Goal: Task Accomplishment & Management: Use online tool/utility

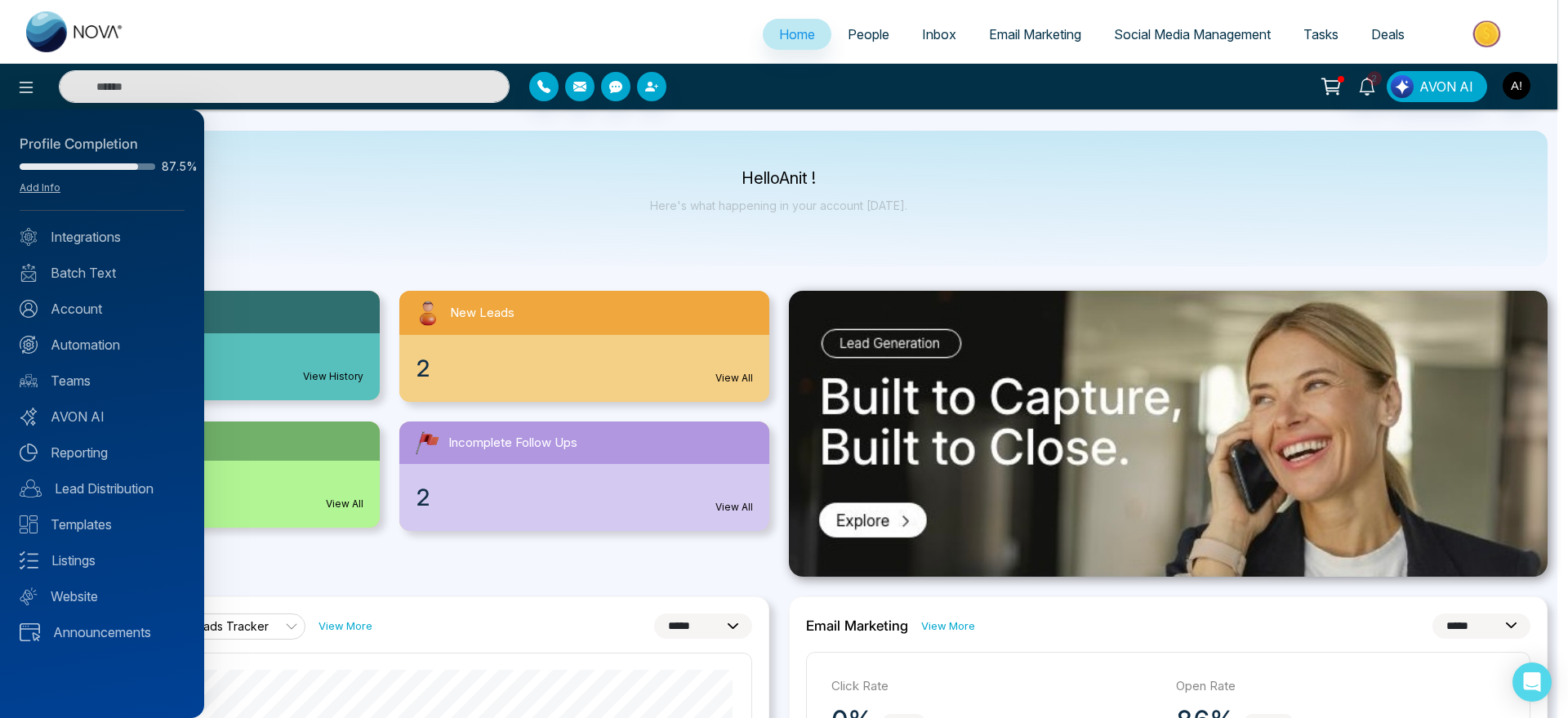
select select "*"
click at [868, 43] on div at bounding box center [784, 359] width 1568 height 718
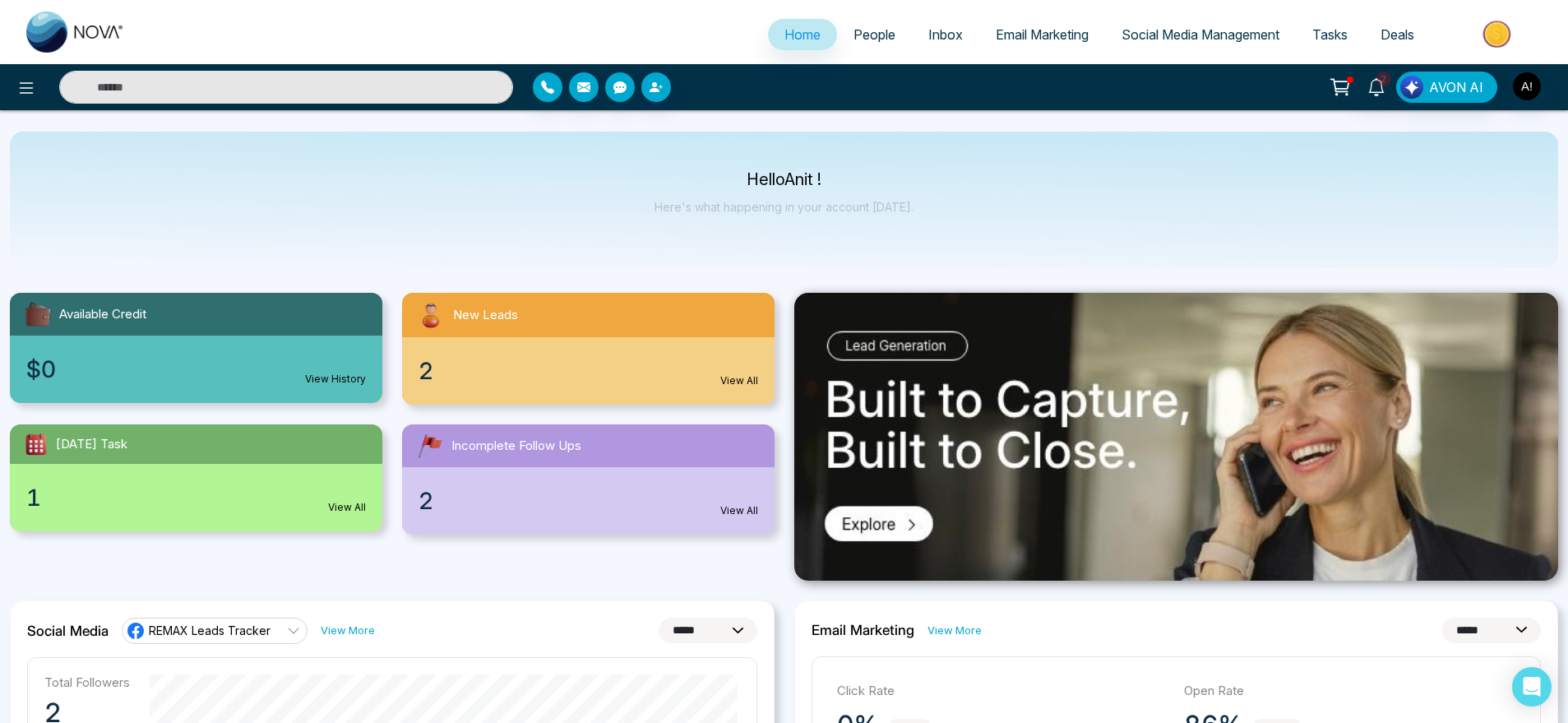
click at [865, 30] on span "People" at bounding box center [874, 35] width 42 height 17
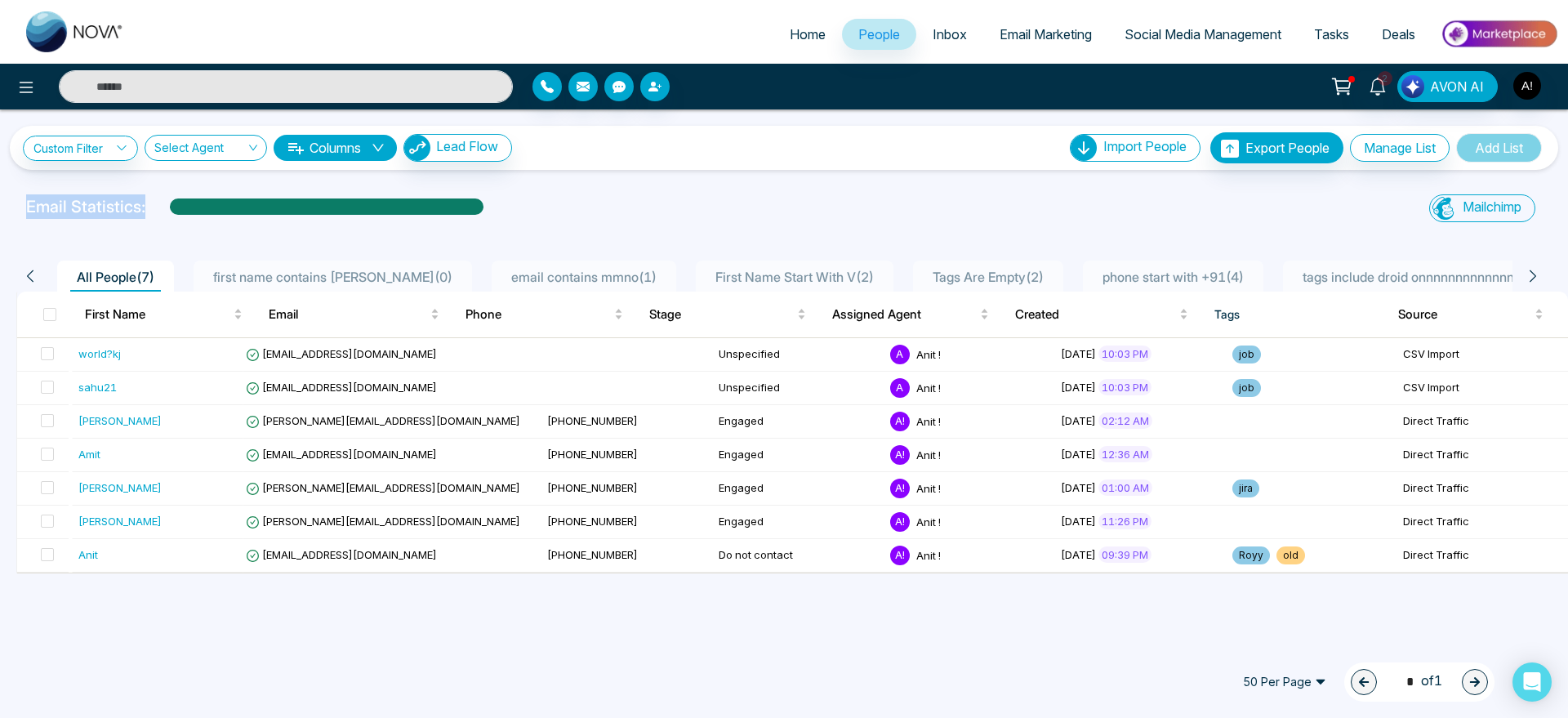
drag, startPoint x: 11, startPoint y: 215, endPoint x: 556, endPoint y: 205, distance: 545.1
click at [556, 205] on div "Email Statistics: Mailchimp Sync All Lead Sync Lead Report" at bounding box center [784, 211] width 1568 height 33
click at [556, 205] on div "Email Statistics:" at bounding box center [528, 206] width 1004 height 25
drag, startPoint x: 12, startPoint y: 209, endPoint x: 237, endPoint y: 217, distance: 225.1
click at [237, 217] on div "Email Statistics: Mailchimp Sync All Lead Sync Lead Report" at bounding box center [784, 211] width 1568 height 33
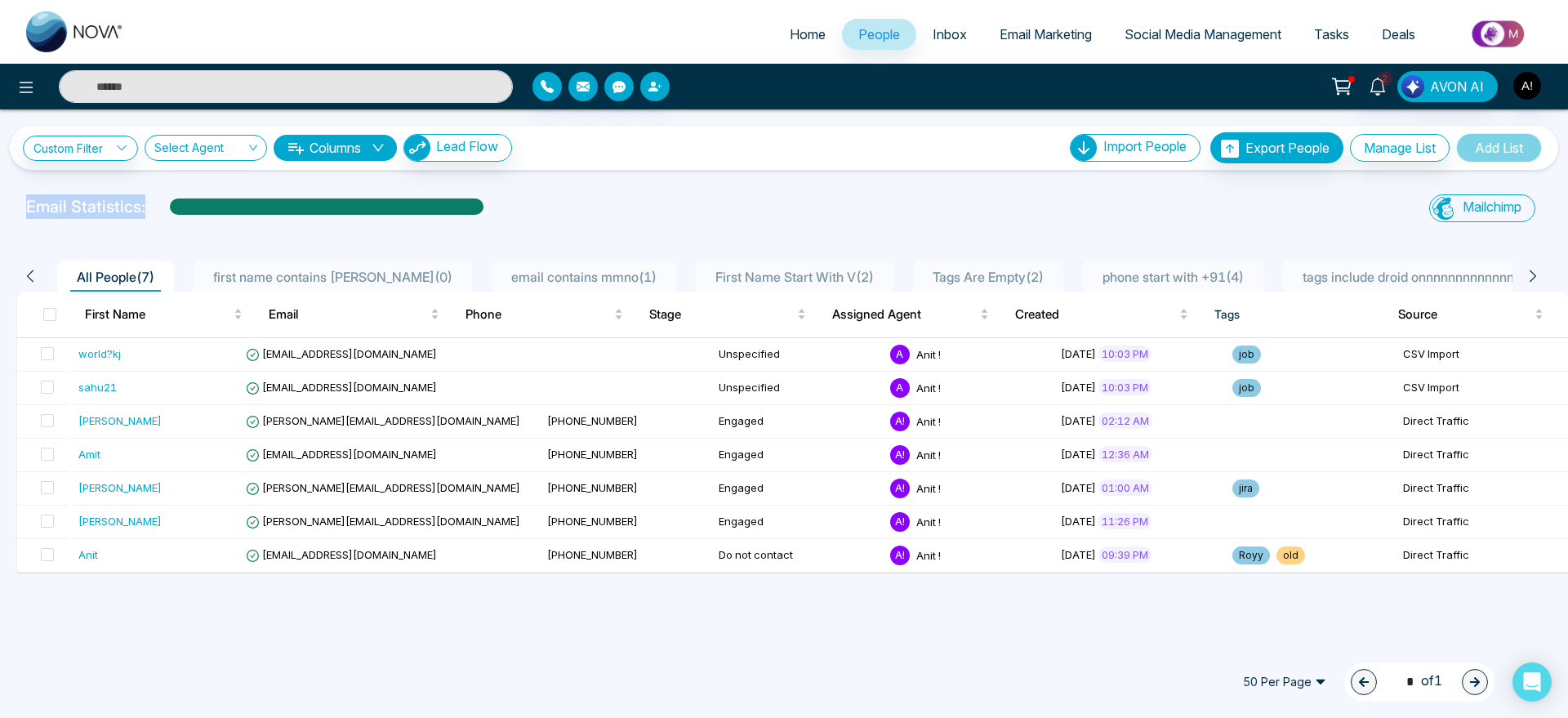
click at [539, 189] on div "Custom Filter Choose a filter Cancel Apply Select Agent Columns Lead Flow Impor…" at bounding box center [784, 374] width 1568 height 530
click at [8, 78] on div at bounding box center [261, 86] width 523 height 33
click at [32, 89] on icon at bounding box center [26, 87] width 20 height 20
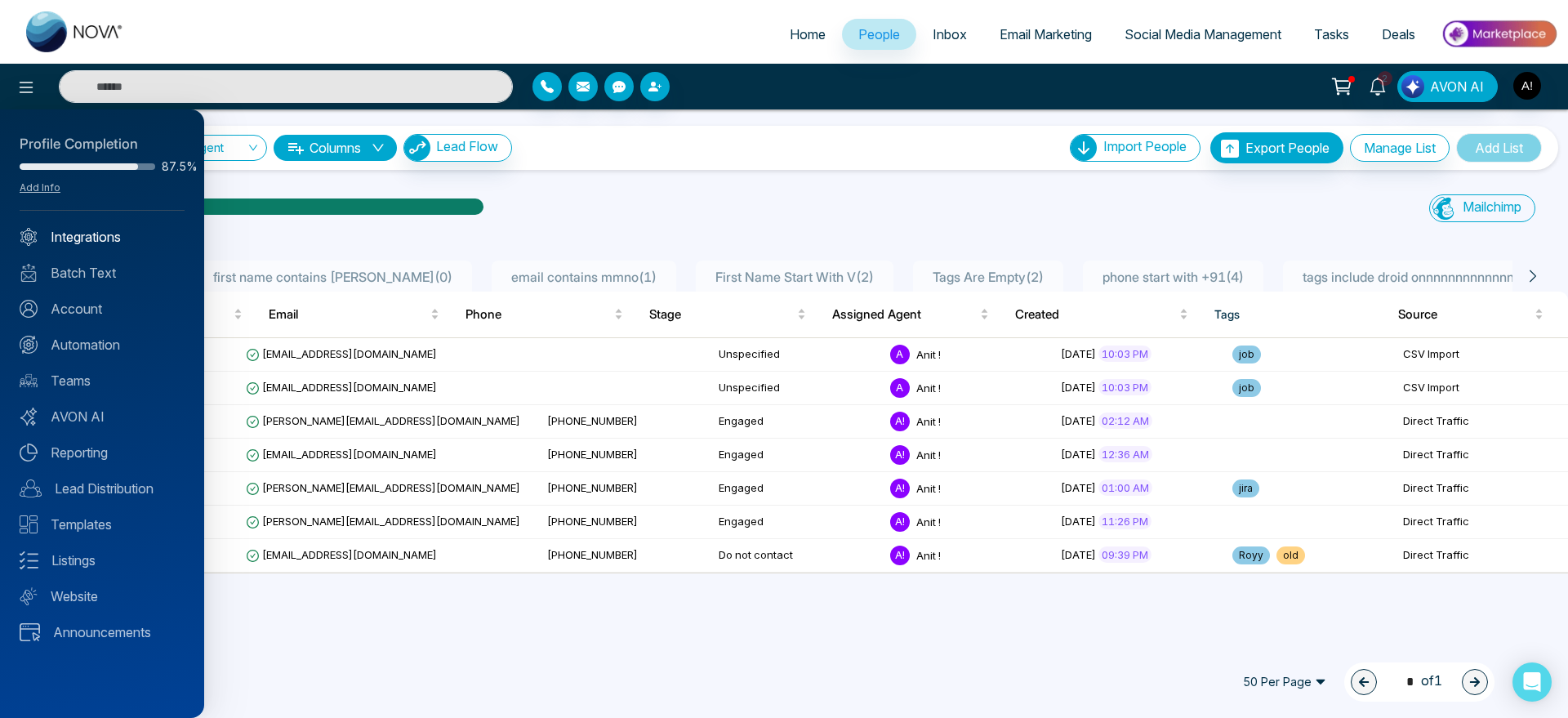
click at [113, 242] on link "Integrations" at bounding box center [102, 237] width 165 height 20
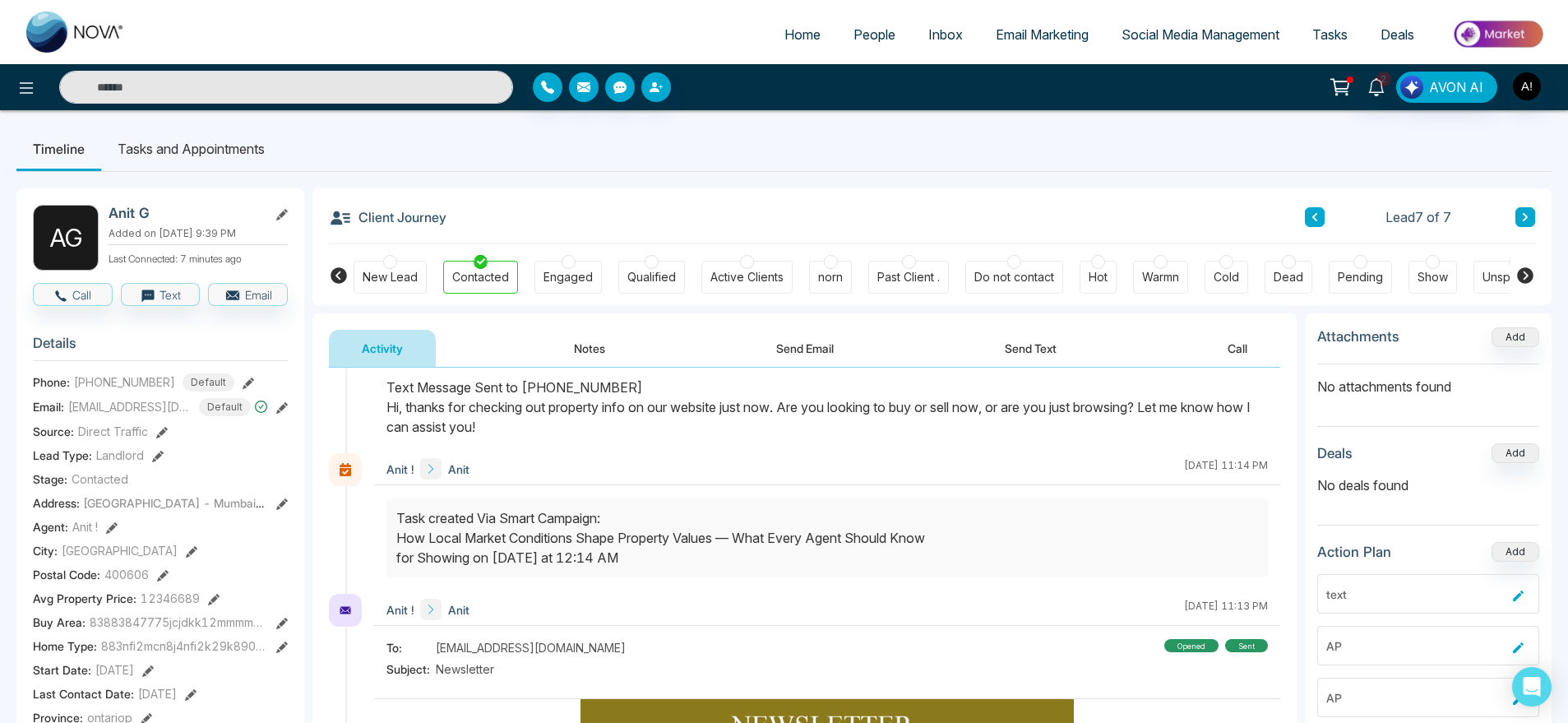
scroll to position [214, 0]
drag, startPoint x: 670, startPoint y: 562, endPoint x: 397, endPoint y: 521, distance: 276.1
click at [397, 521] on div "Task created Via Smart Campaign: How Local Market Conditions Shape Property Val…" at bounding box center [827, 537] width 862 height 60
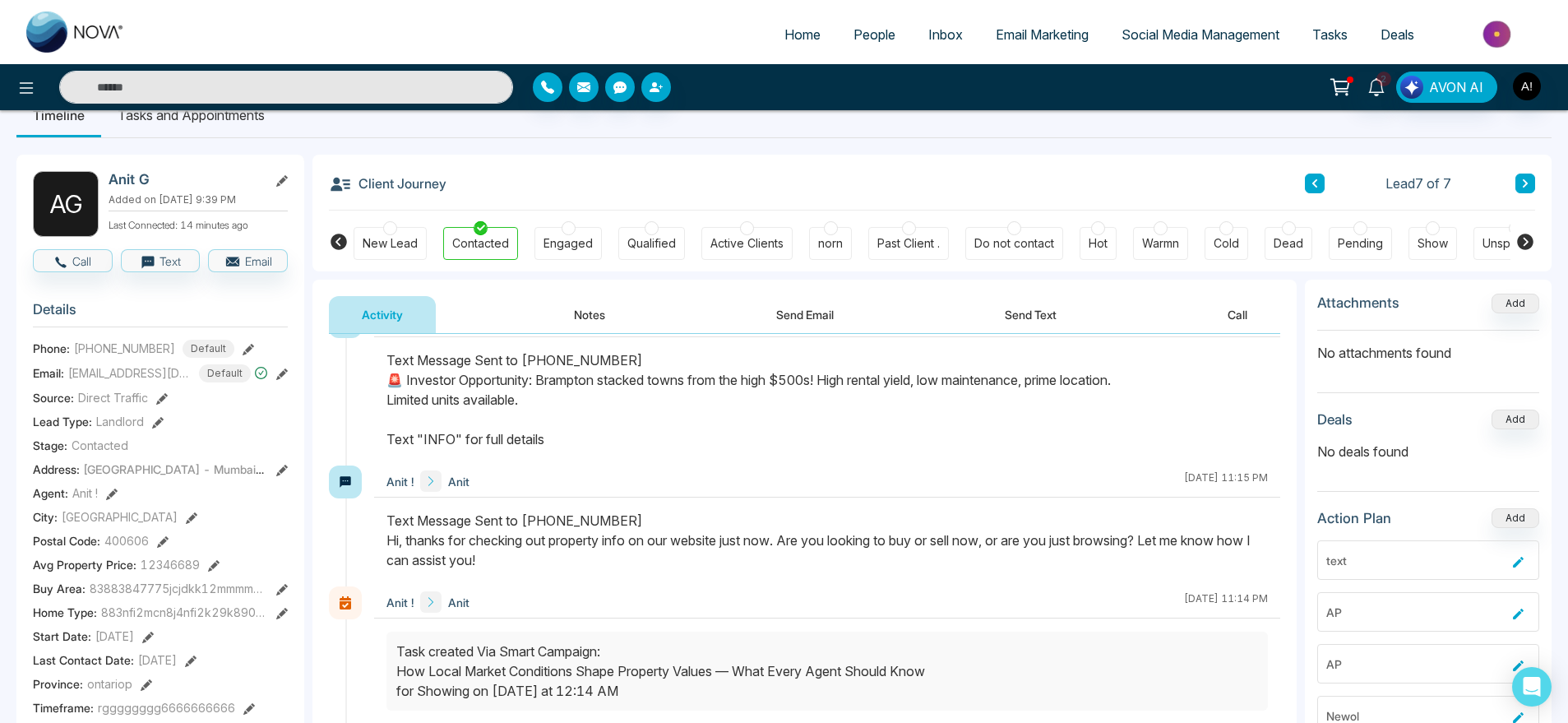
scroll to position [22, 0]
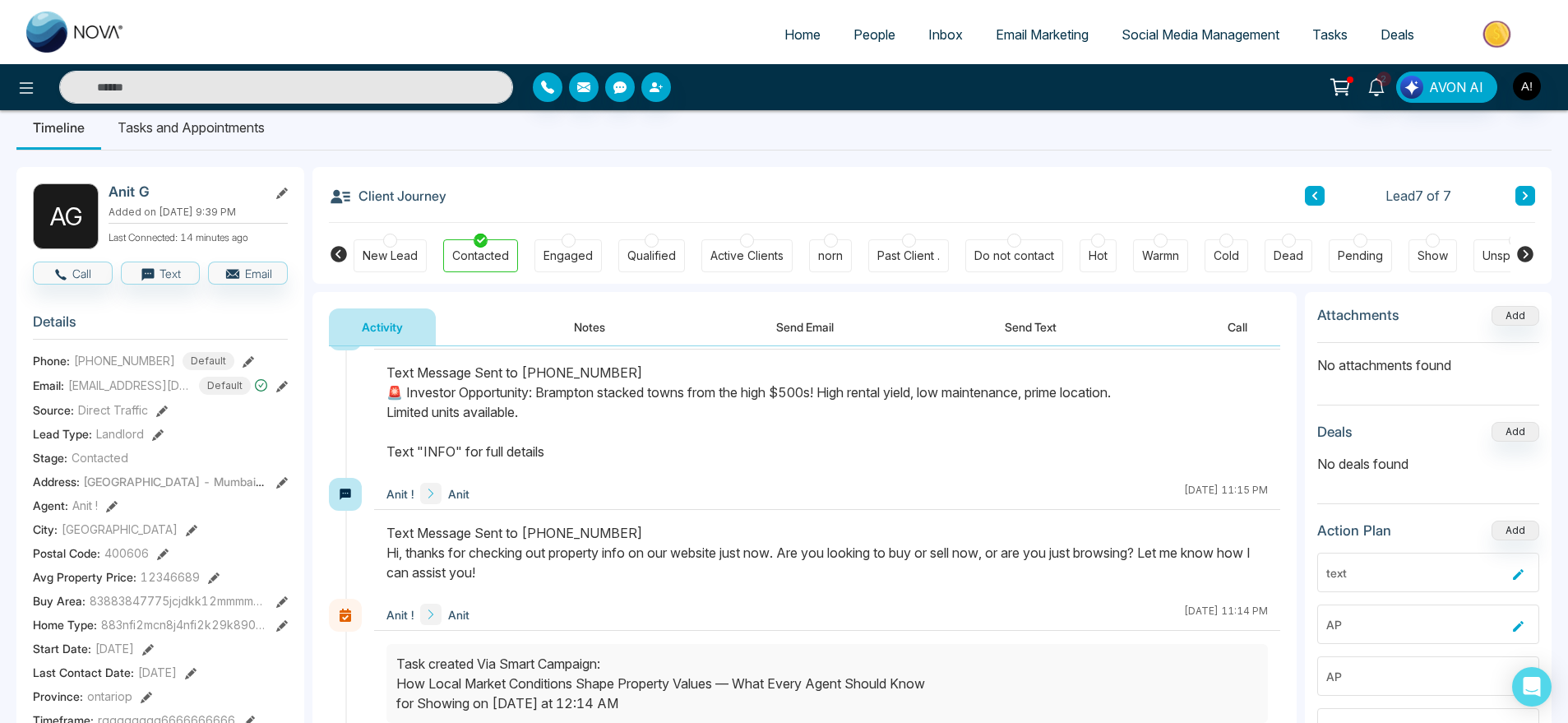
click at [784, 44] on link "Home" at bounding box center [802, 35] width 69 height 31
select select "*"
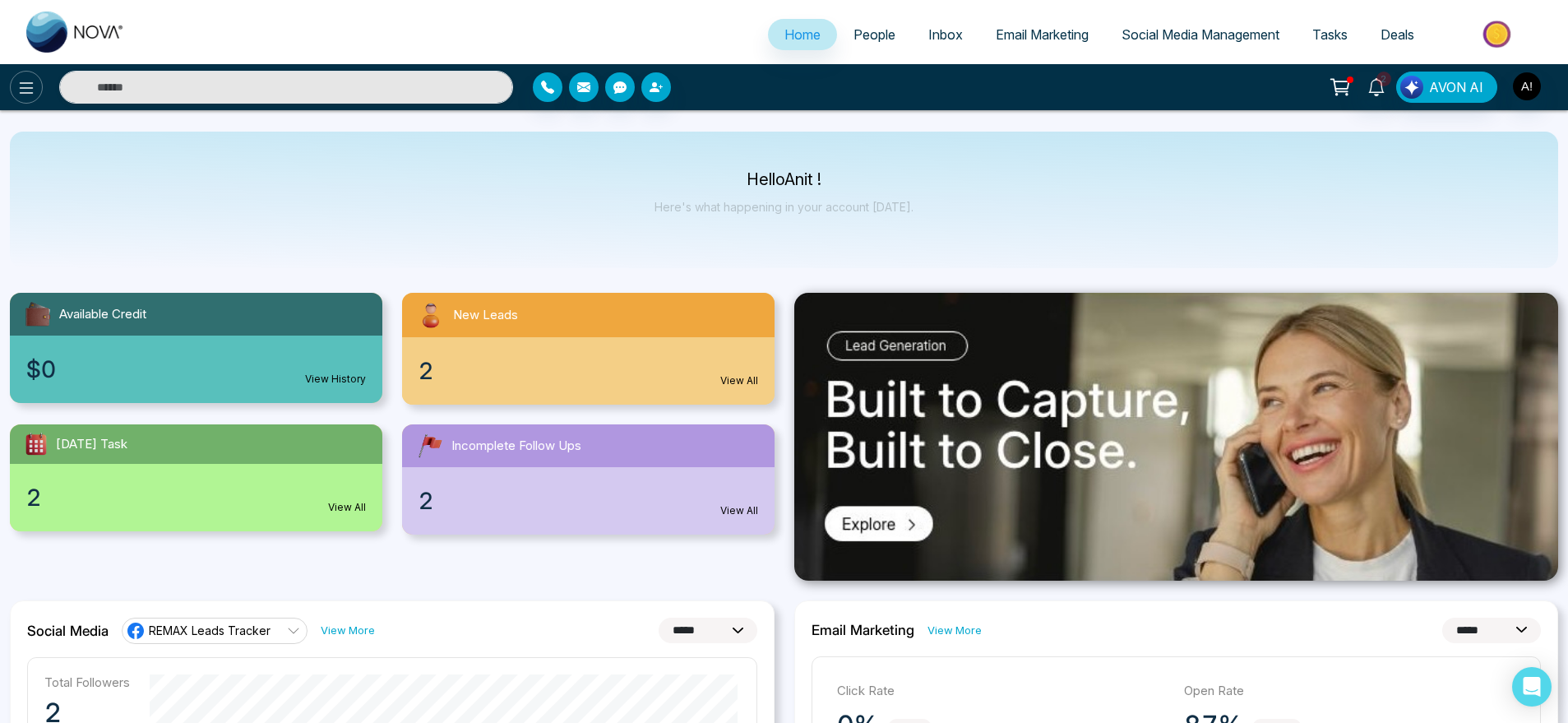
click at [26, 90] on icon at bounding box center [26, 88] width 20 height 20
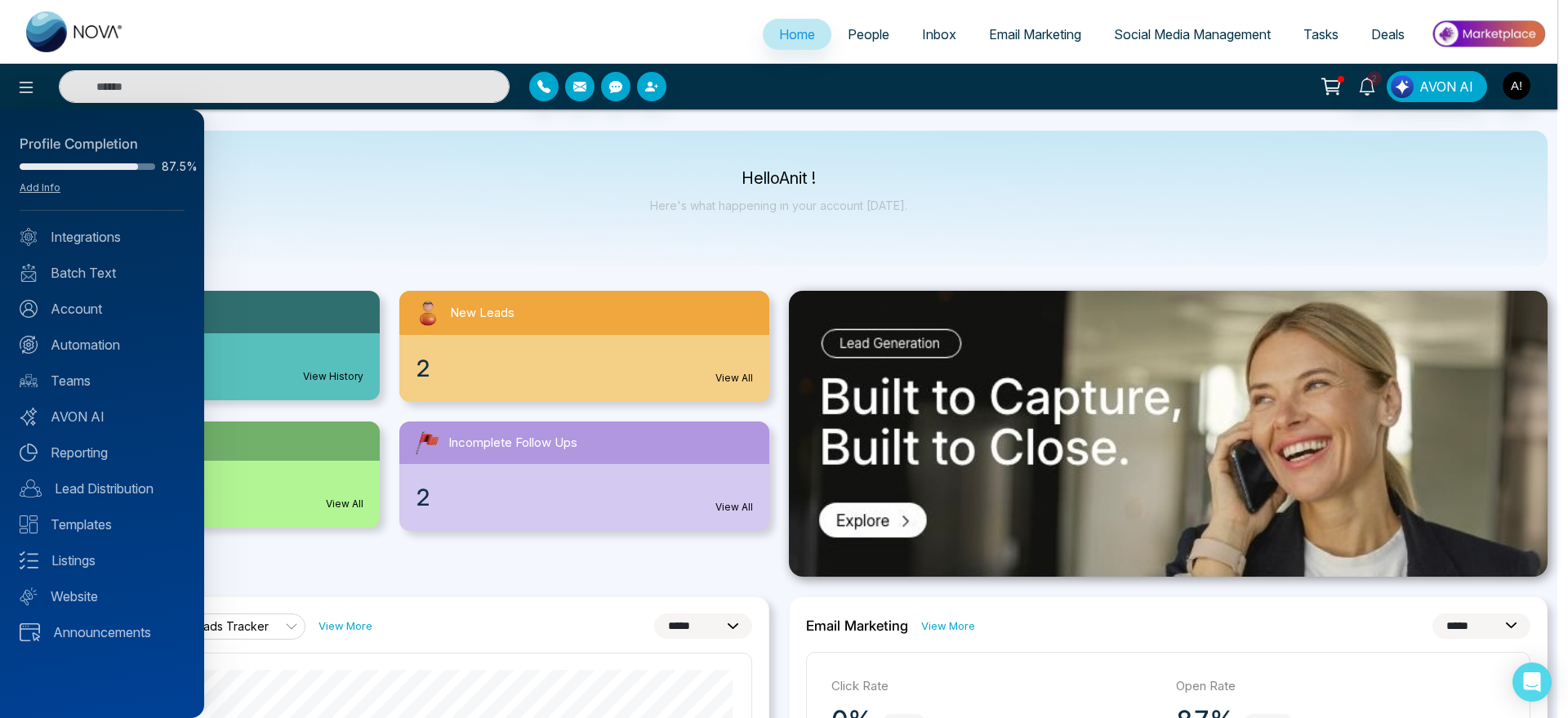
click at [374, 185] on div at bounding box center [784, 359] width 1568 height 718
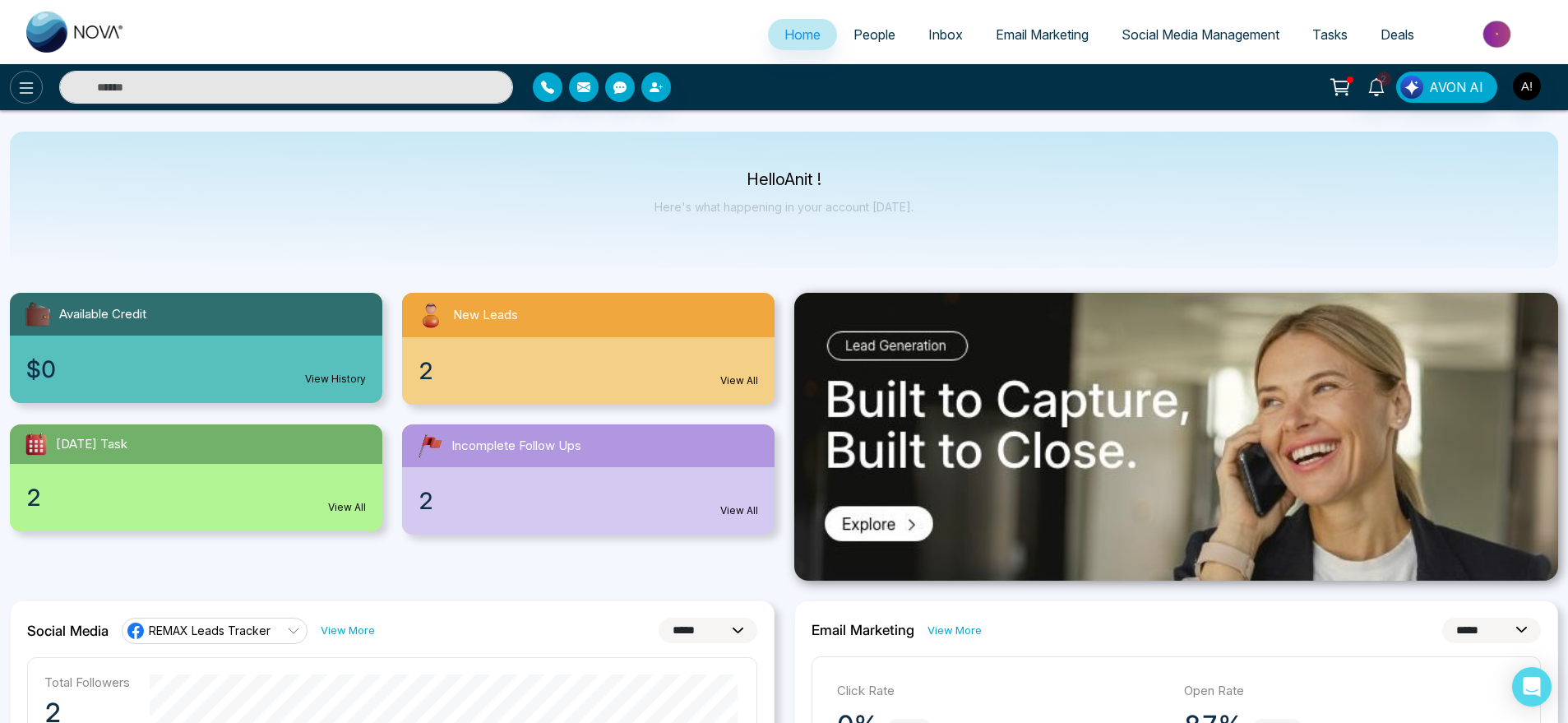
click at [31, 87] on icon at bounding box center [26, 88] width 14 height 12
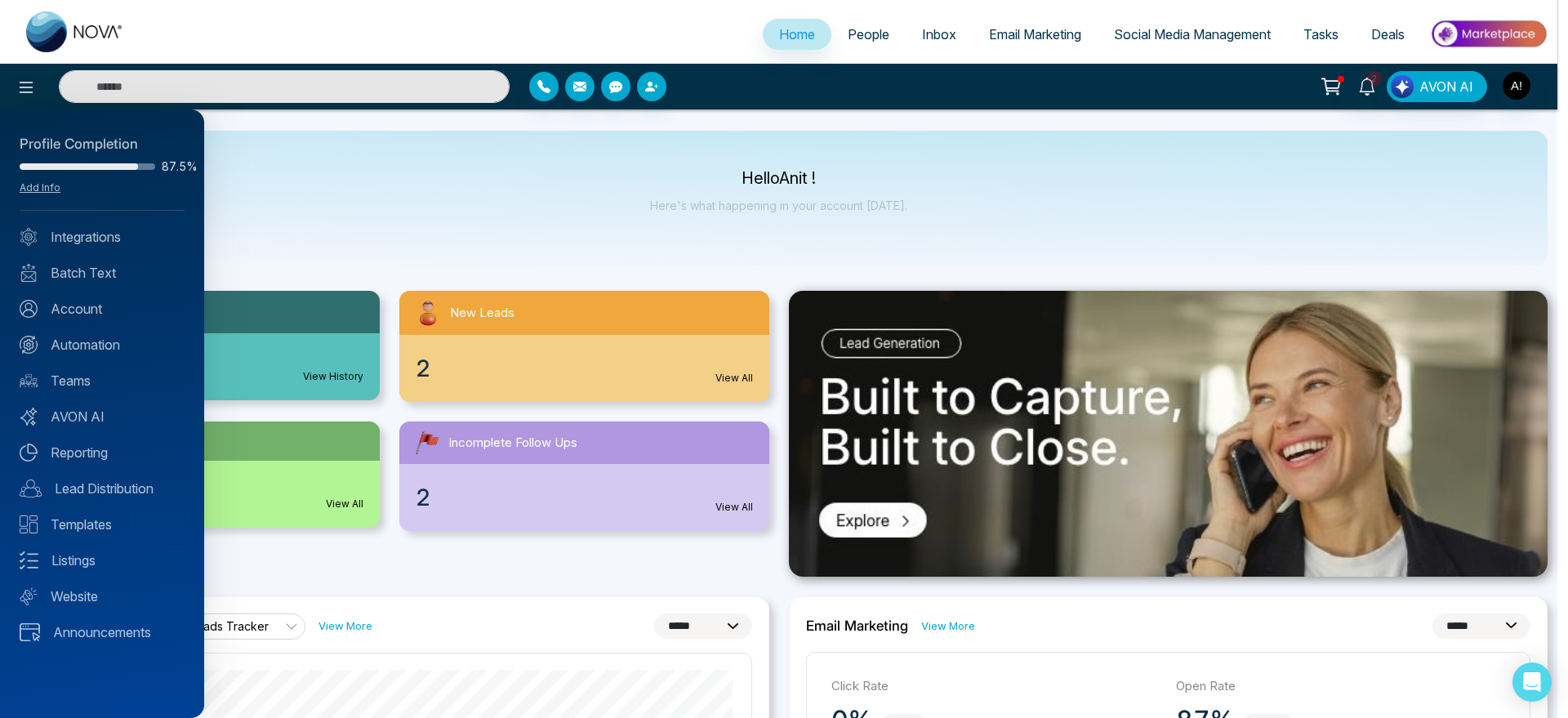
click at [373, 231] on div at bounding box center [784, 359] width 1568 height 718
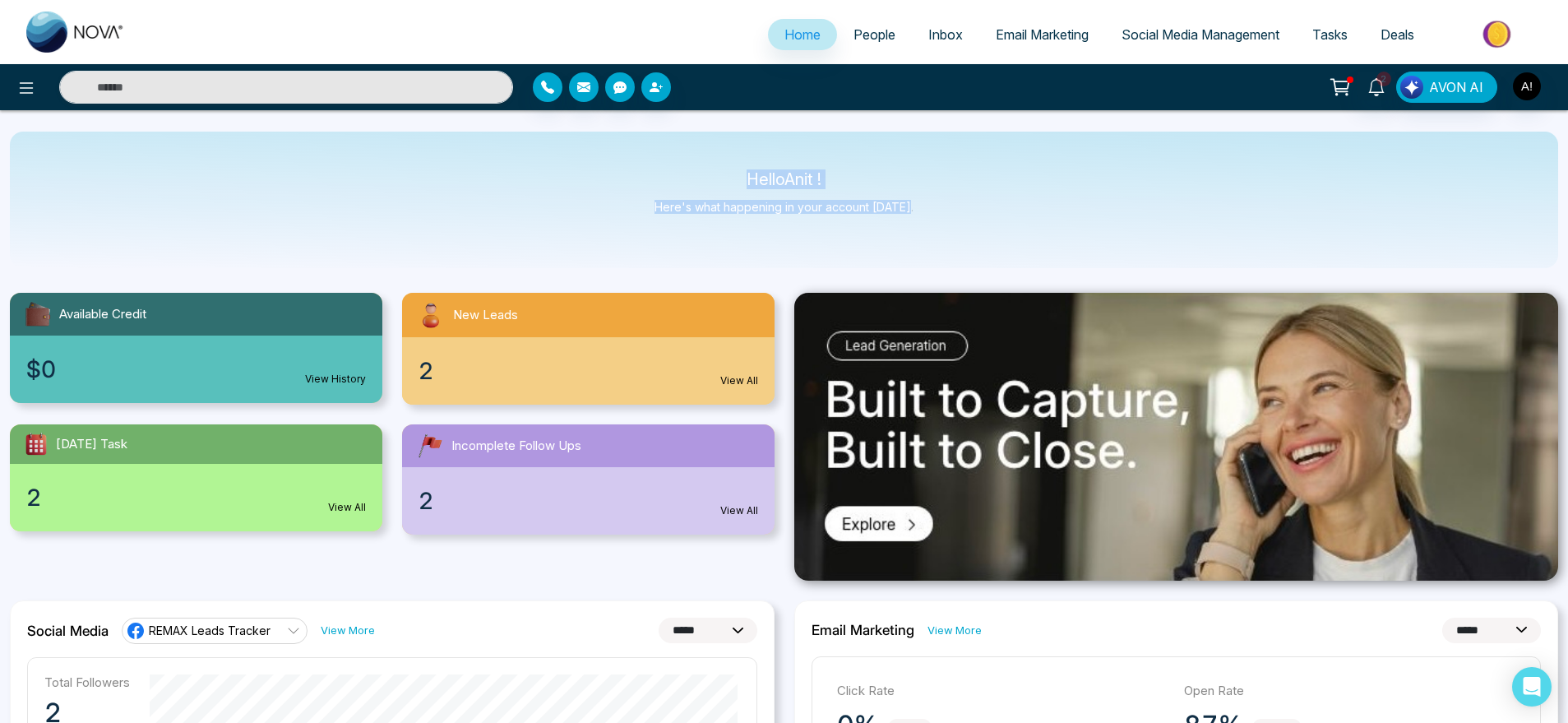
drag, startPoint x: 729, startPoint y: 170, endPoint x: 957, endPoint y: 265, distance: 247.0
click at [957, 265] on div "Hello Anit ! Here's what happening in your account [DATE]." at bounding box center [784, 200] width 1548 height 137
drag, startPoint x: 957, startPoint y: 265, endPoint x: 735, endPoint y: 174, distance: 239.9
click at [735, 174] on div "Hello Anit ! Here's what happening in your account [DATE]." at bounding box center [784, 200] width 1548 height 137
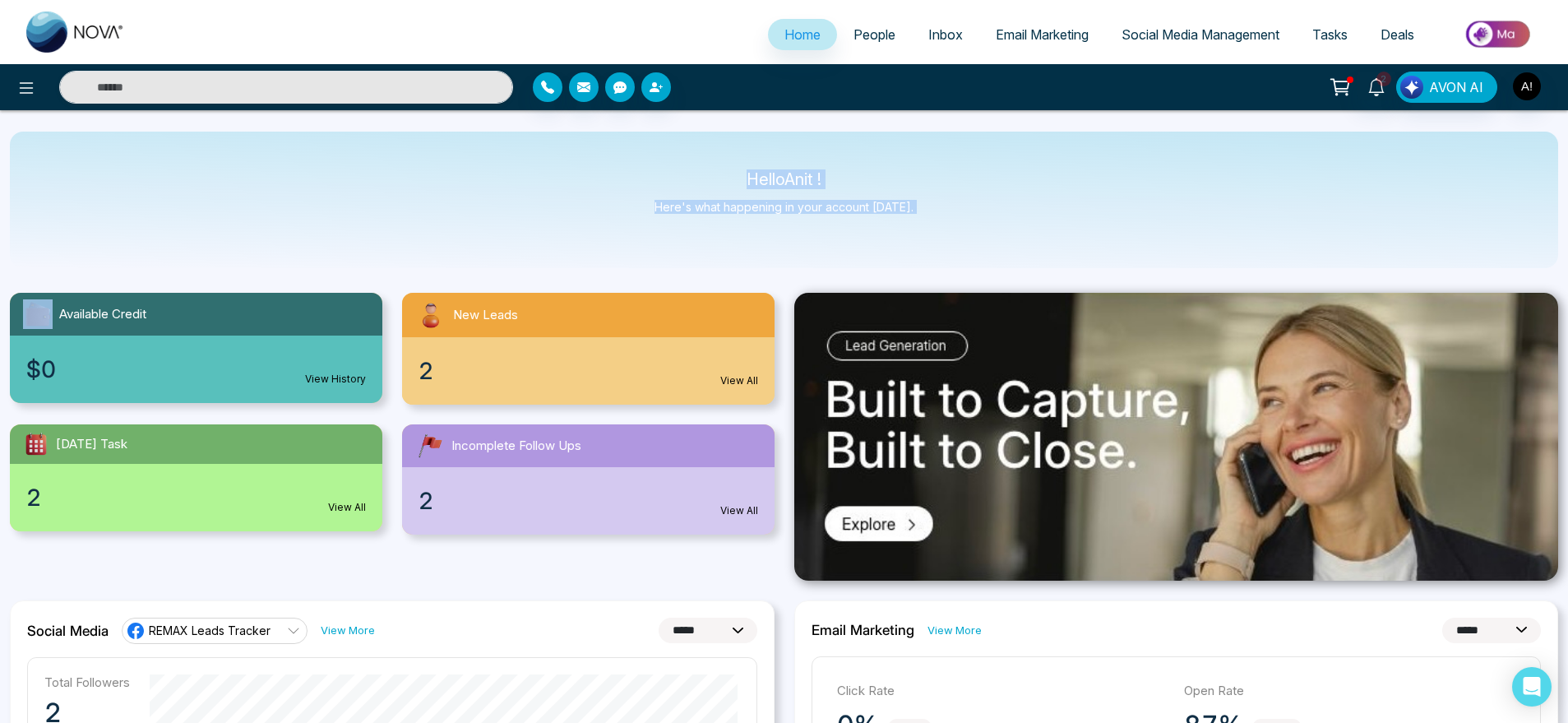
click at [735, 174] on p "Hello Anit !" at bounding box center [784, 180] width 259 height 14
drag, startPoint x: 735, startPoint y: 174, endPoint x: 1010, endPoint y: 250, distance: 285.3
click at [1010, 250] on div "Hello Anit ! Here's what happening in your account [DATE]." at bounding box center [784, 200] width 1548 height 137
drag, startPoint x: 1010, startPoint y: 250, endPoint x: 700, endPoint y: 180, distance: 317.8
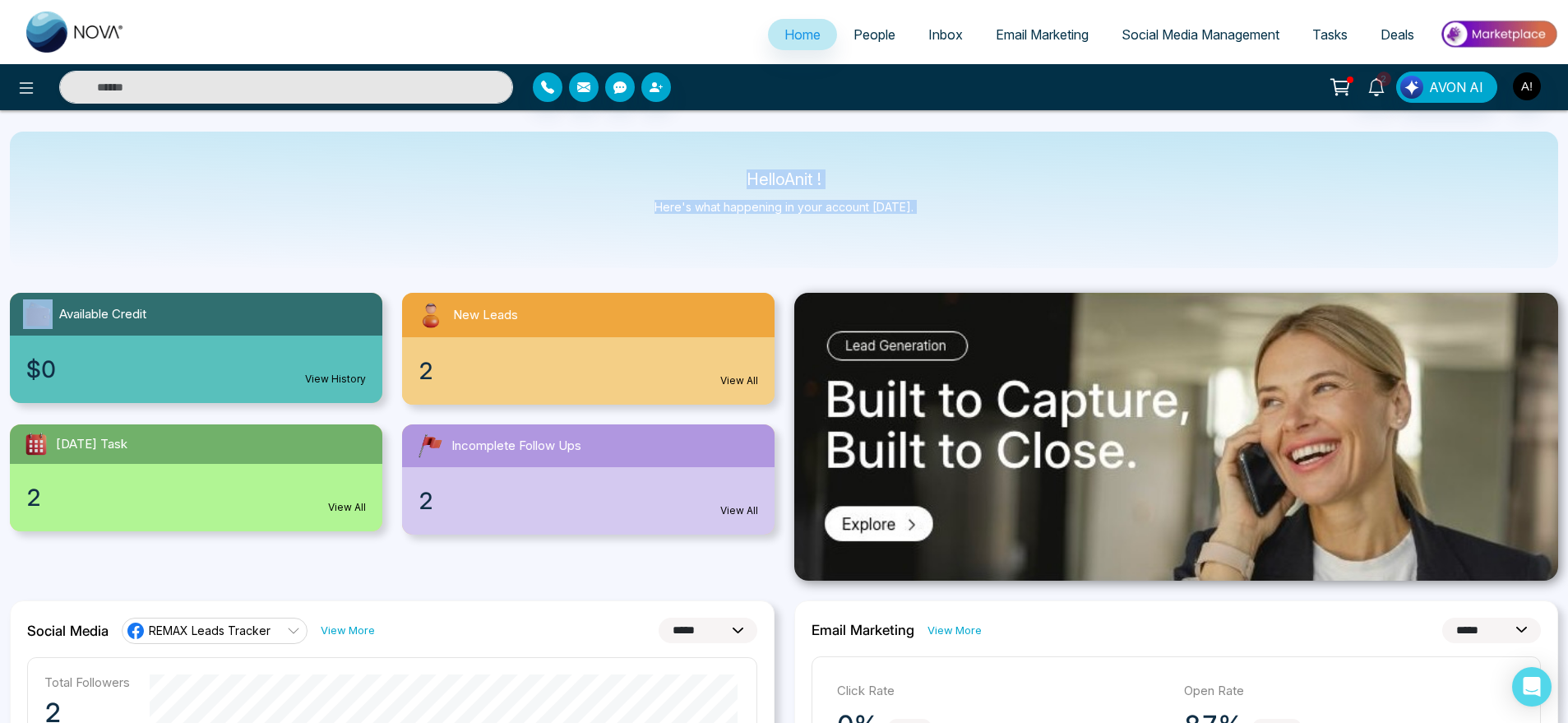
click at [700, 180] on div "Hello Anit ! Here's what happening in your account [DATE]." at bounding box center [784, 200] width 1548 height 137
click at [700, 180] on p "Hello Anit !" at bounding box center [784, 180] width 259 height 14
drag, startPoint x: 714, startPoint y: 159, endPoint x: 924, endPoint y: 183, distance: 211.4
click at [924, 183] on div "Hello Anit ! Here's what happening in your account [DATE]." at bounding box center [784, 200] width 1548 height 137
drag, startPoint x: 944, startPoint y: 237, endPoint x: 1051, endPoint y: 216, distance: 109.0
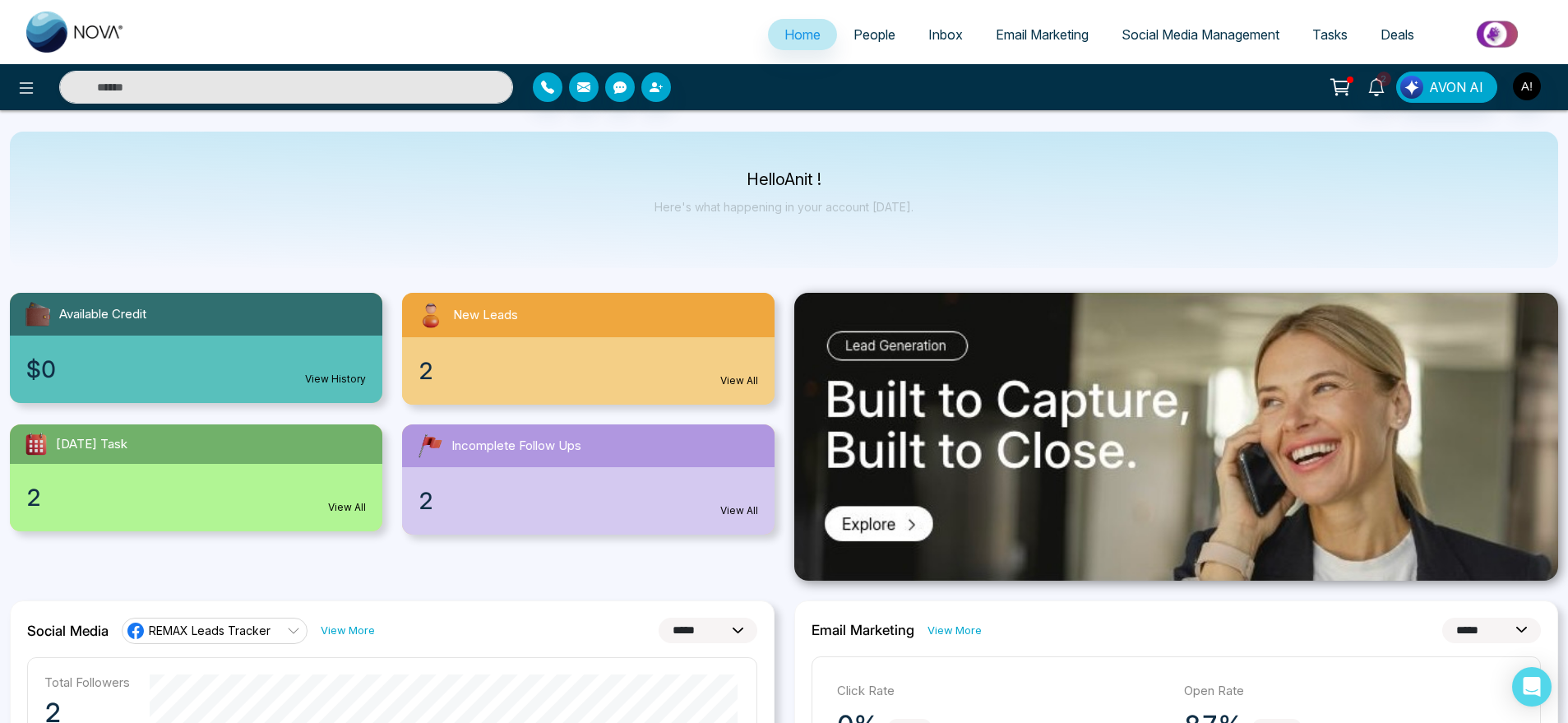
click at [1051, 216] on div "Hello Anit ! Here's what happening in your account [DATE]." at bounding box center [784, 200] width 1548 height 137
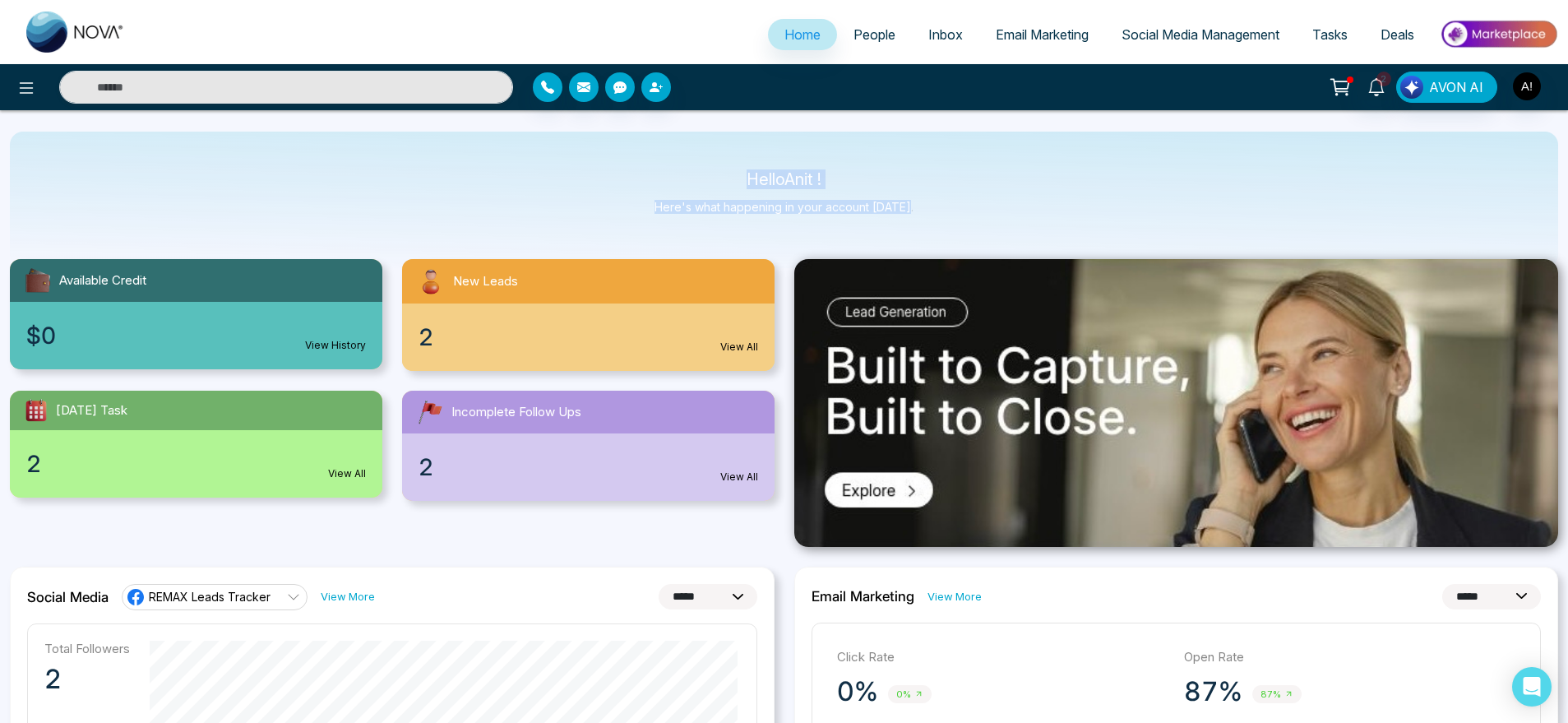
drag, startPoint x: 714, startPoint y: 175, endPoint x: 977, endPoint y: 229, distance: 268.5
click at [977, 229] on div "Hello Anit ! Here's what happening in your account [DATE]." at bounding box center [784, 200] width 1548 height 137
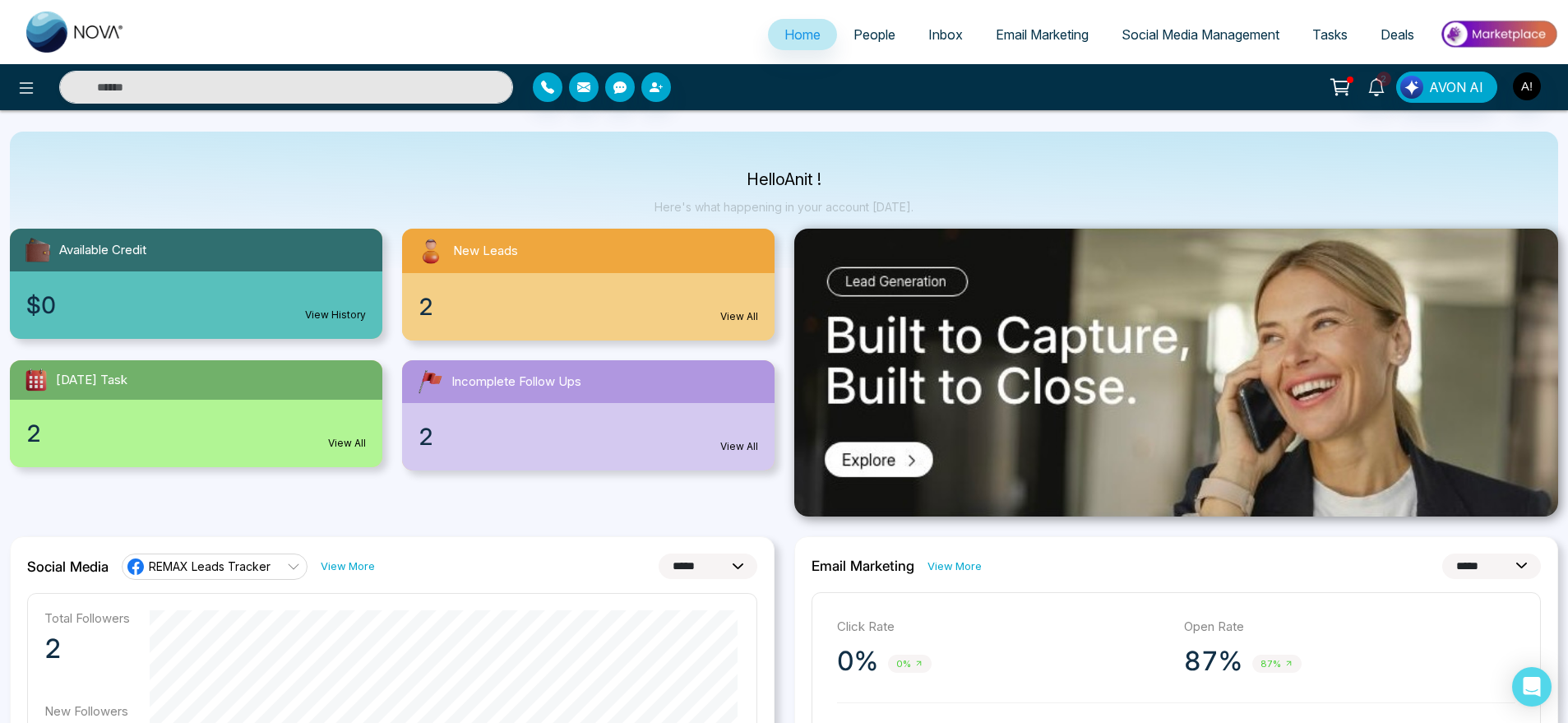
scroll to position [0, 0]
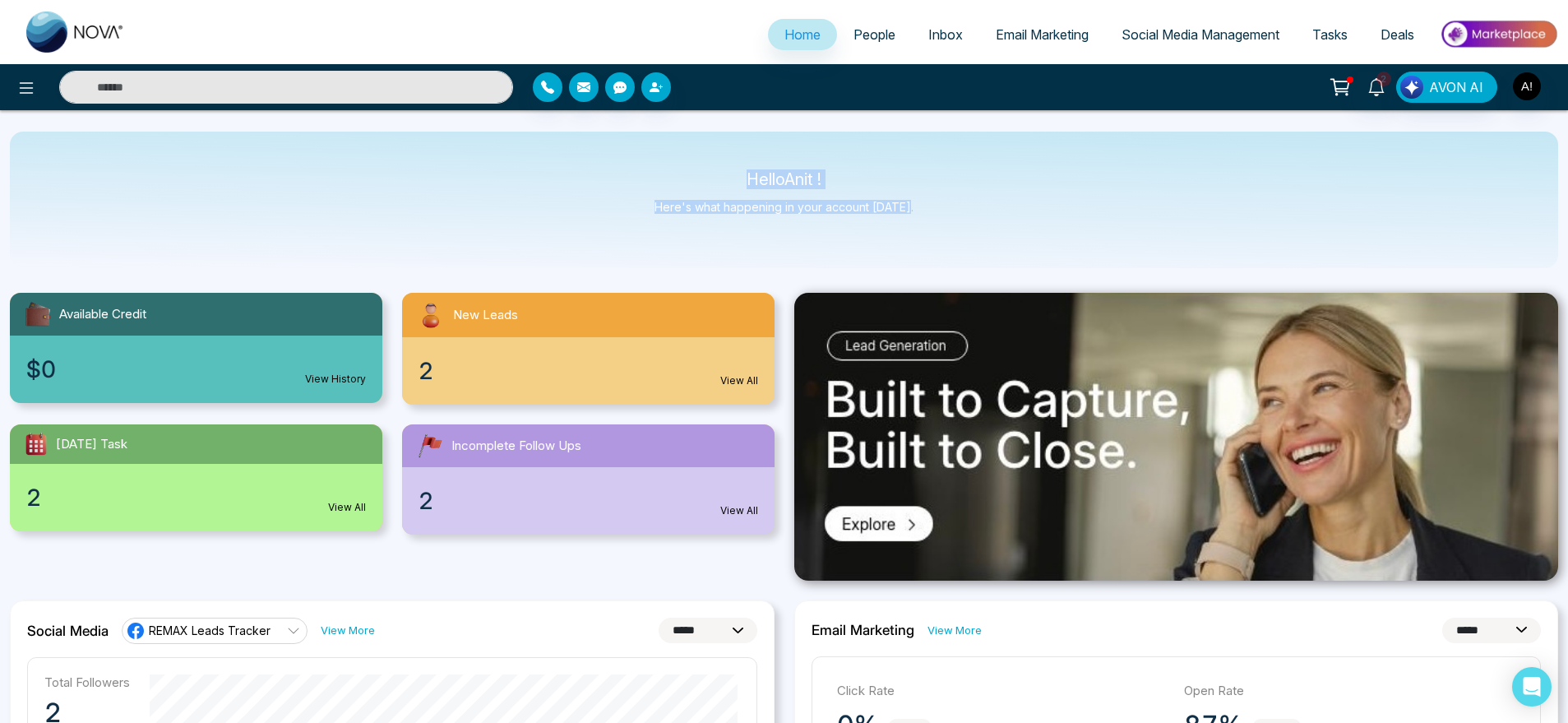
drag, startPoint x: 744, startPoint y: 166, endPoint x: 988, endPoint y: 206, distance: 247.3
click at [988, 206] on div "Hello Anit ! Here's what happening in your account [DATE]." at bounding box center [784, 200] width 1548 height 137
drag, startPoint x: 729, startPoint y: 166, endPoint x: 897, endPoint y: 210, distance: 173.7
click at [897, 210] on div "Hello Anit ! Here's what happening in your account [DATE]." at bounding box center [784, 200] width 1548 height 137
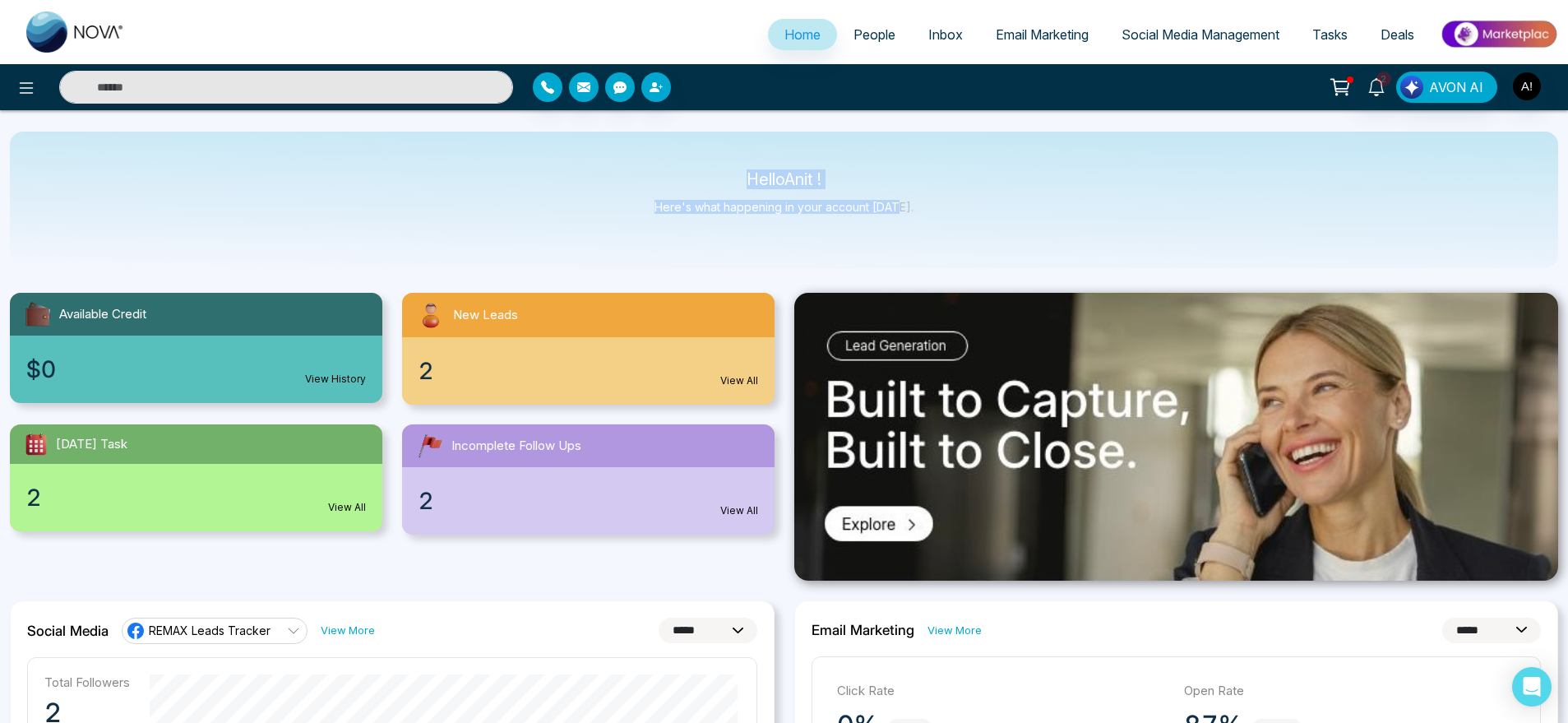
click at [897, 210] on p "Here's what happening in your account [DATE]." at bounding box center [784, 206] width 259 height 14
drag, startPoint x: 897, startPoint y: 210, endPoint x: 588, endPoint y: 130, distance: 319.2
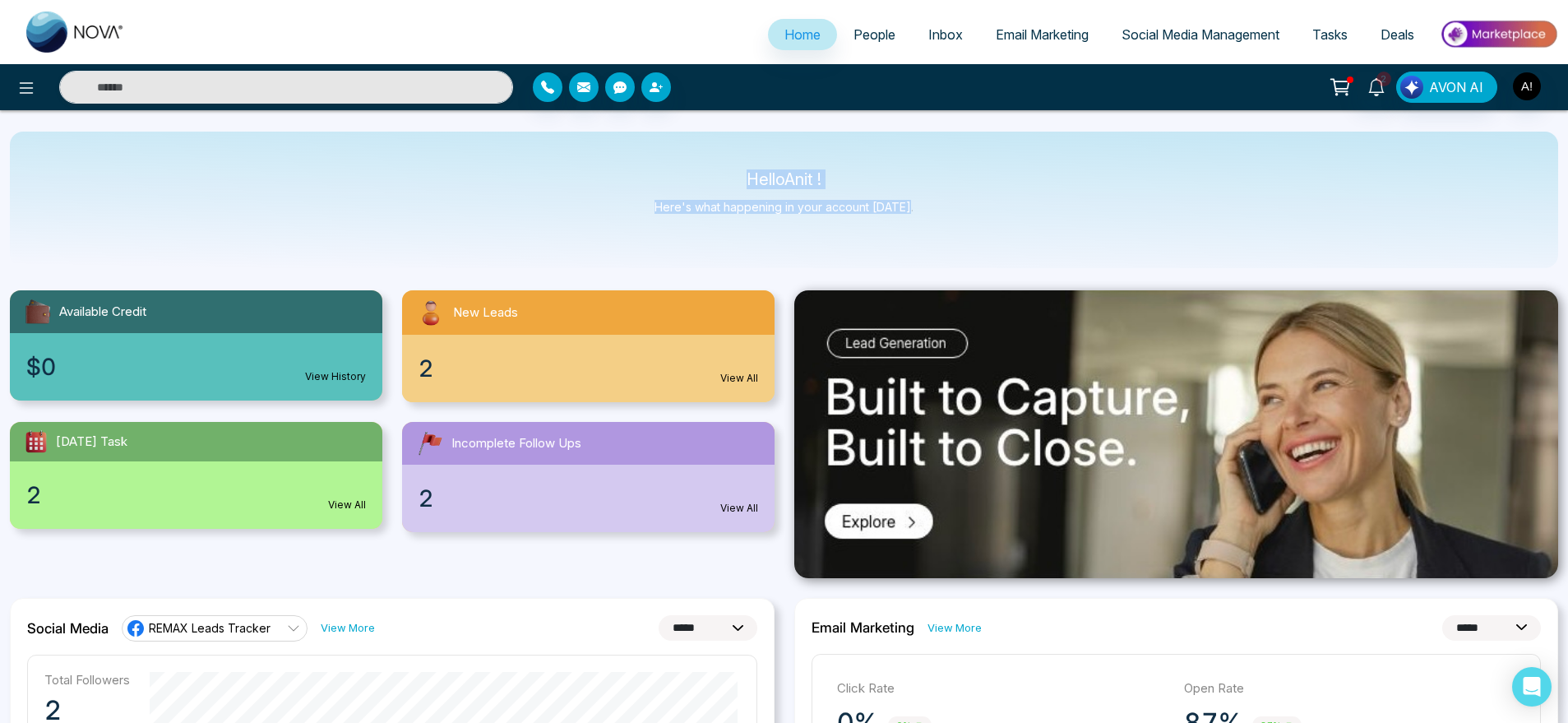
drag, startPoint x: 960, startPoint y: 220, endPoint x: 621, endPoint y: 158, distance: 344.6
click at [621, 158] on div "Hello Anit ! Here's what happening in your account [DATE]." at bounding box center [784, 200] width 1548 height 137
drag, startPoint x: 727, startPoint y: 171, endPoint x: 1032, endPoint y: 236, distance: 311.8
click at [1032, 236] on div "Hello Anit ! Here's what happening in your account [DATE]." at bounding box center [784, 200] width 1548 height 137
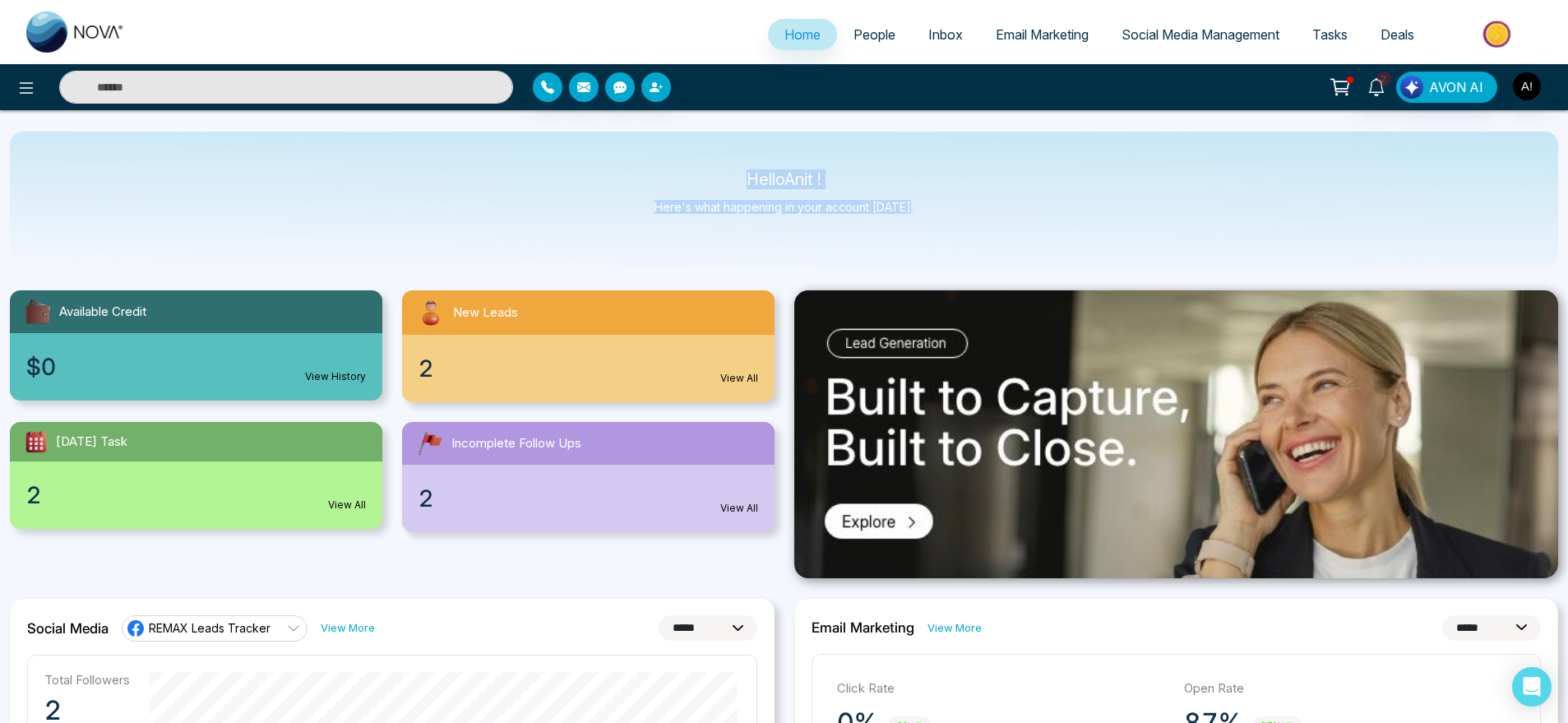
click at [1032, 236] on div "Hello Anit ! Here's what happening in your account [DATE]." at bounding box center [784, 200] width 1548 height 137
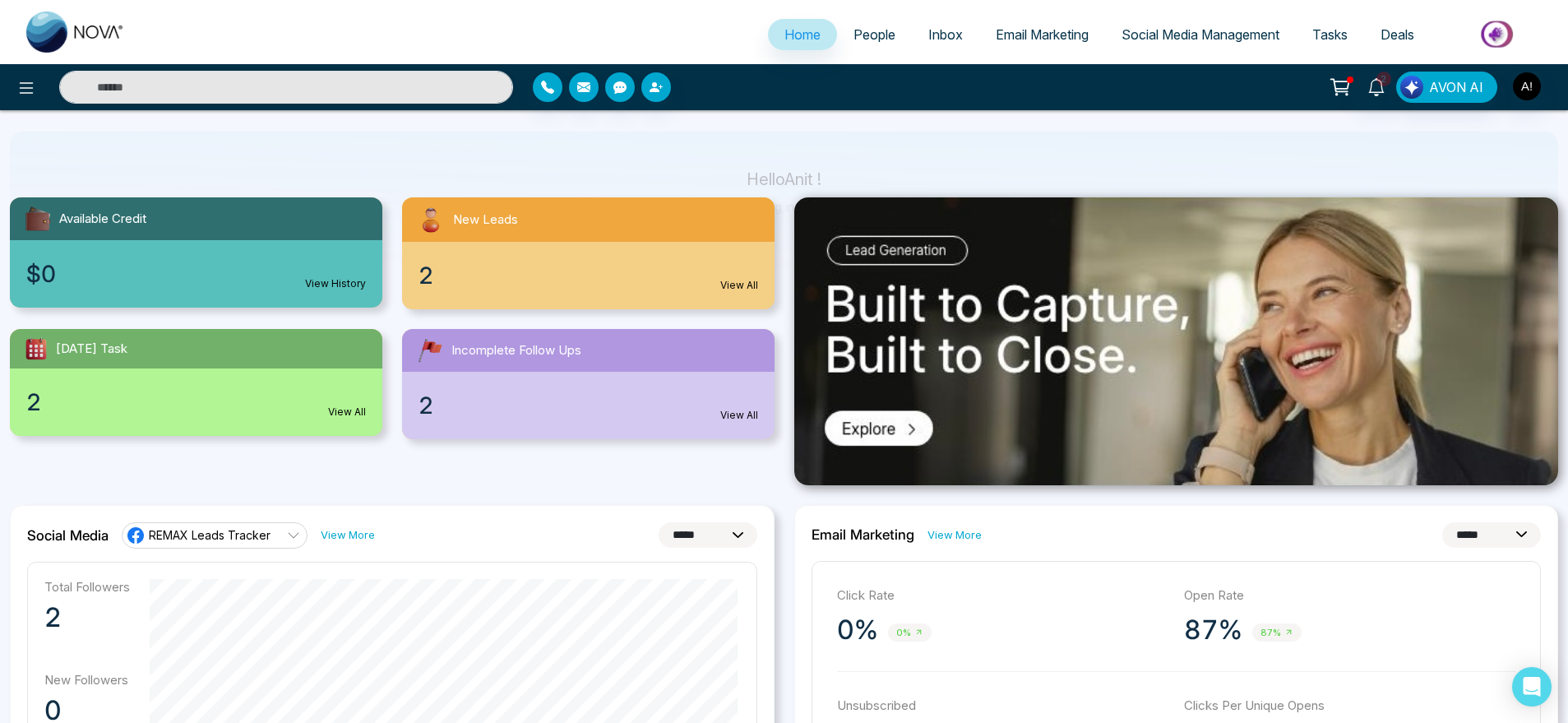
scroll to position [0, 0]
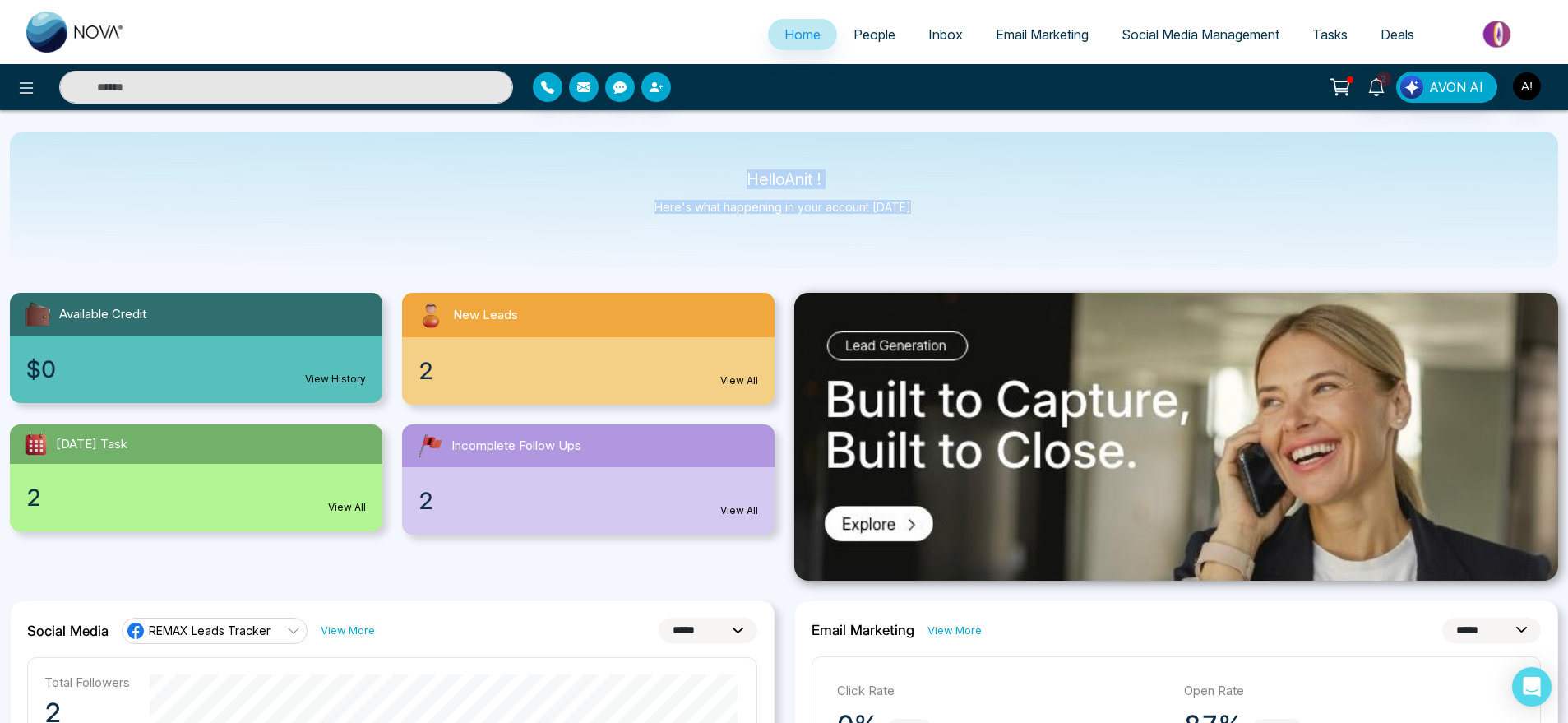
drag, startPoint x: 726, startPoint y: 174, endPoint x: 952, endPoint y: 214, distance: 229.5
click at [952, 214] on div "Hello Anit ! Here's what happening in your account [DATE]." at bounding box center [784, 200] width 1548 height 137
drag, startPoint x: 952, startPoint y: 214, endPoint x: 720, endPoint y: 181, distance: 234.3
click at [720, 181] on div "Hello Anit ! Here's what happening in your account [DATE]." at bounding box center [784, 200] width 1548 height 137
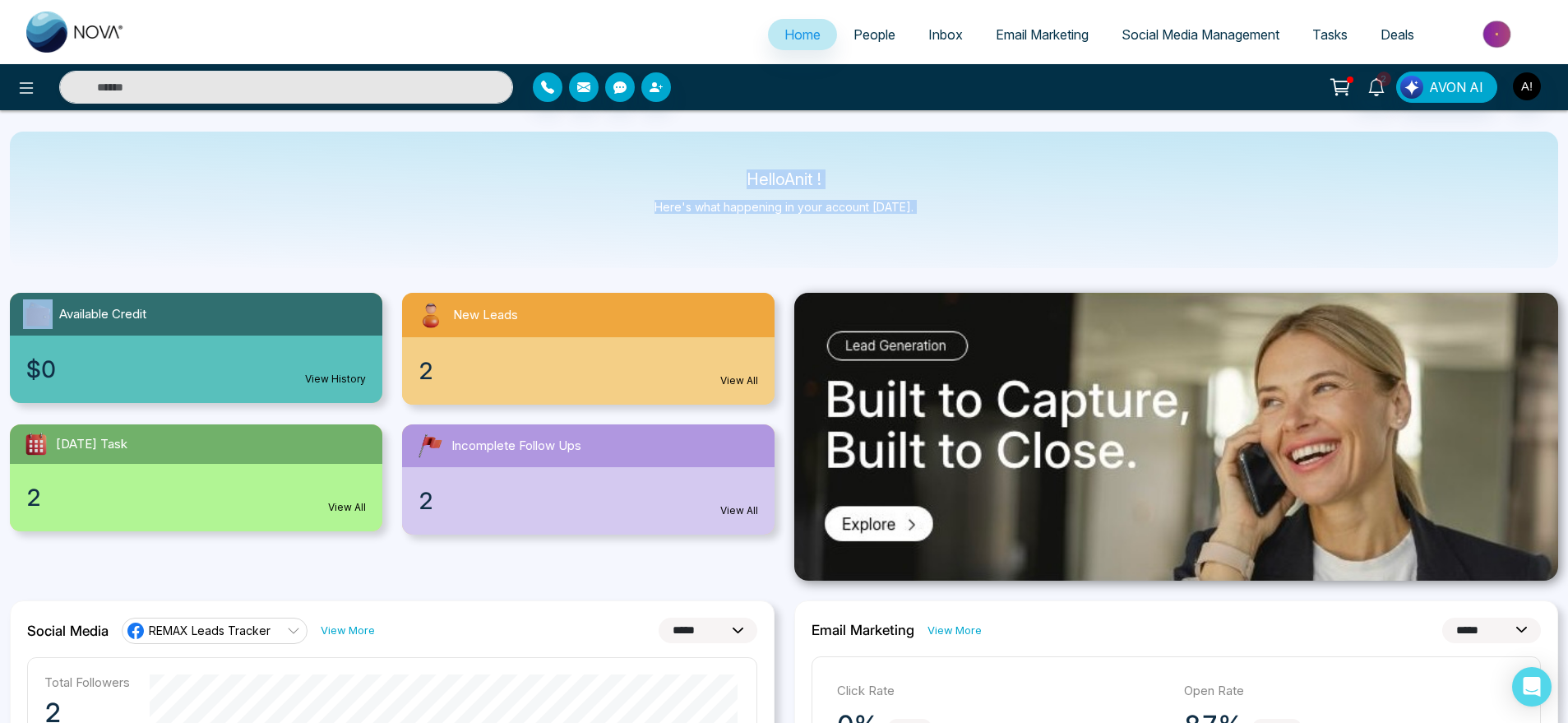
click at [720, 181] on p "Hello Anit !" at bounding box center [784, 180] width 259 height 14
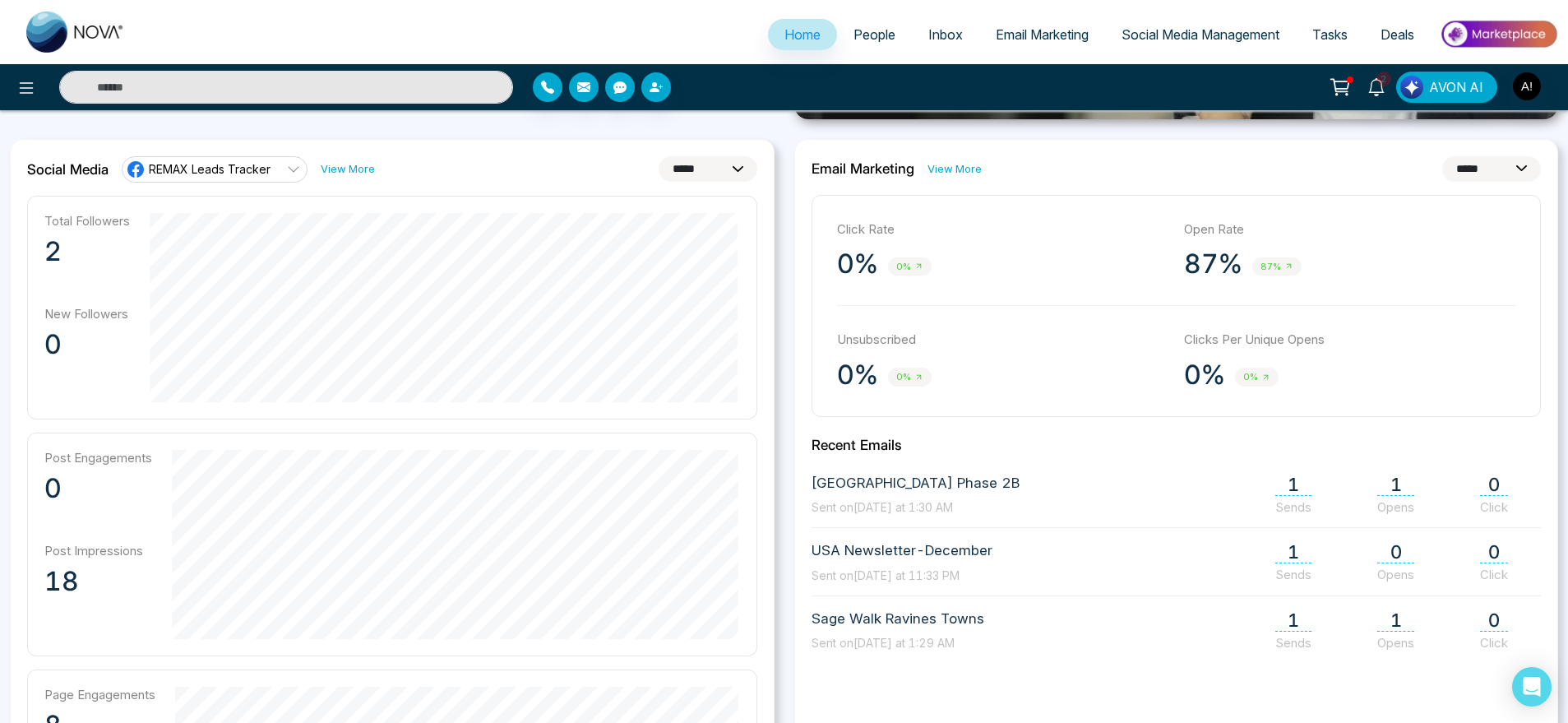
scroll to position [464, 0]
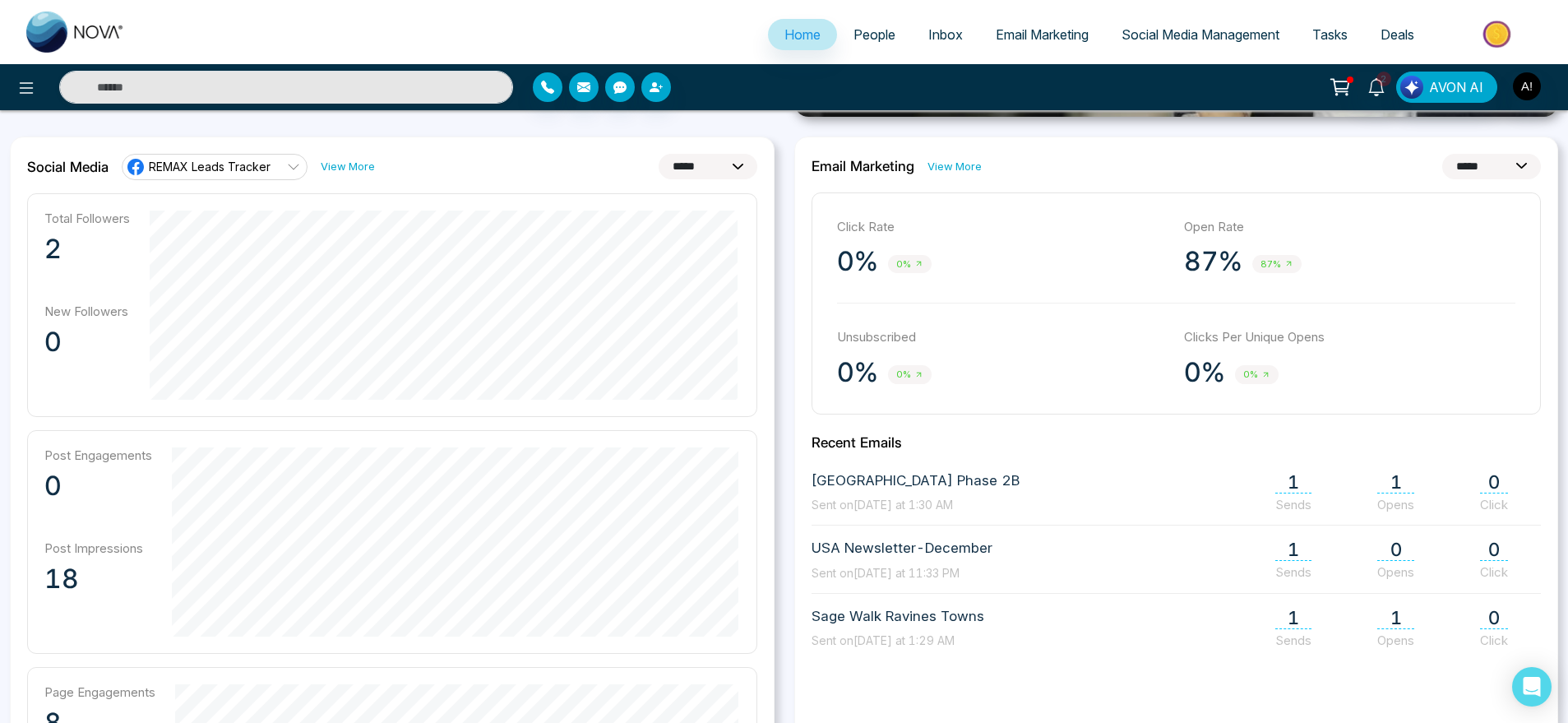
click at [930, 160] on link "View More" at bounding box center [955, 166] width 55 height 16
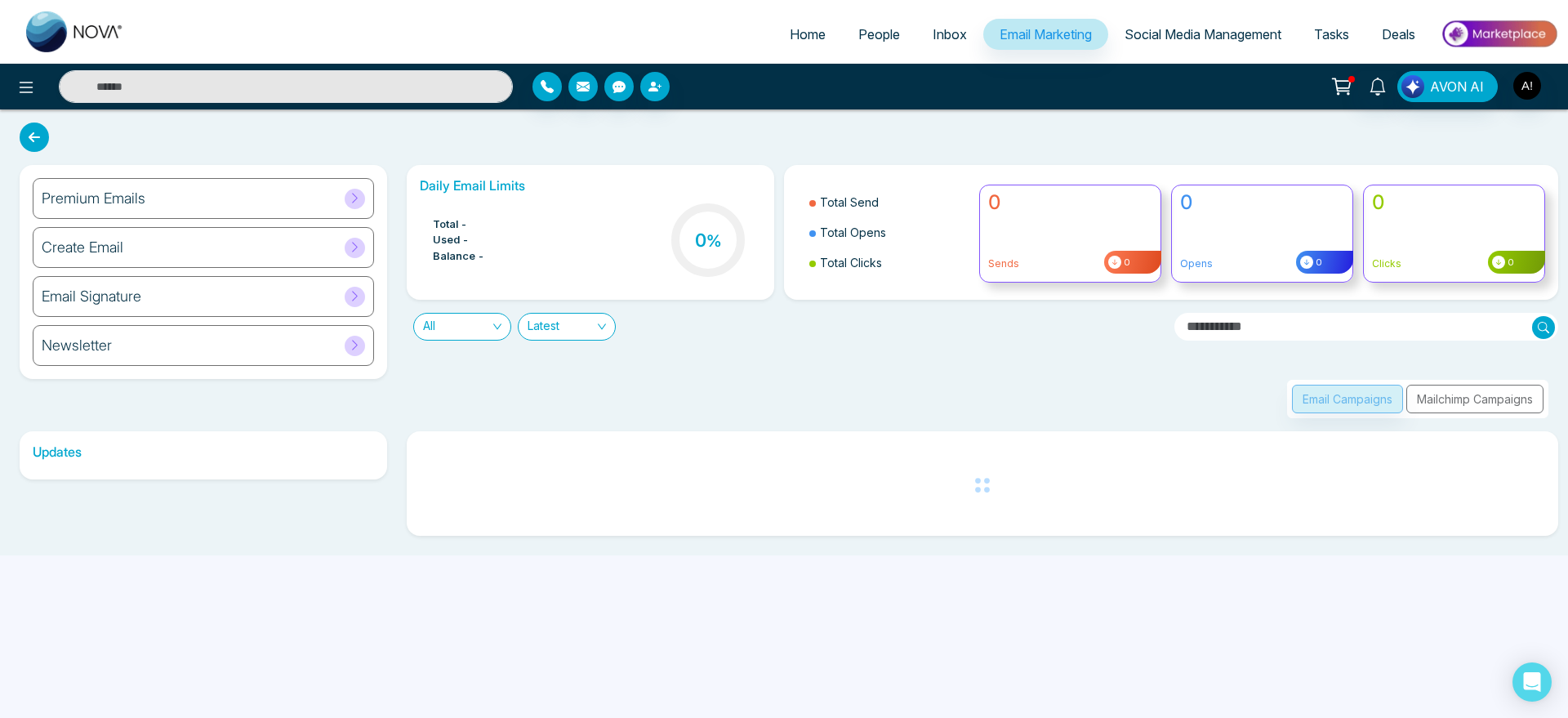
click at [774, 41] on link "Home" at bounding box center [807, 35] width 68 height 31
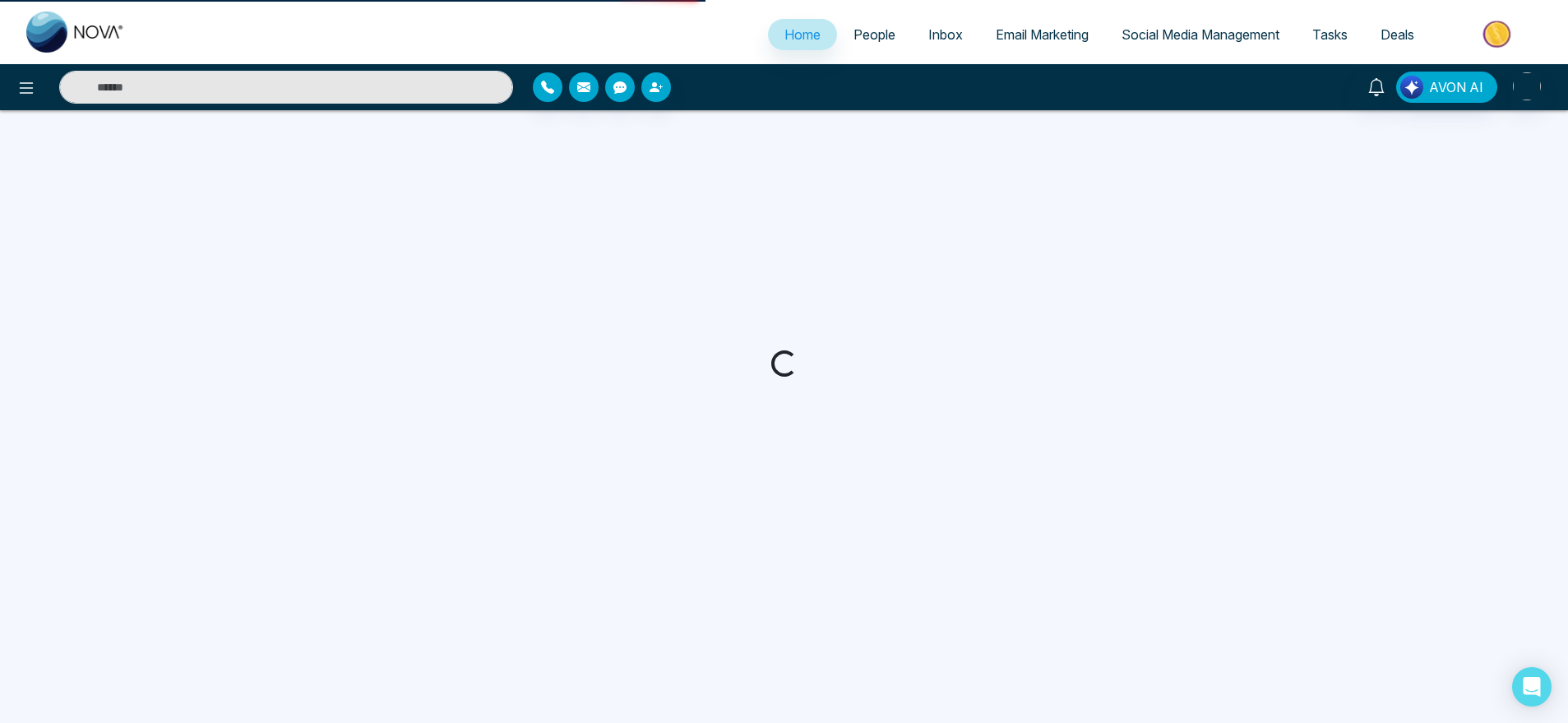
select select "*"
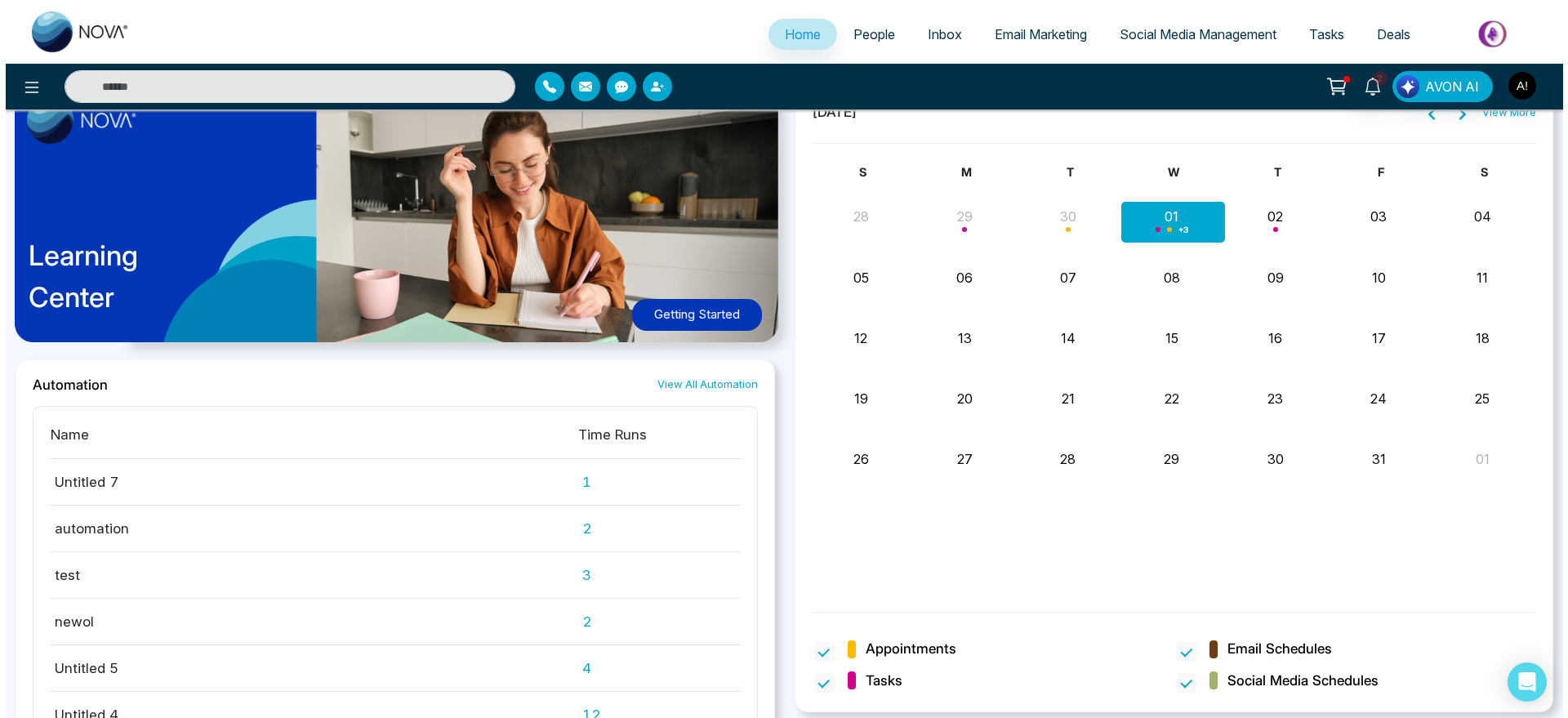
scroll to position [1360, 0]
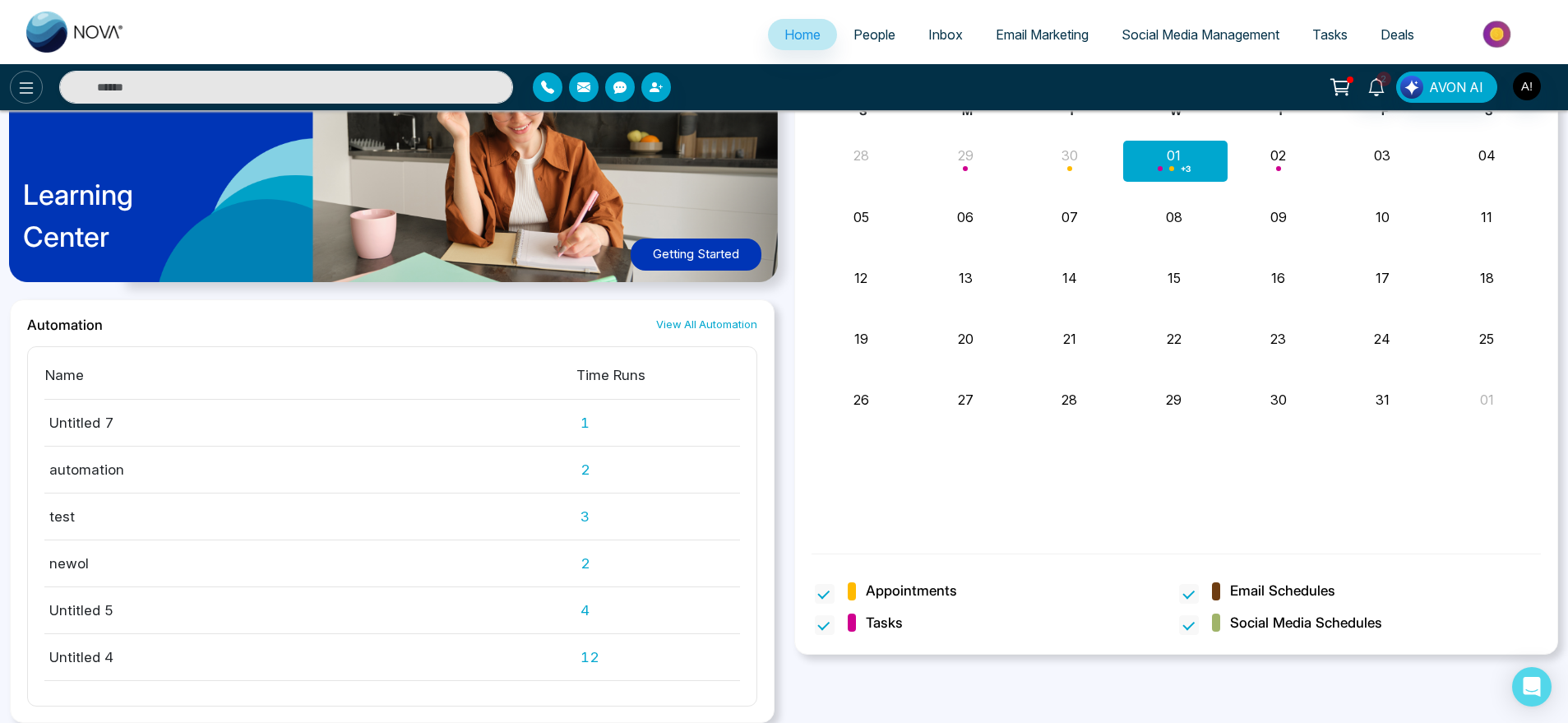
click at [23, 81] on icon at bounding box center [26, 88] width 20 height 20
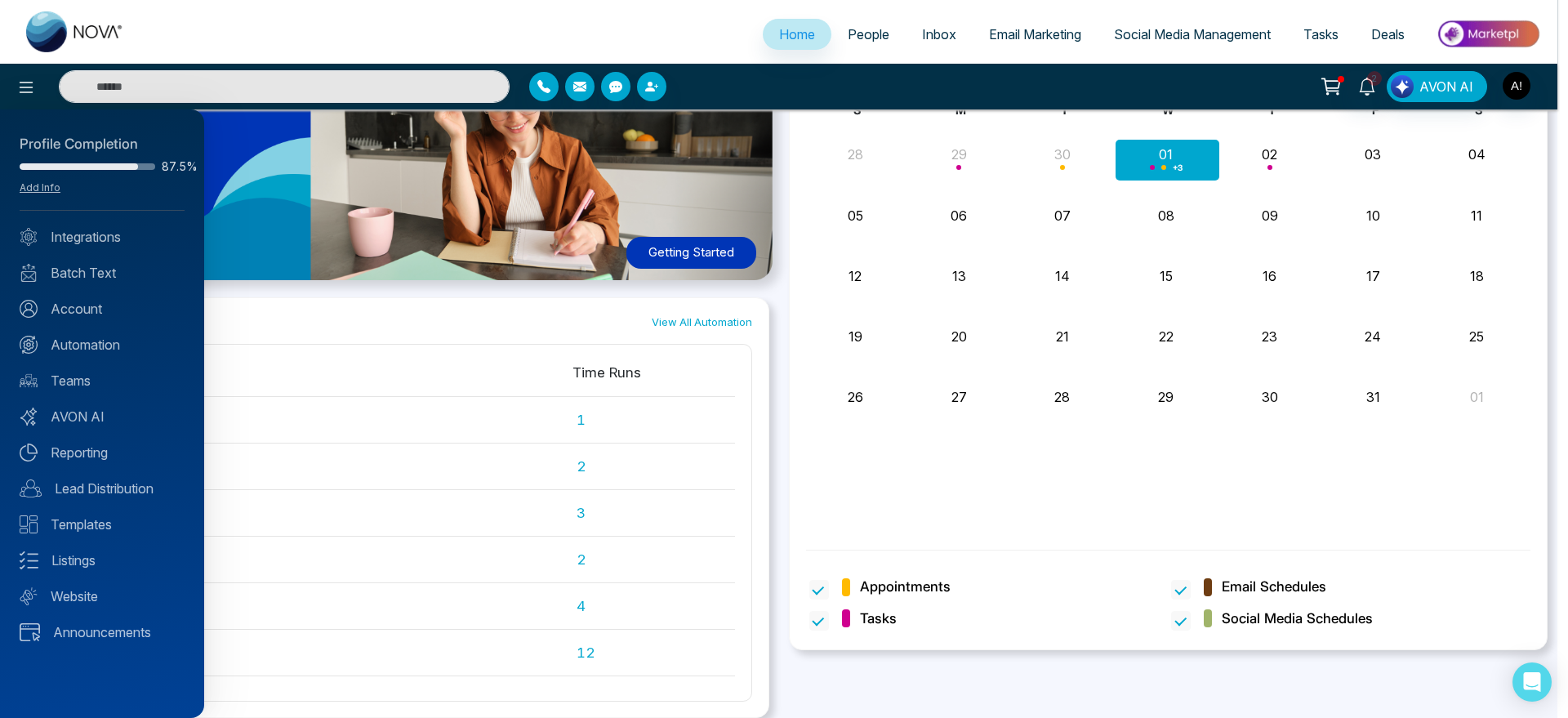
click at [82, 390] on div "Profile Completion 87.5% Add Info Integrations Batch Text Account Automation Te…" at bounding box center [102, 414] width 204 height 609
click at [82, 383] on link "Teams" at bounding box center [102, 381] width 165 height 20
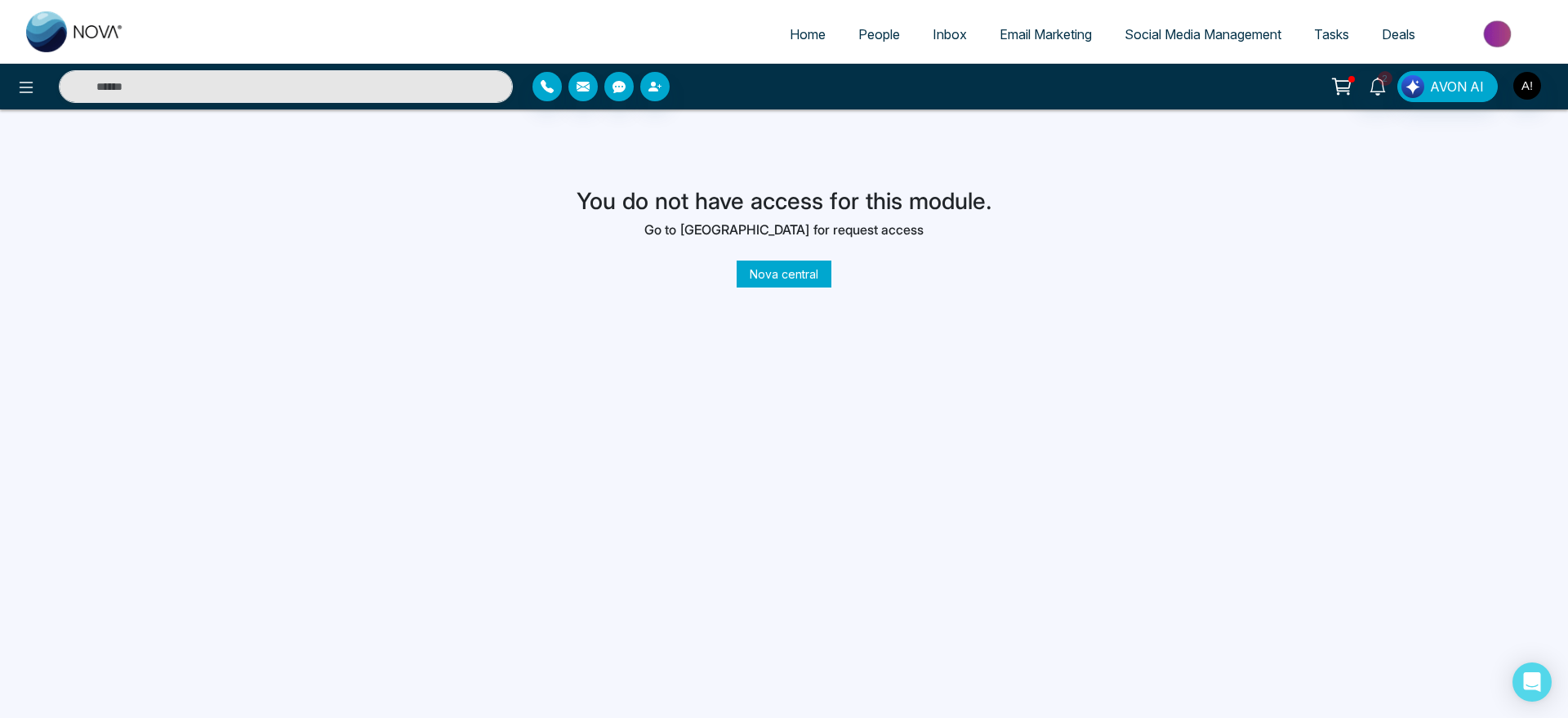
click at [781, 271] on link "Nova central" at bounding box center [784, 274] width 95 height 27
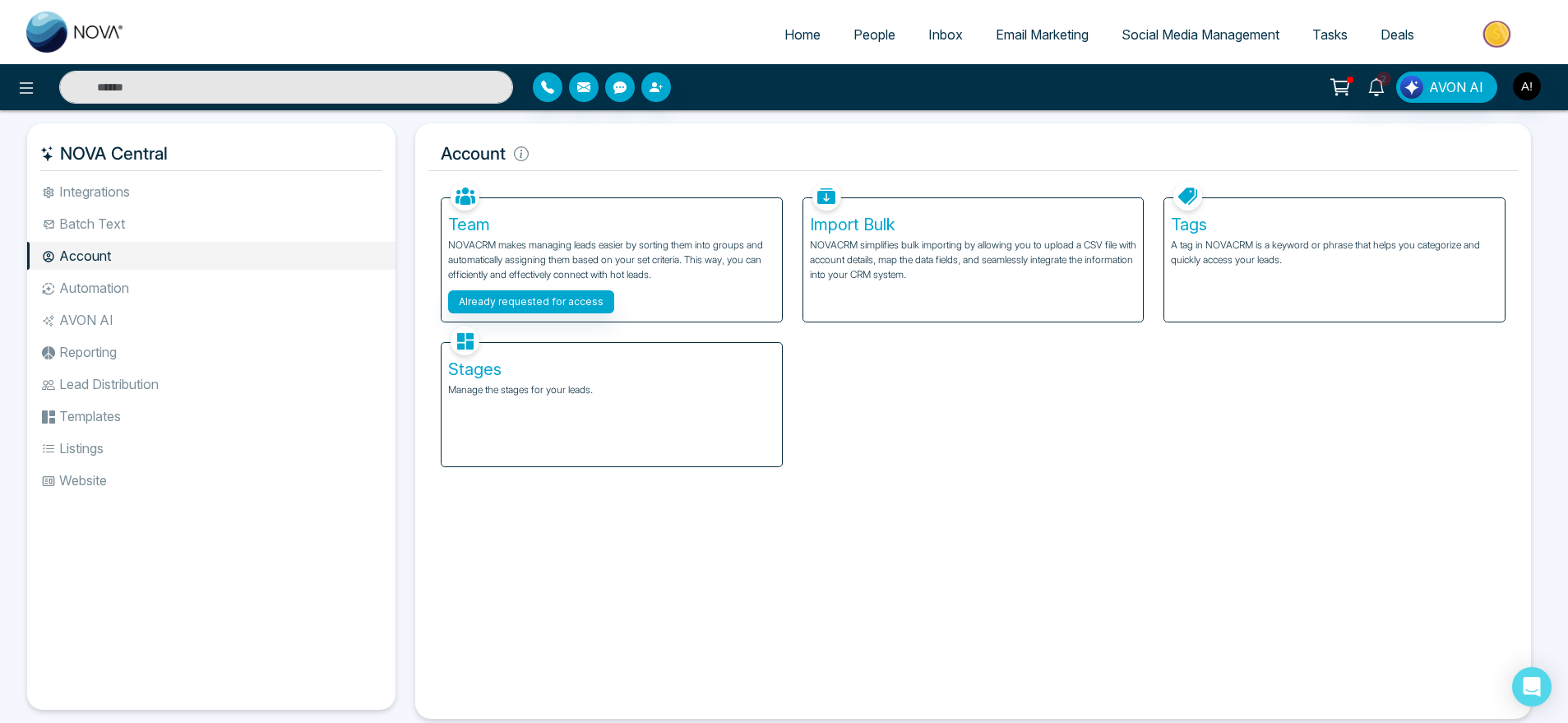
click at [768, 34] on link "Home" at bounding box center [802, 35] width 69 height 31
select select "*"
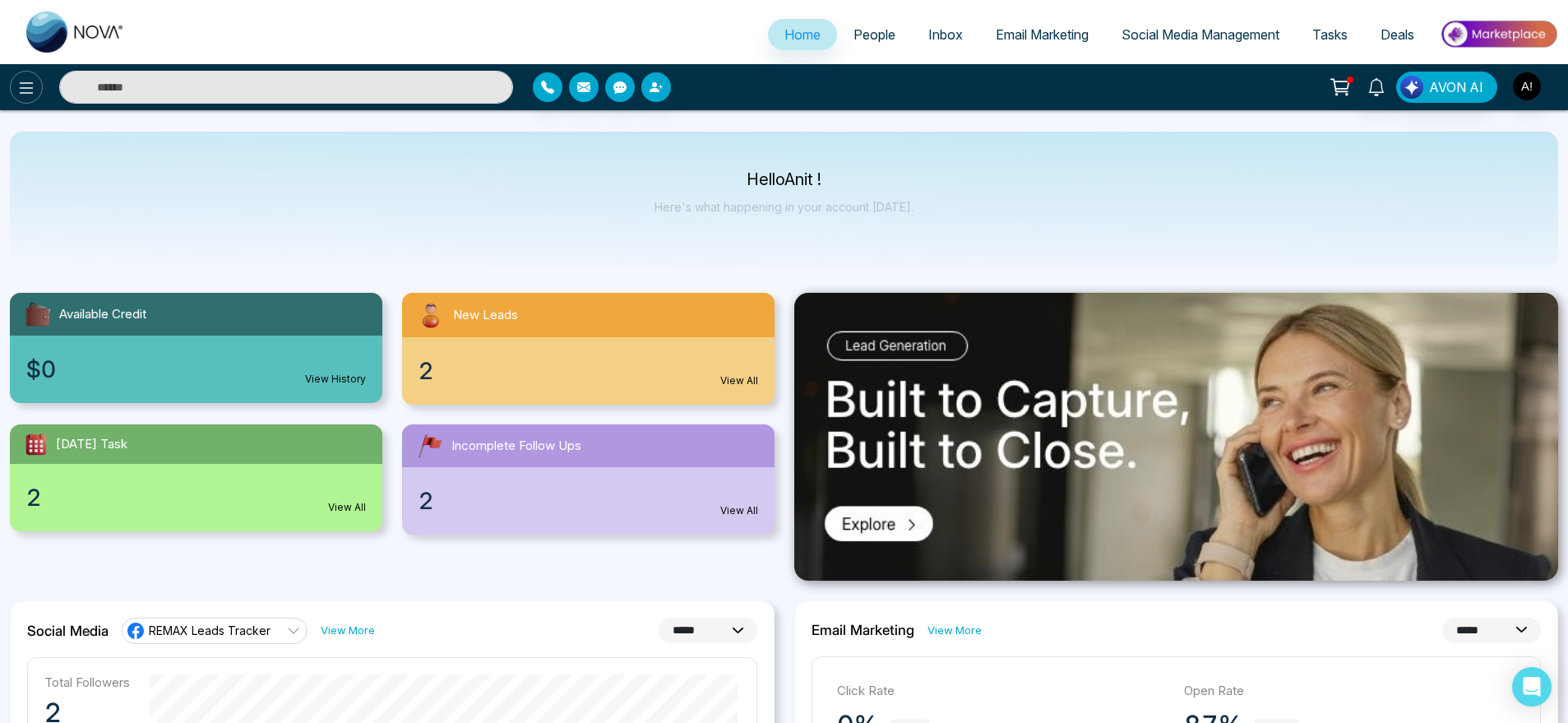
click at [41, 84] on button at bounding box center [26, 87] width 33 height 33
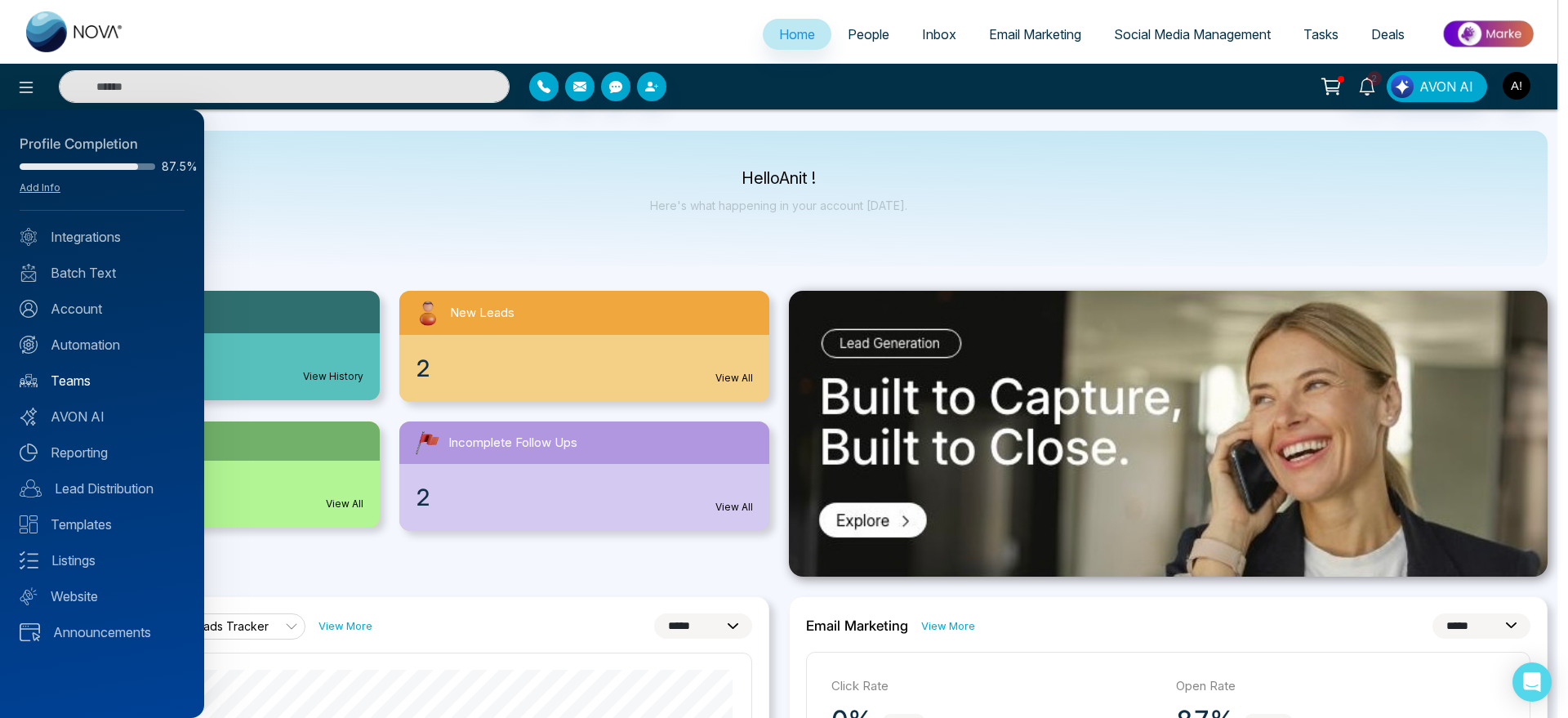
click at [101, 378] on link "Teams" at bounding box center [102, 381] width 165 height 20
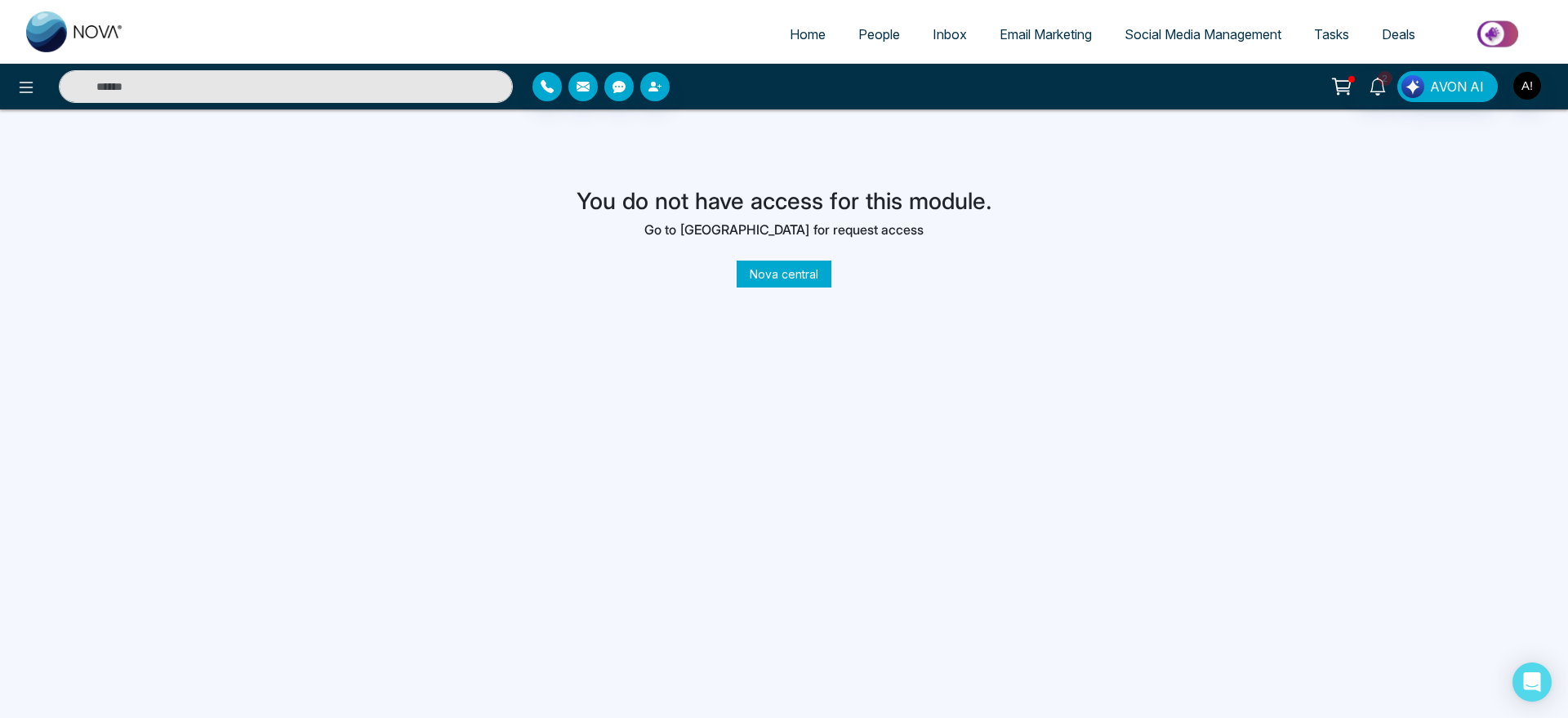
click at [787, 276] on link "Nova central" at bounding box center [784, 274] width 95 height 27
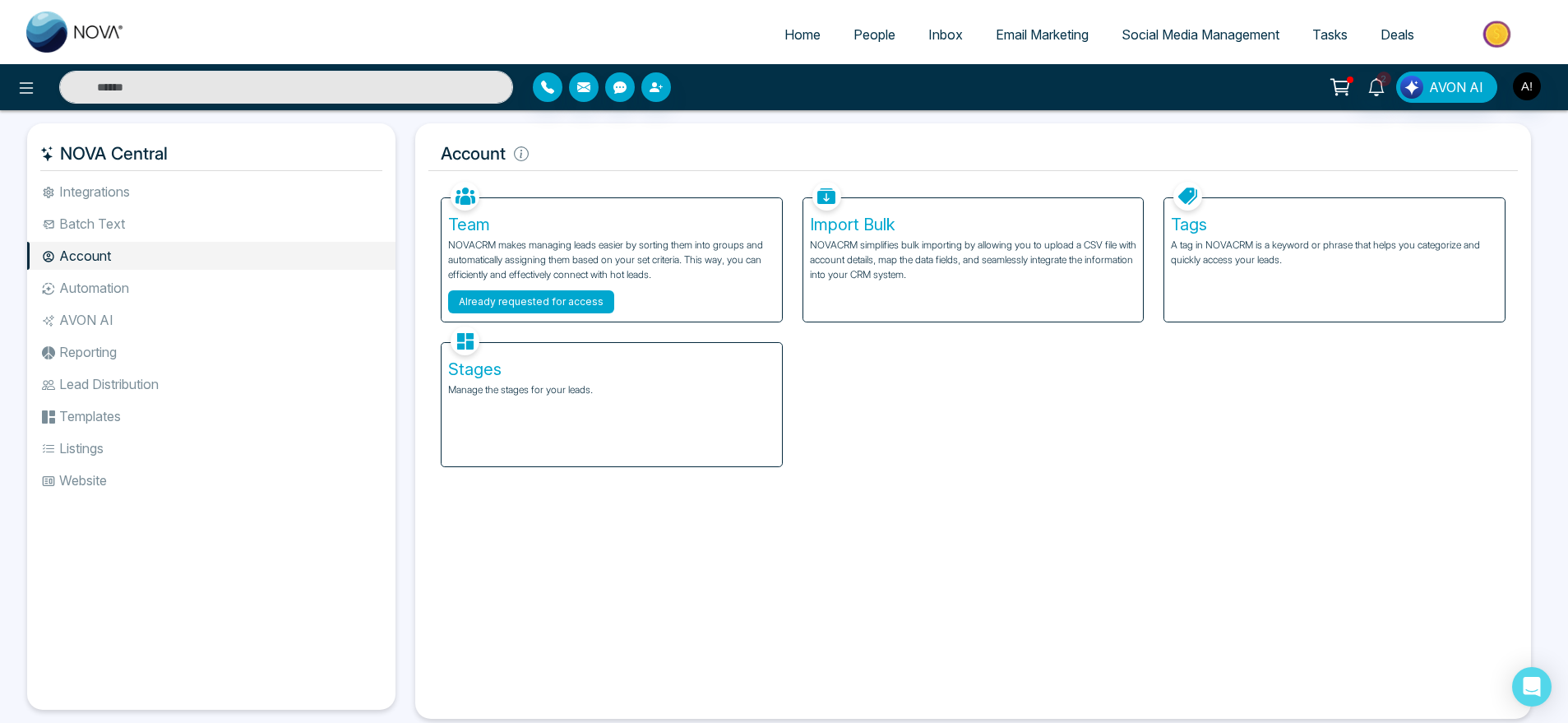
click at [509, 296] on button "Already requested for access" at bounding box center [531, 302] width 166 height 23
click at [182, 309] on li "AVON AI" at bounding box center [211, 321] width 368 height 28
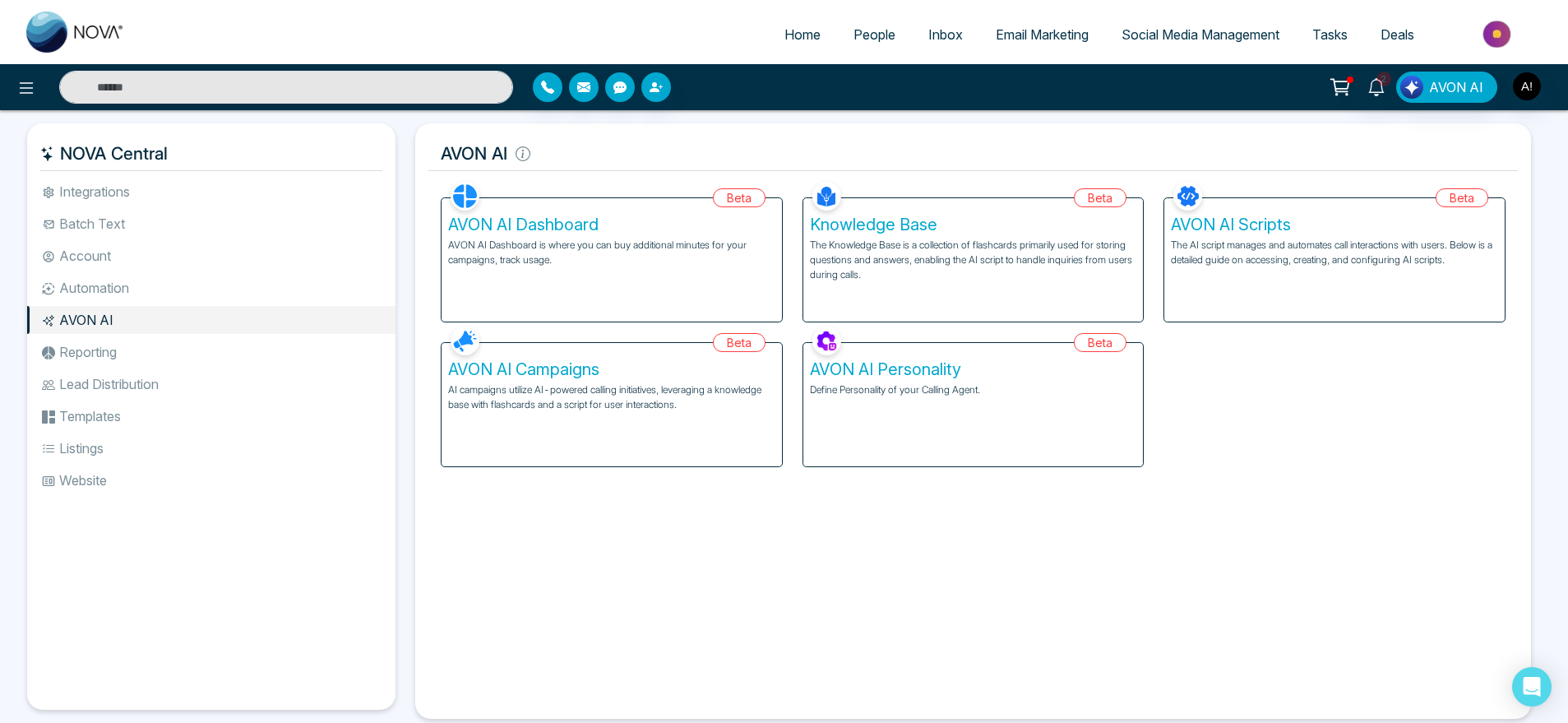
click at [158, 283] on li "Automation" at bounding box center [211, 288] width 368 height 28
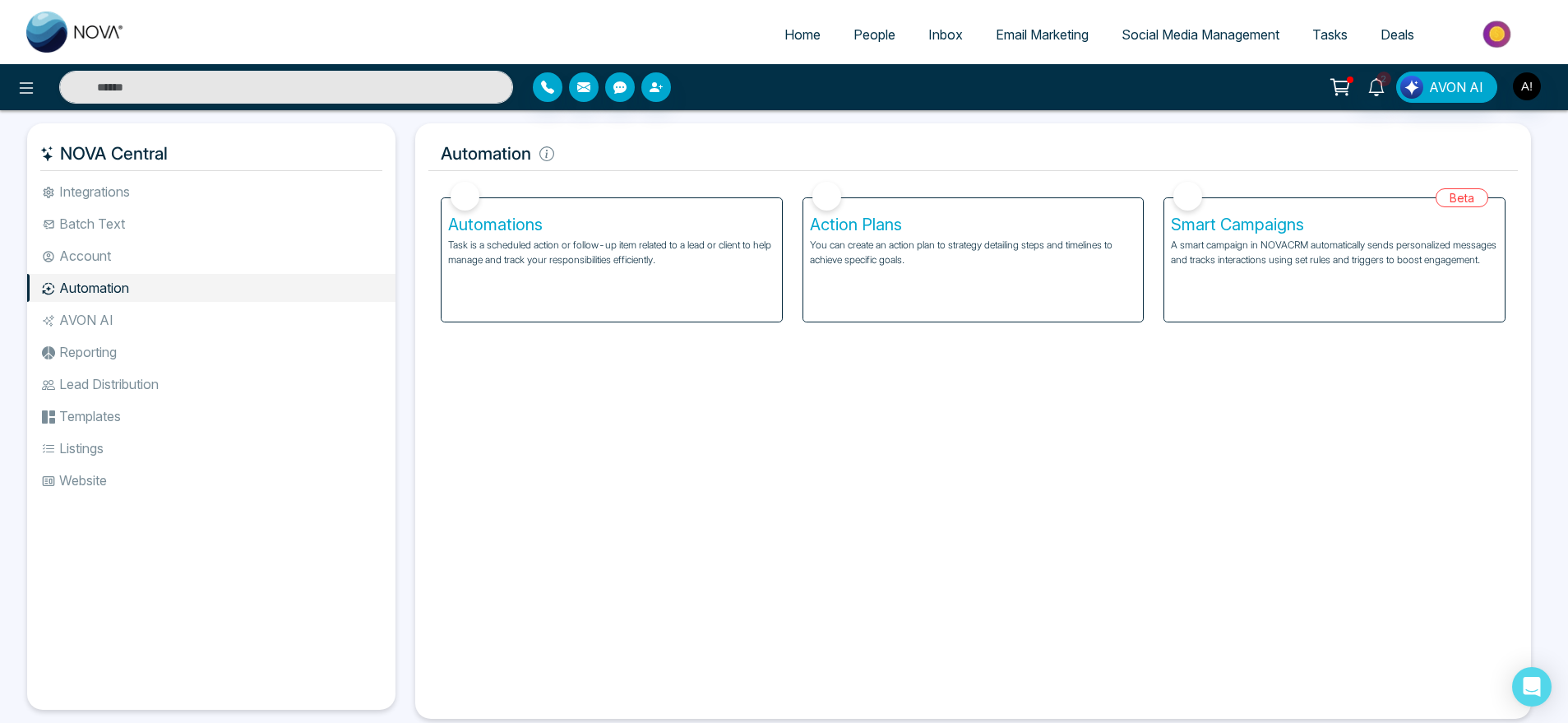
click at [81, 355] on li "Reporting" at bounding box center [211, 352] width 368 height 28
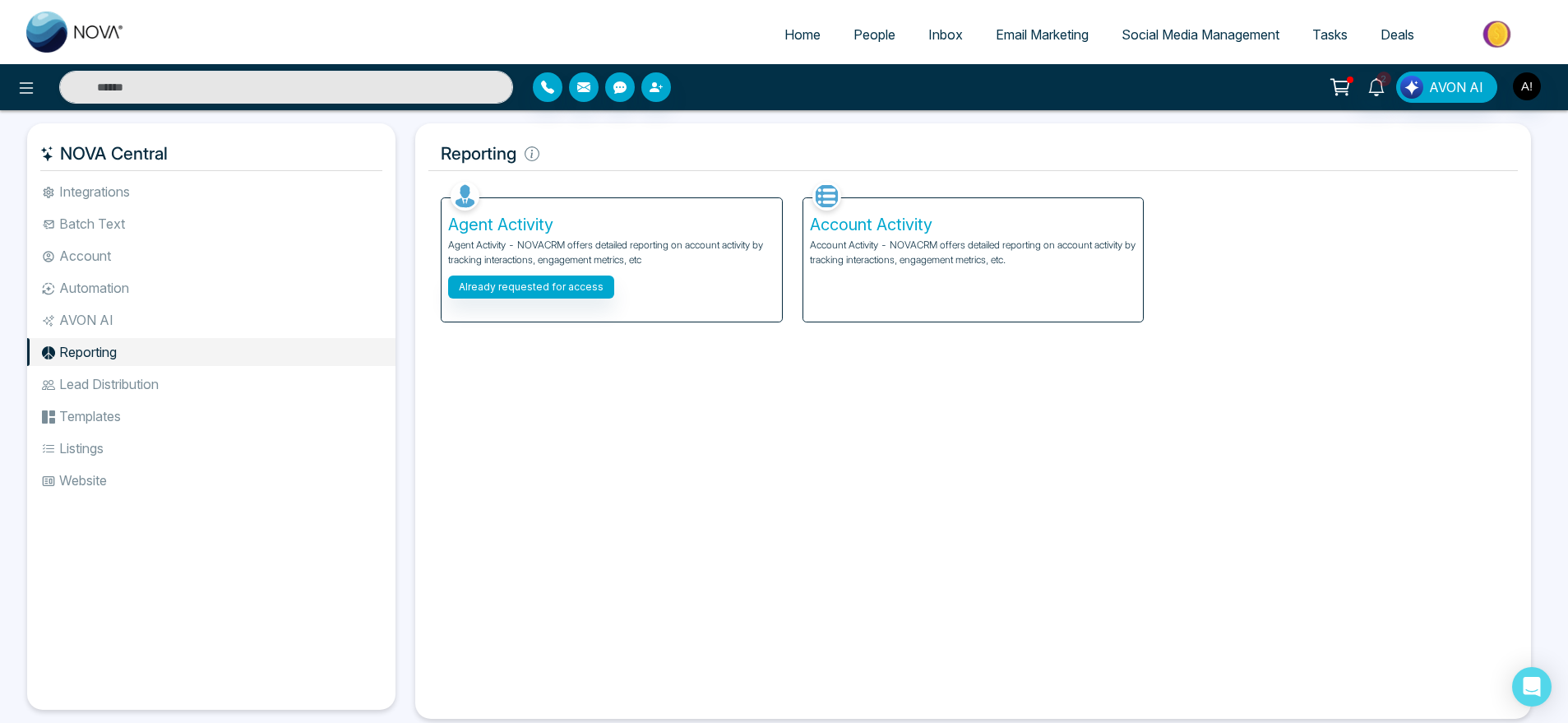
click at [139, 291] on li "Automation" at bounding box center [211, 288] width 368 height 28
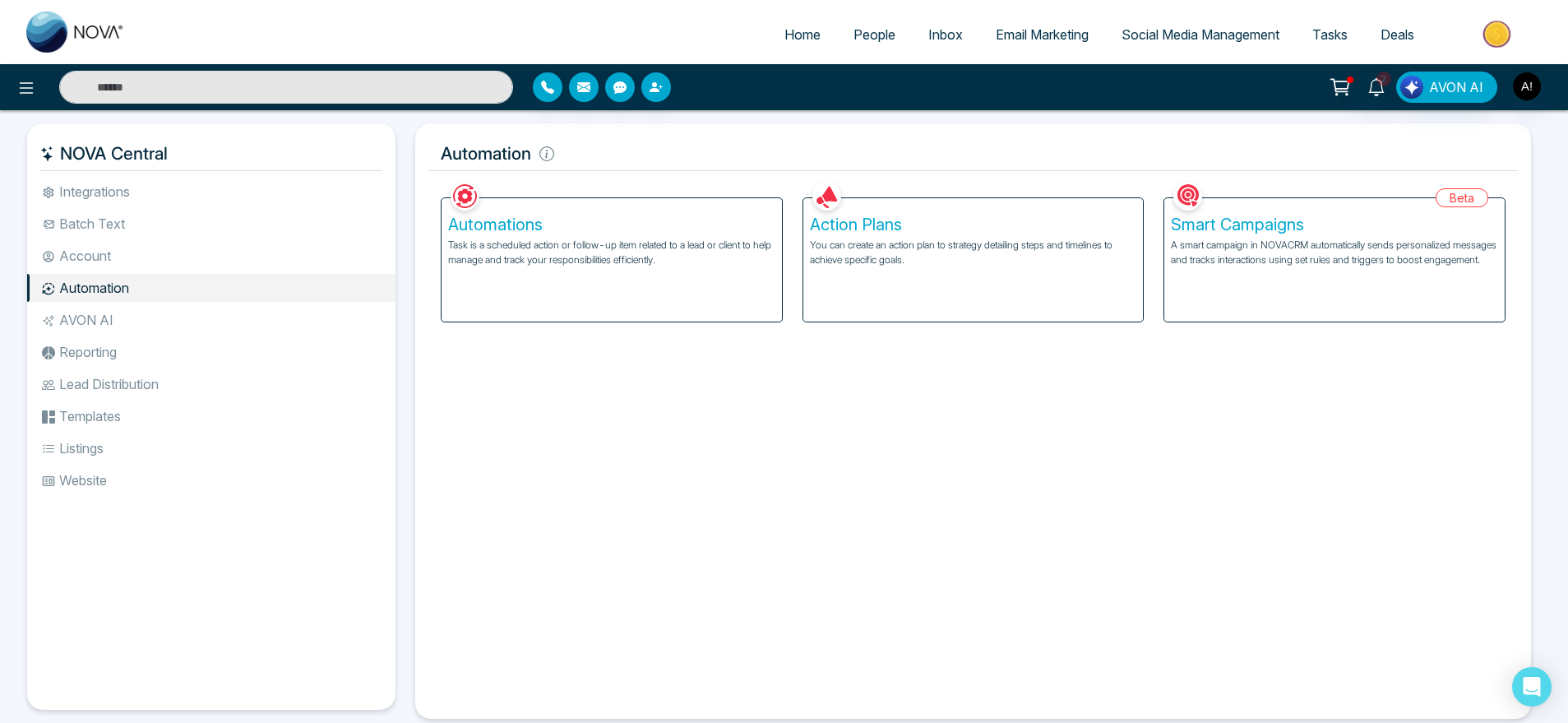
scroll to position [36, 0]
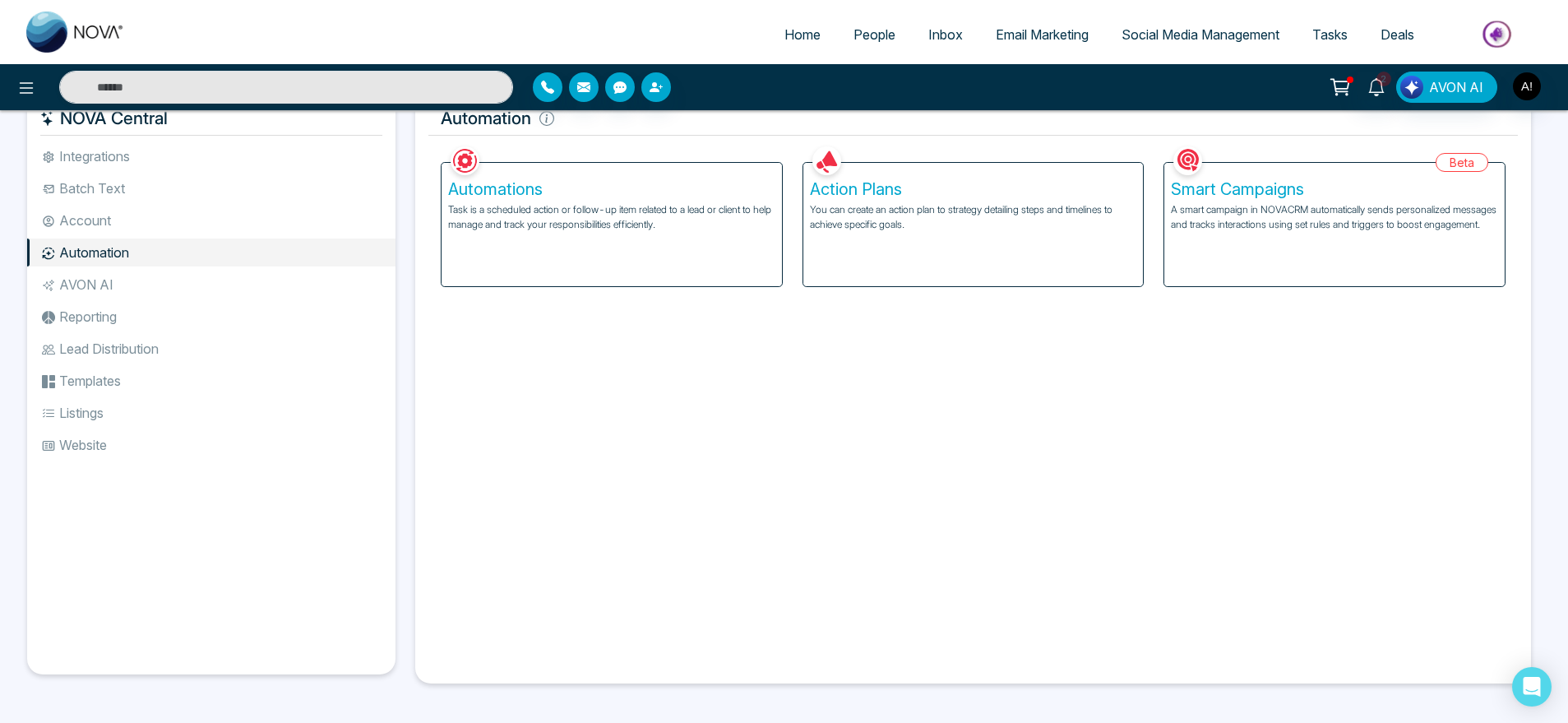
click at [158, 274] on li "AVON AI" at bounding box center [211, 285] width 368 height 28
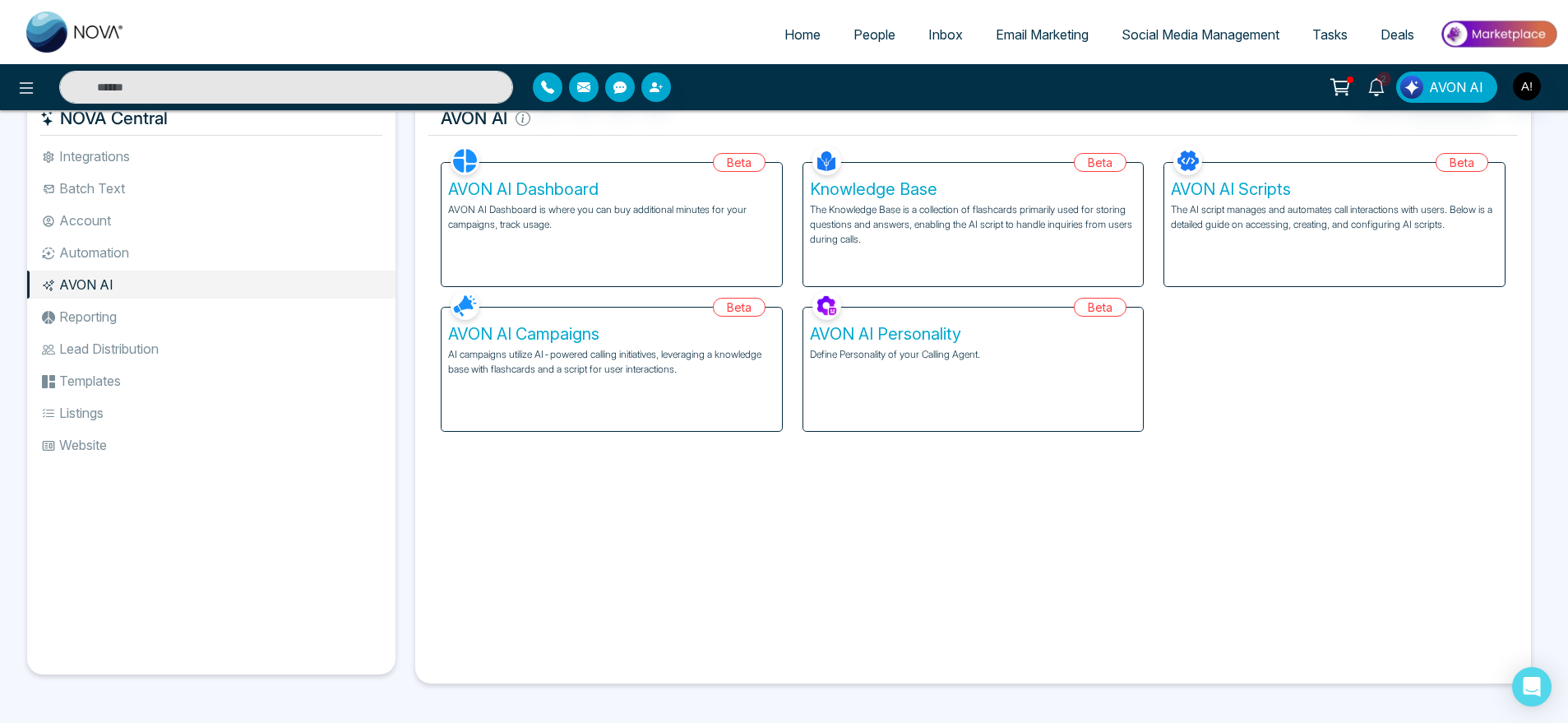
click at [173, 311] on li "Reporting" at bounding box center [211, 317] width 368 height 28
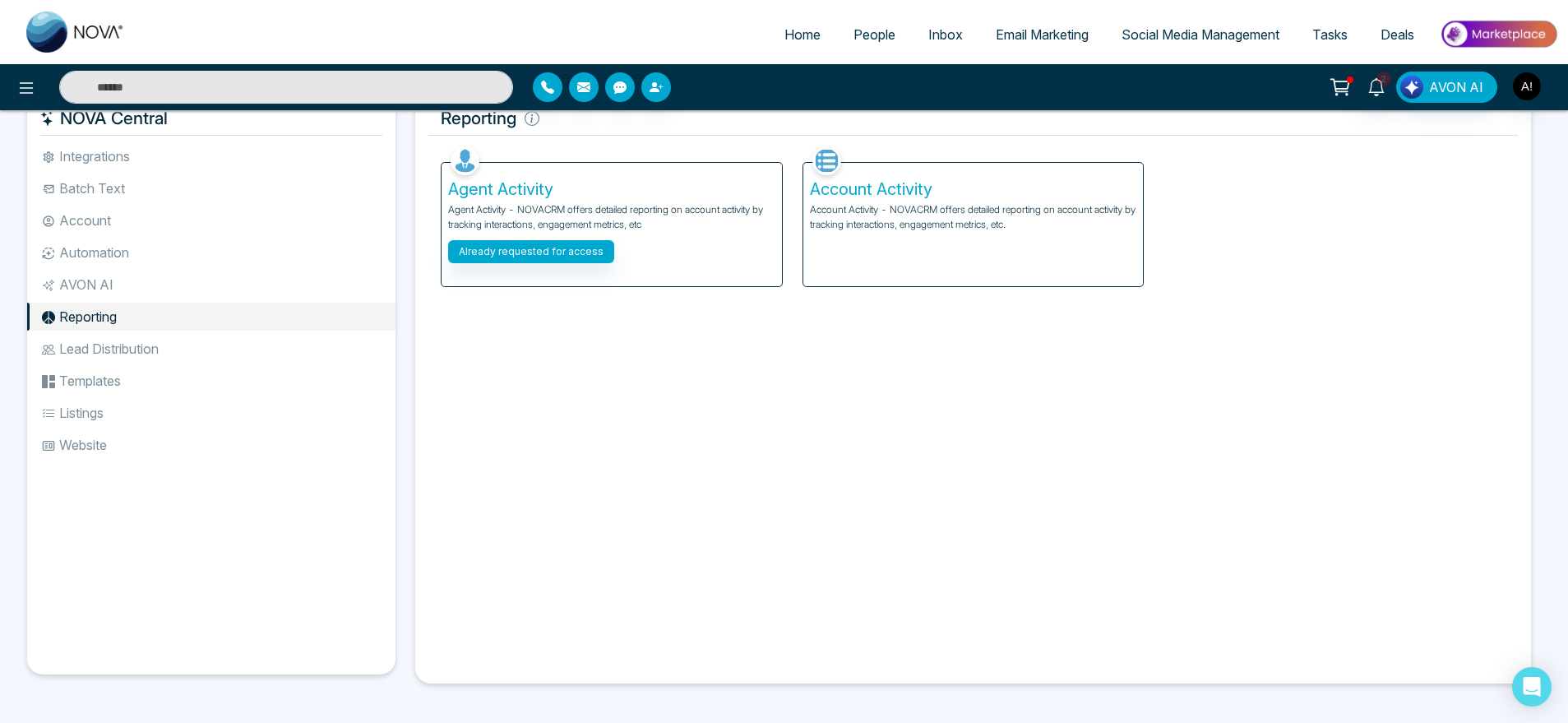
click at [162, 281] on li "AVON AI" at bounding box center [211, 285] width 368 height 28
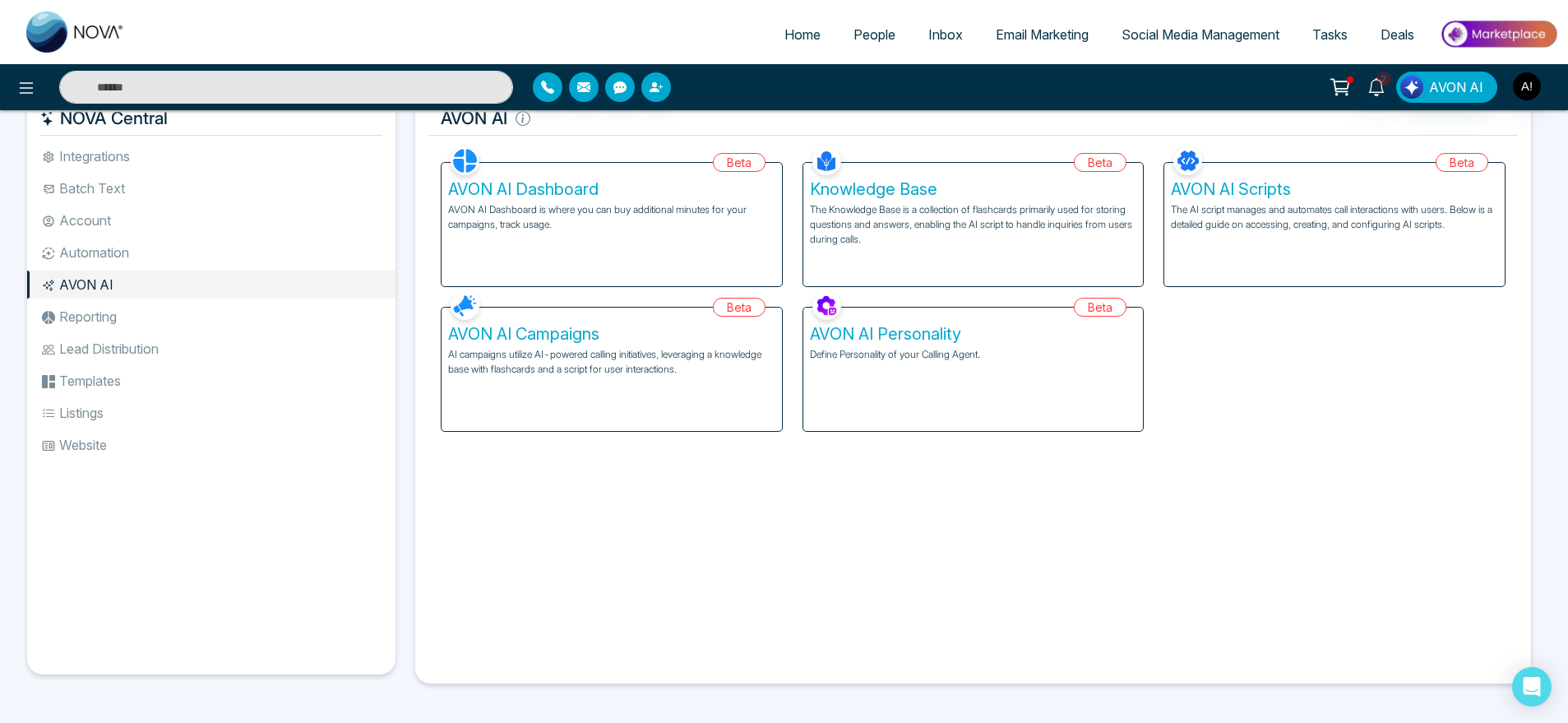
click at [1006, 392] on div "AVON AI Personality Define Personality of your Calling Agent." at bounding box center [973, 369] width 340 height 123
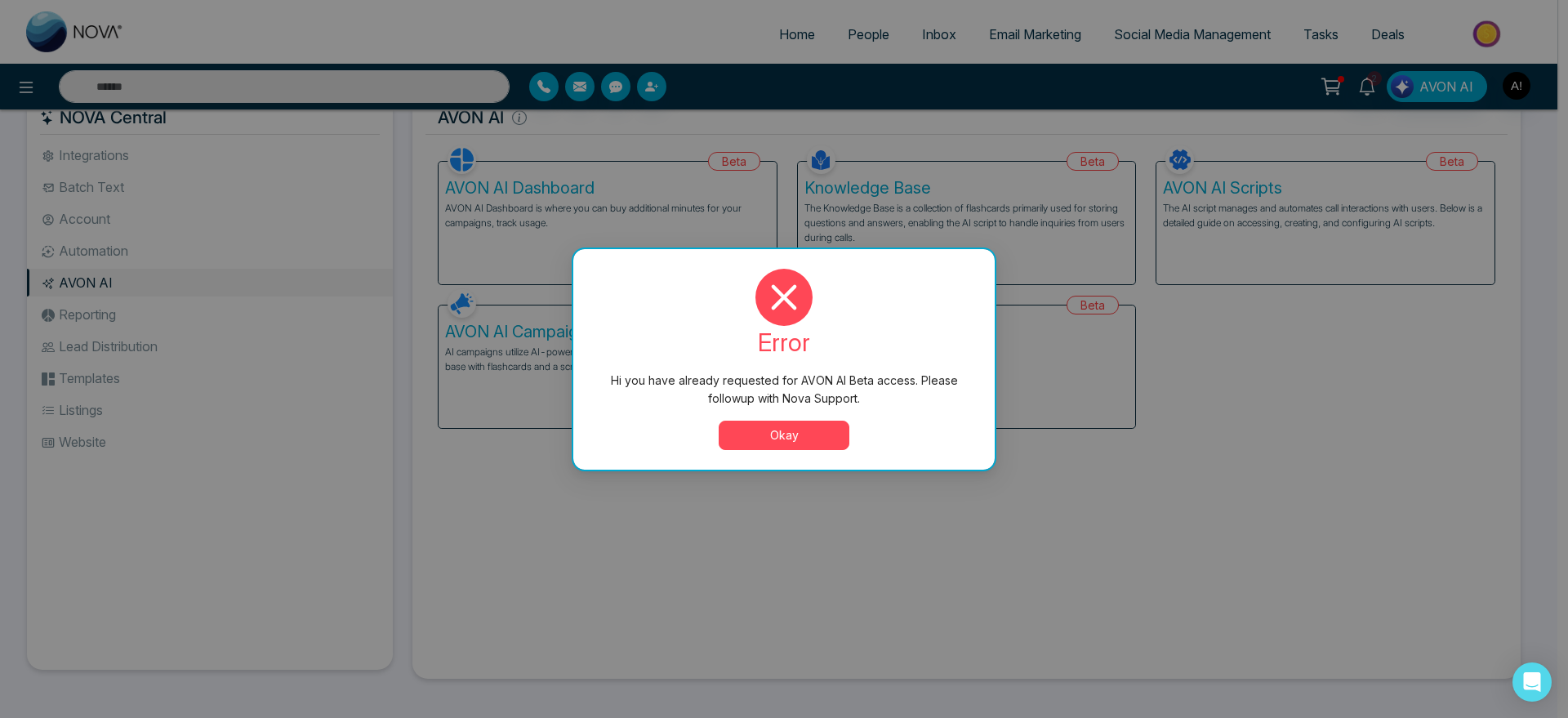
click at [753, 430] on button "Okay" at bounding box center [784, 436] width 131 height 30
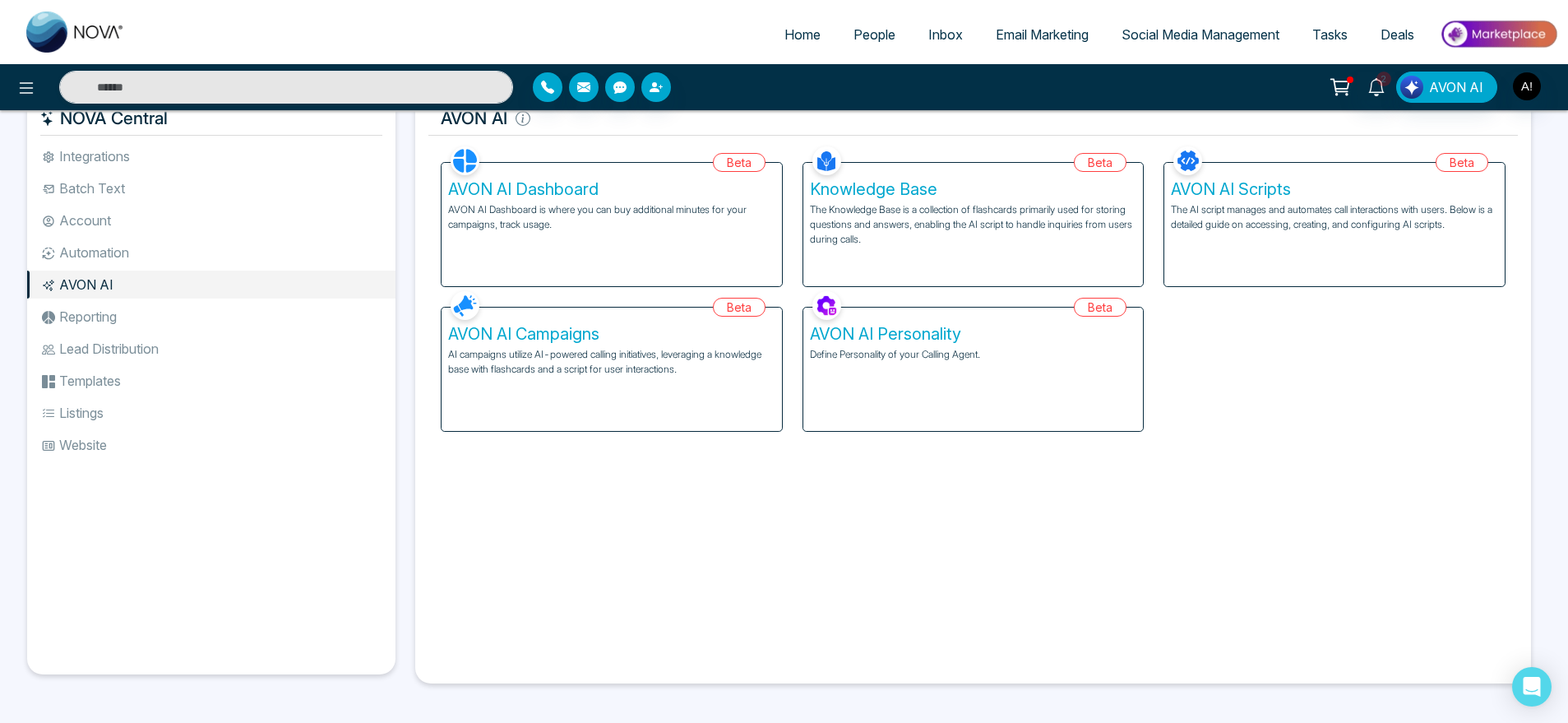
click at [758, 433] on div "Facebook NOVACRM enables users to connect to Facebook to schedule social media …" at bounding box center [974, 407] width 1089 height 528
click at [976, 334] on h5 "AVON AI Personality" at bounding box center [973, 334] width 327 height 20
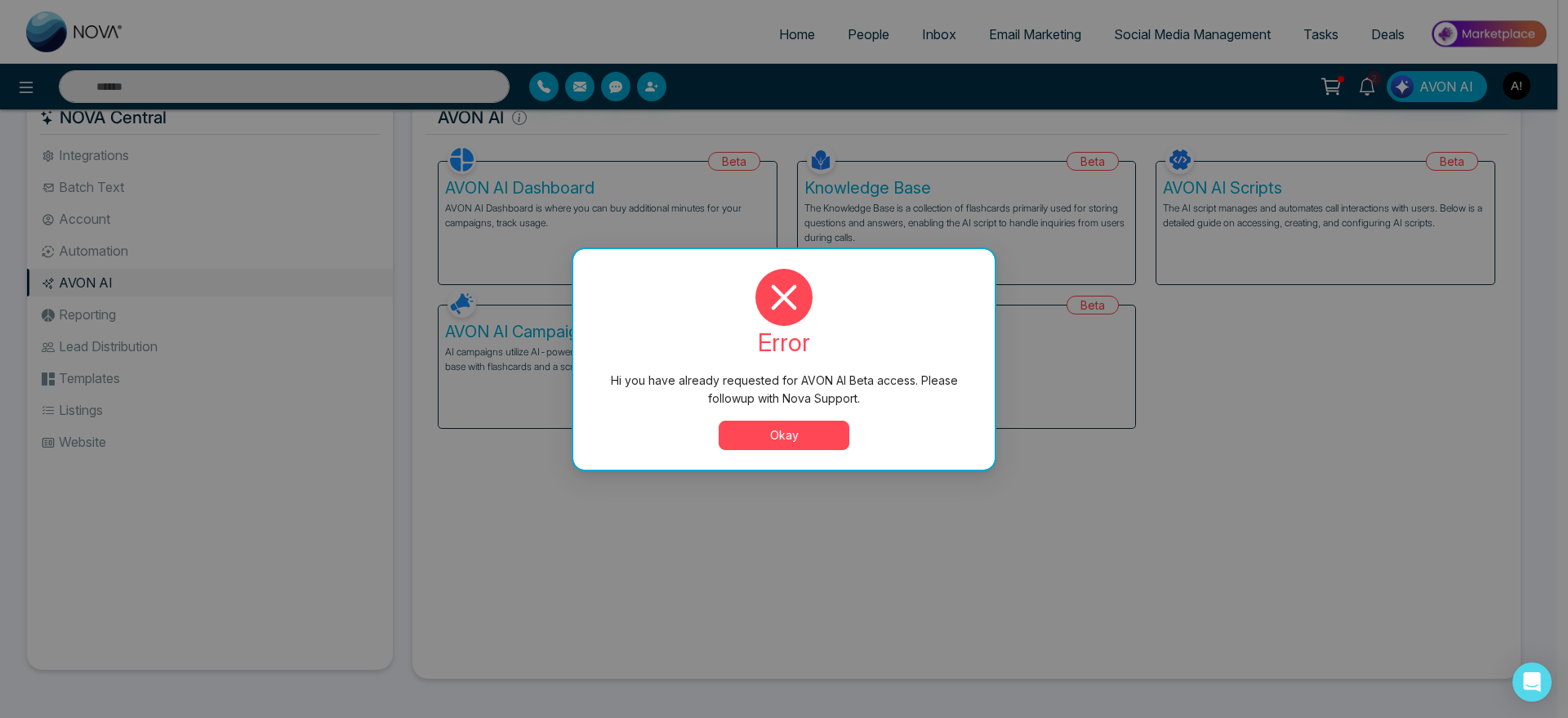
click at [786, 428] on button "Okay" at bounding box center [784, 436] width 131 height 30
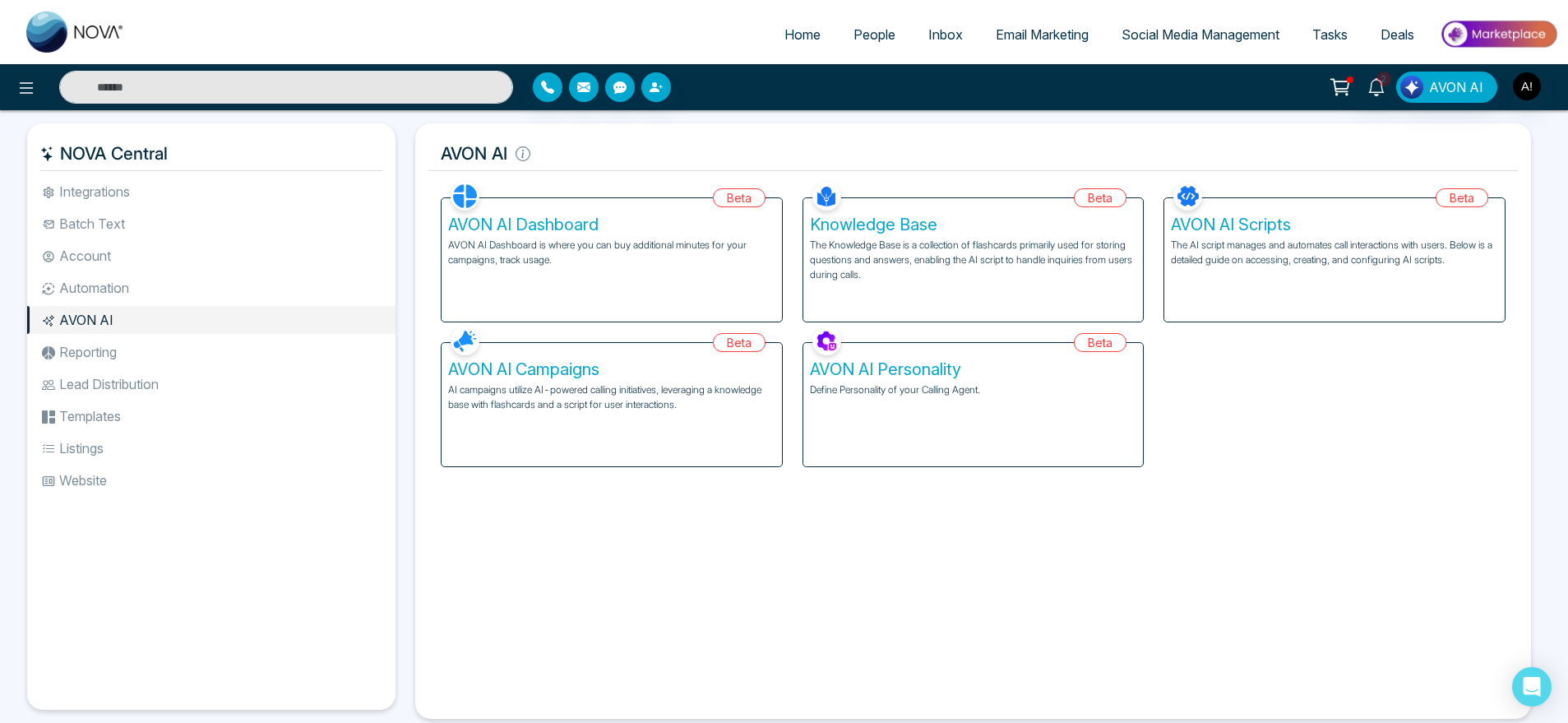
click at [689, 287] on div "AVON AI Dashboard AVON AI Dashboard is where you can buy additional minutes for…" at bounding box center [611, 259] width 340 height 123
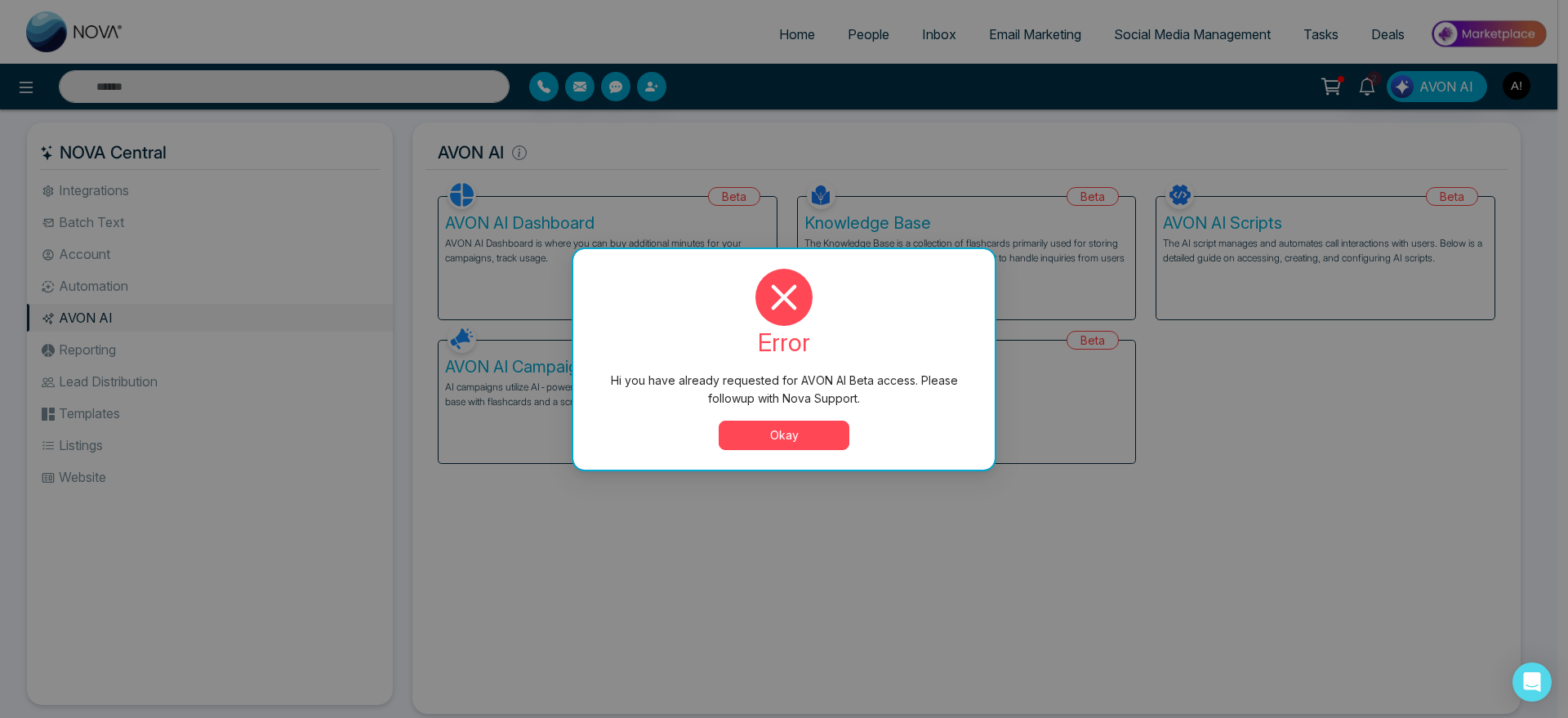
click at [797, 434] on button "Okay" at bounding box center [784, 436] width 131 height 30
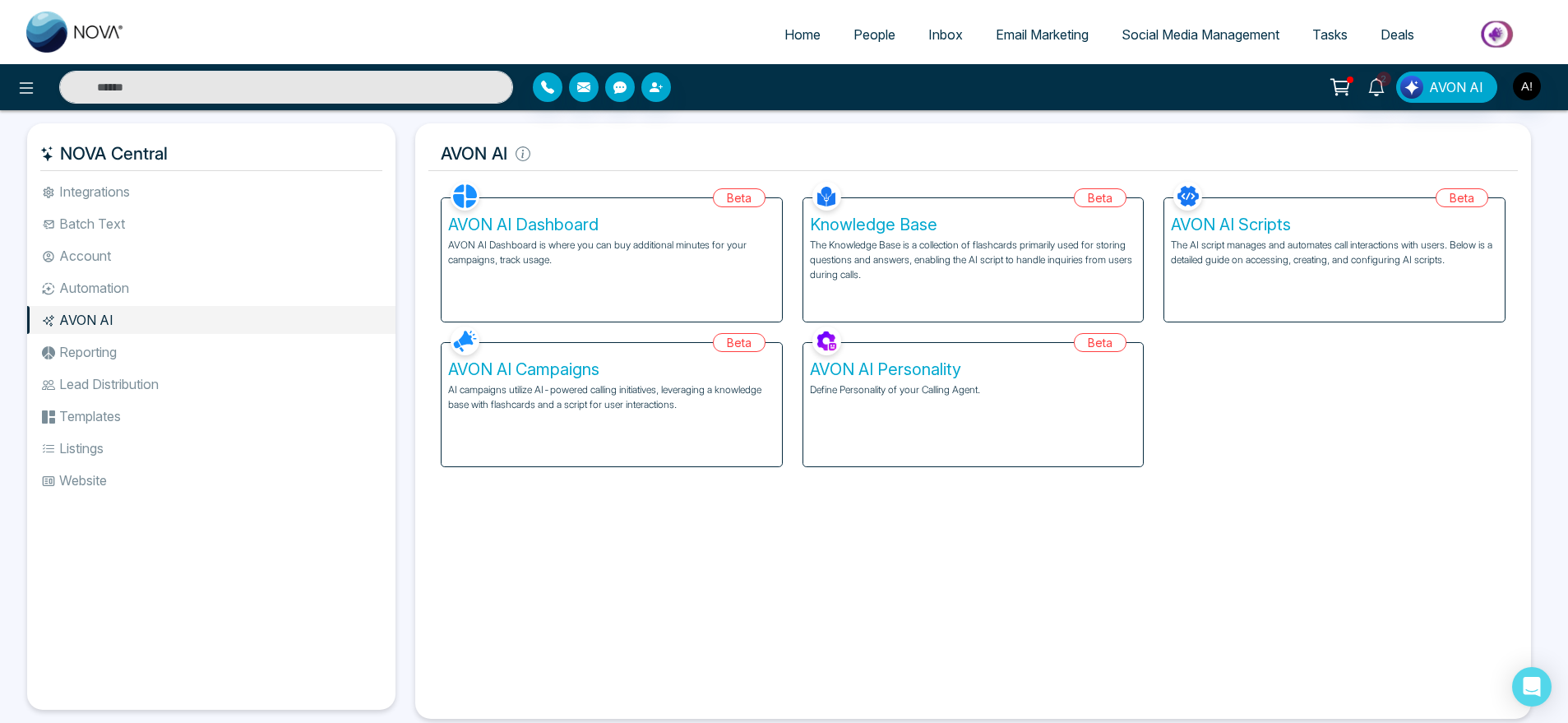
click at [149, 354] on li "Reporting" at bounding box center [211, 352] width 368 height 28
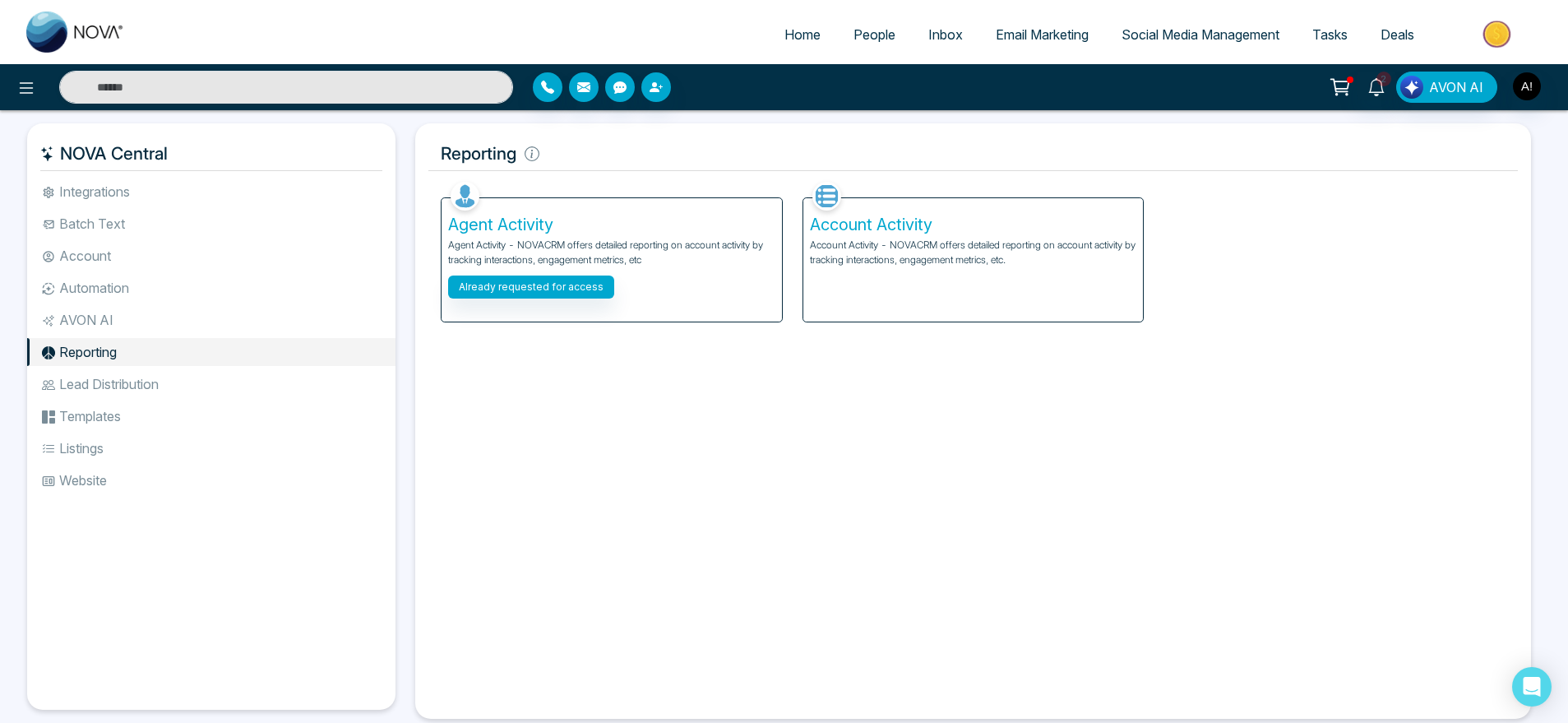
click at [166, 397] on li "Lead Distribution" at bounding box center [211, 384] width 368 height 28
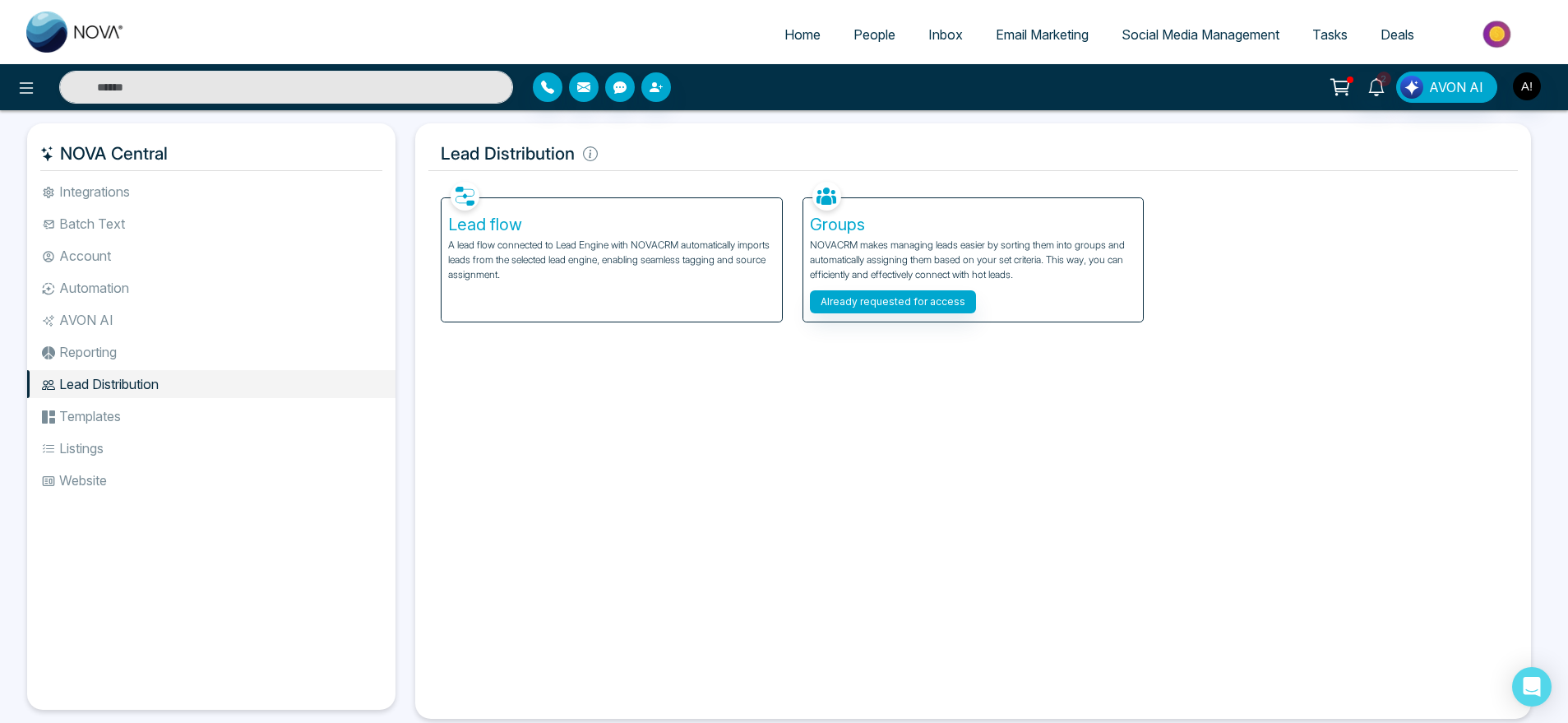
click at [157, 419] on li "Templates" at bounding box center [211, 417] width 368 height 28
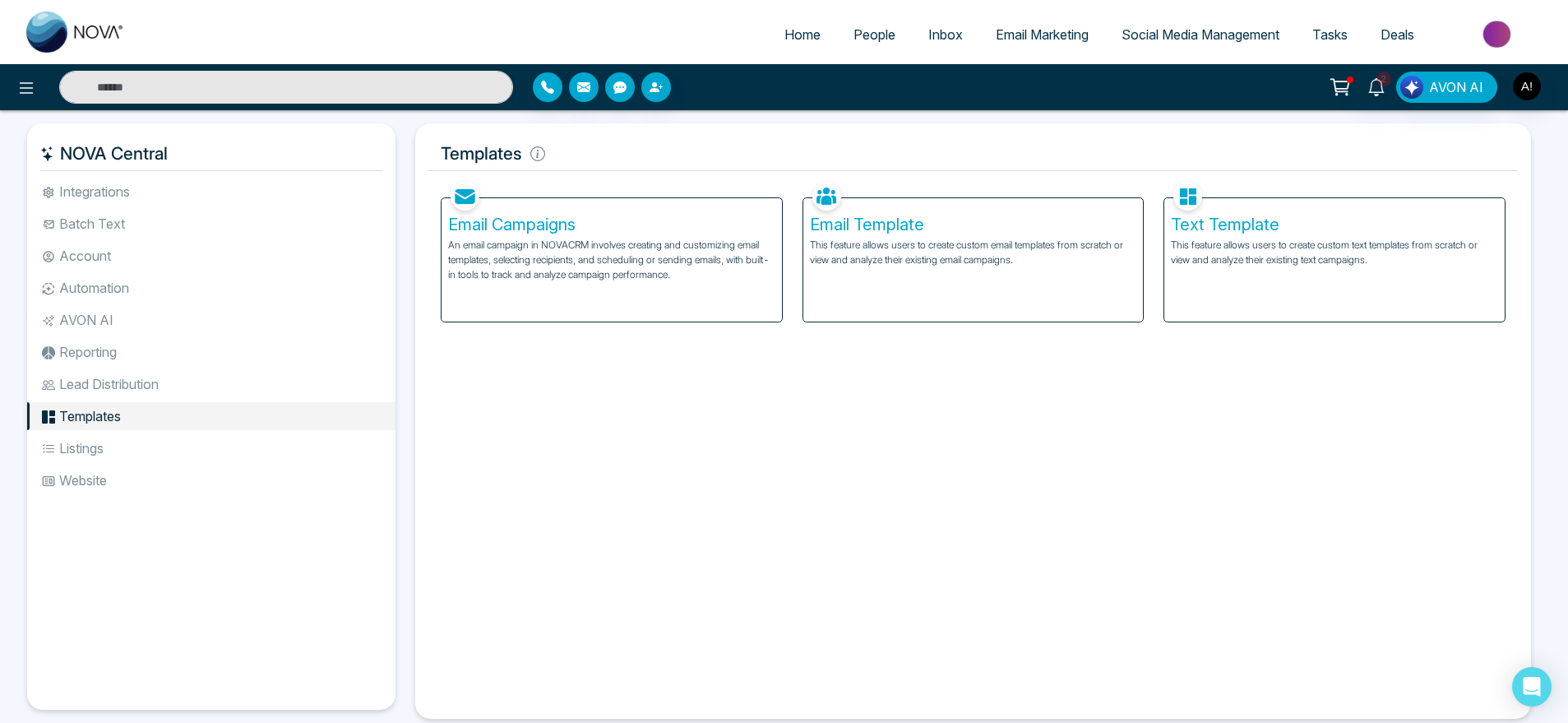
click at [714, 241] on p "An email campaign in NOVACRM involves creating and customizing email templates,…" at bounding box center [611, 260] width 327 height 45
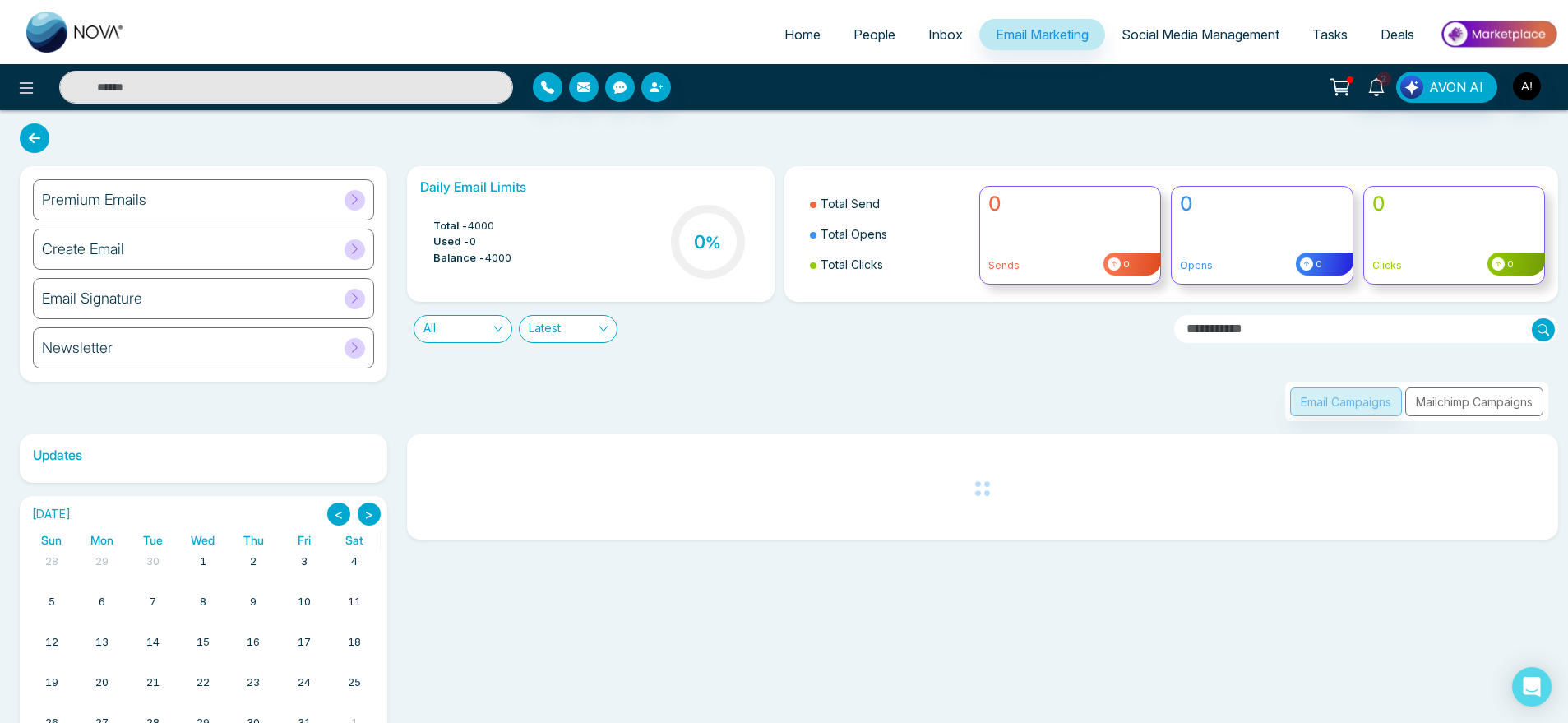
click at [292, 200] on div "Premium Emails" at bounding box center [204, 200] width 341 height 41
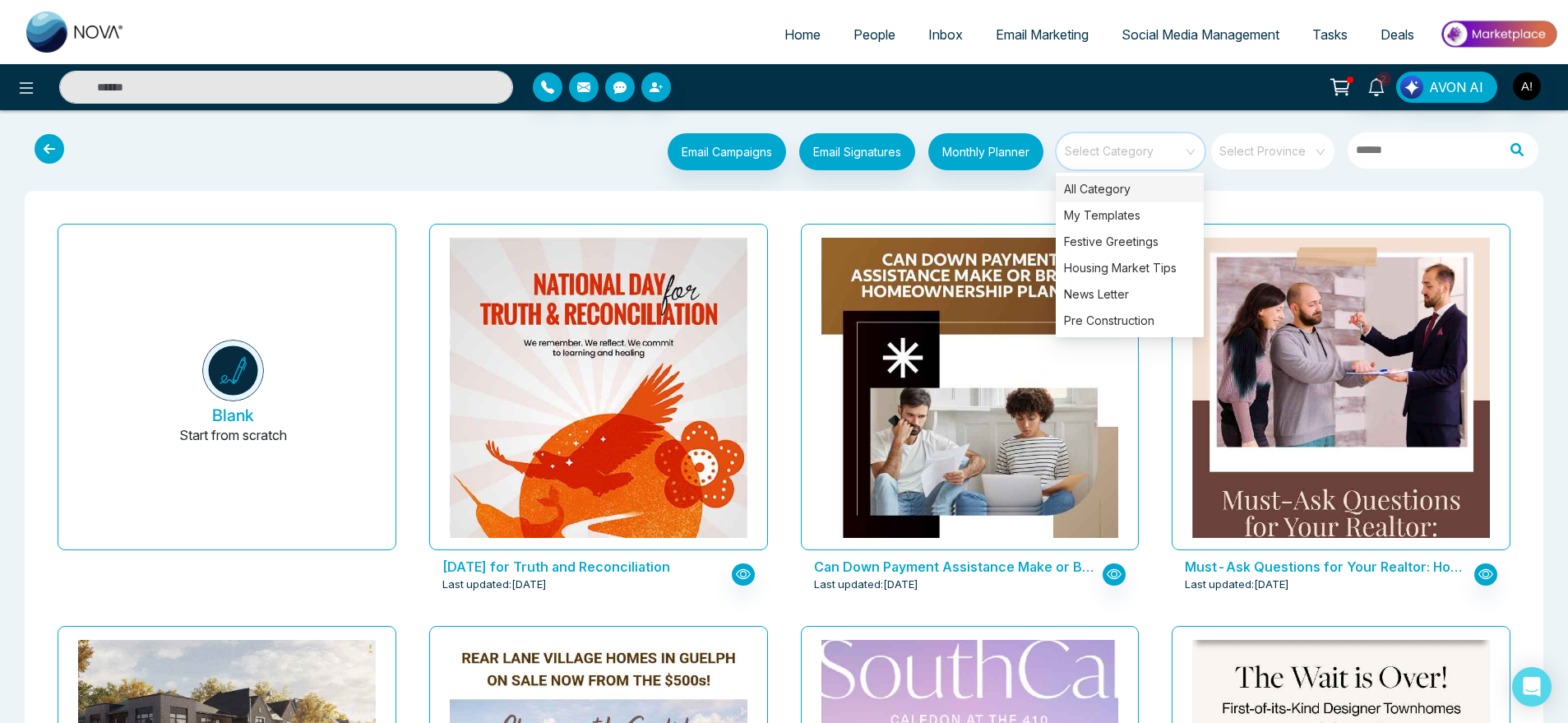
click at [1182, 155] on input "search" at bounding box center [1124, 146] width 118 height 25
click at [1128, 185] on div "All Category" at bounding box center [1129, 190] width 148 height 27
click at [1145, 235] on div "Festive Greetings" at bounding box center [1129, 242] width 148 height 27
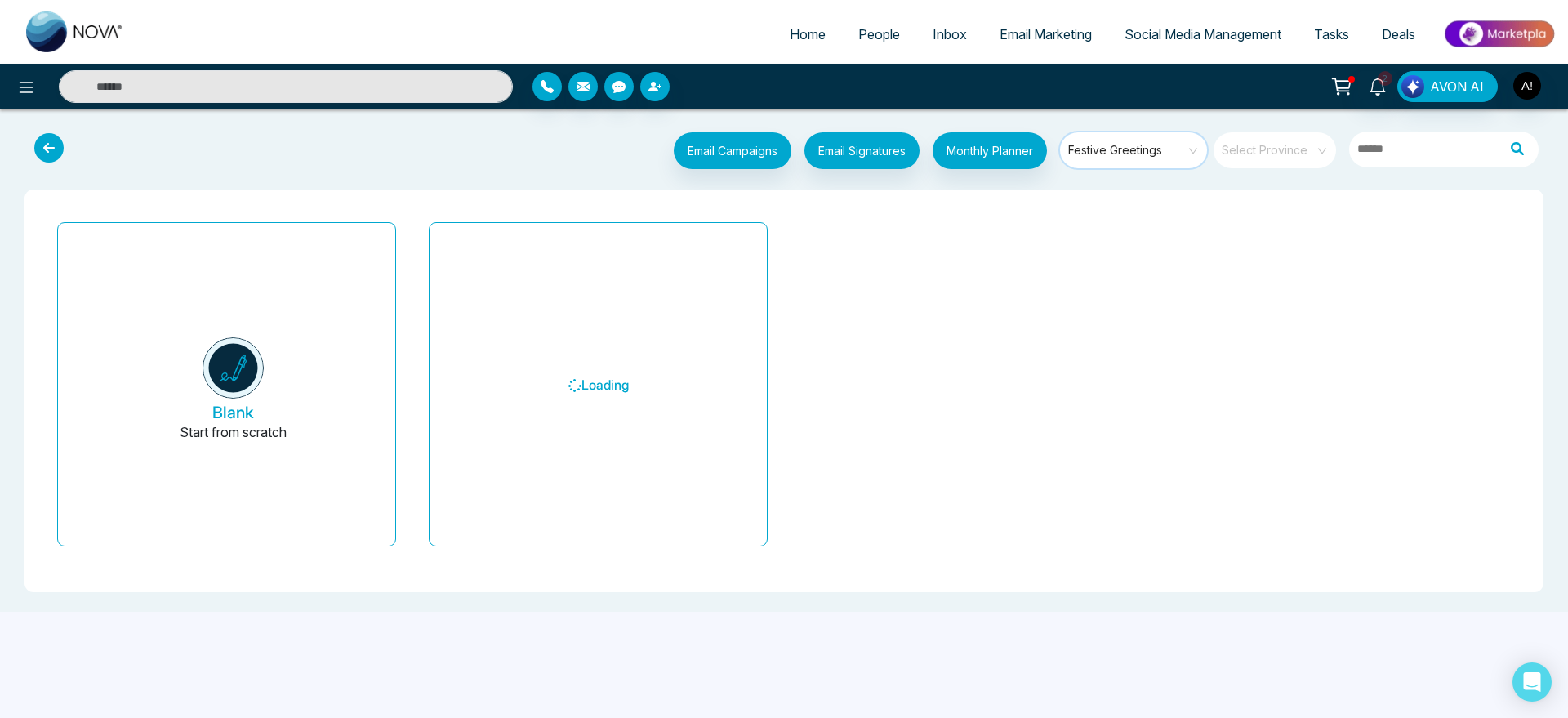
click at [1151, 140] on span "Festive Greetings" at bounding box center [1135, 151] width 133 height 25
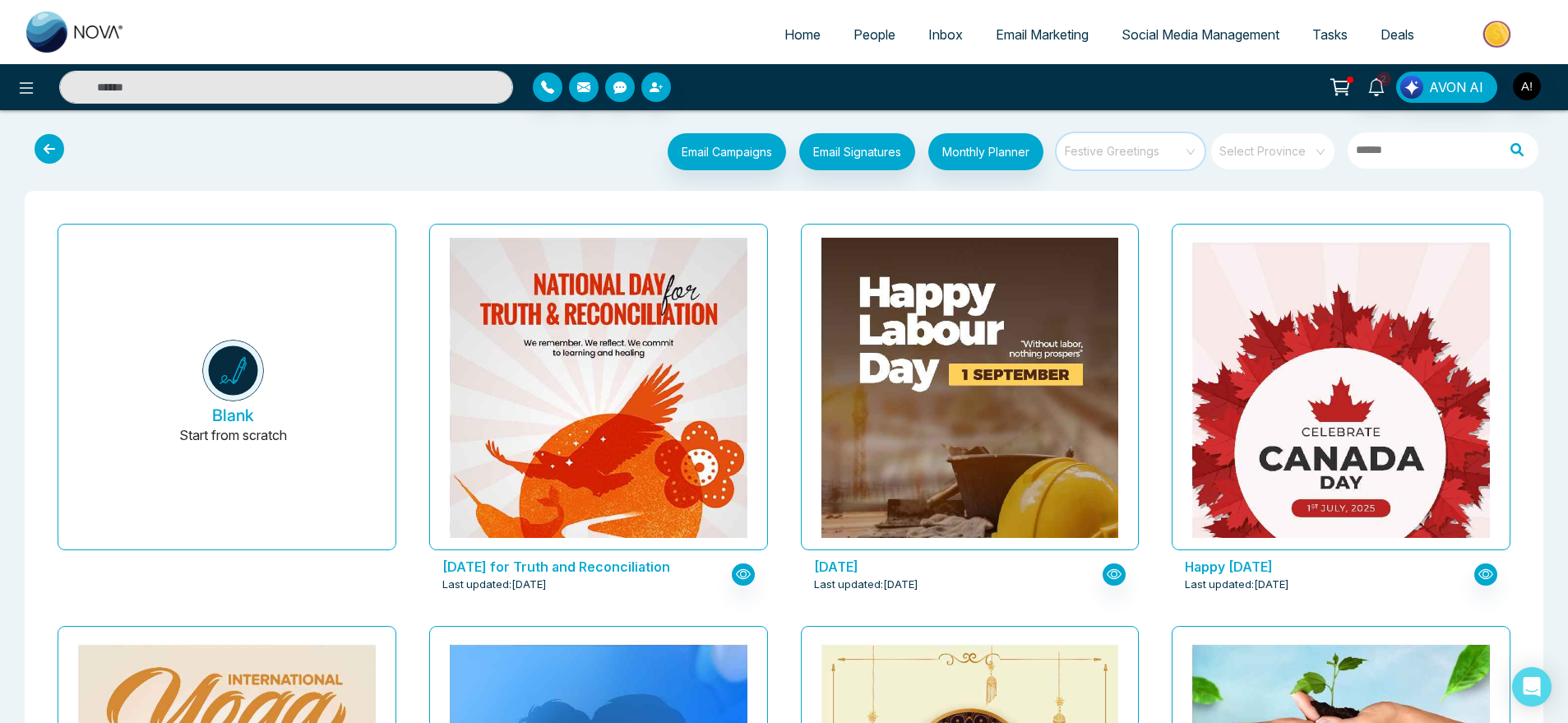
click at [1162, 159] on span "Festive Greetings" at bounding box center [1132, 152] width 134 height 25
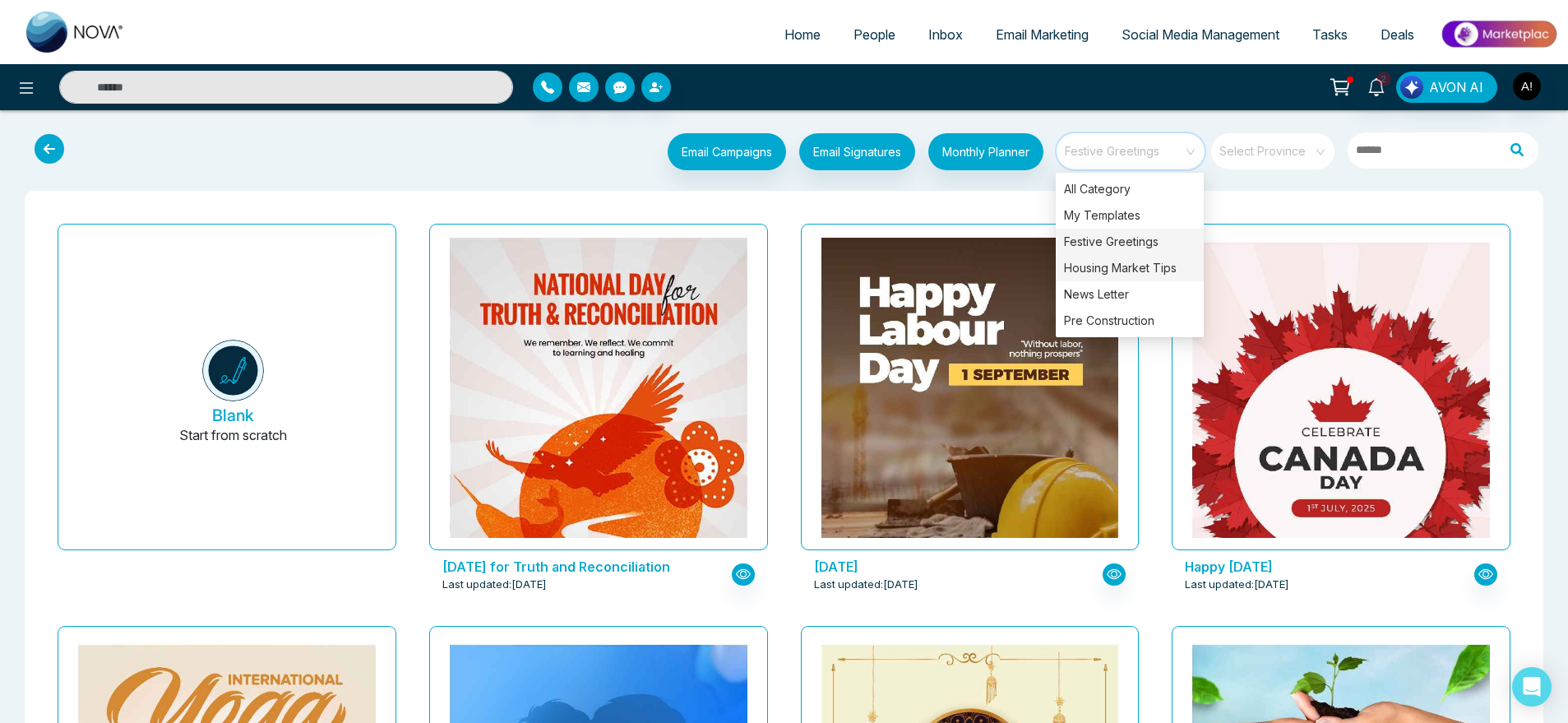
click at [1133, 262] on div "Housing Market Tips" at bounding box center [1129, 268] width 148 height 27
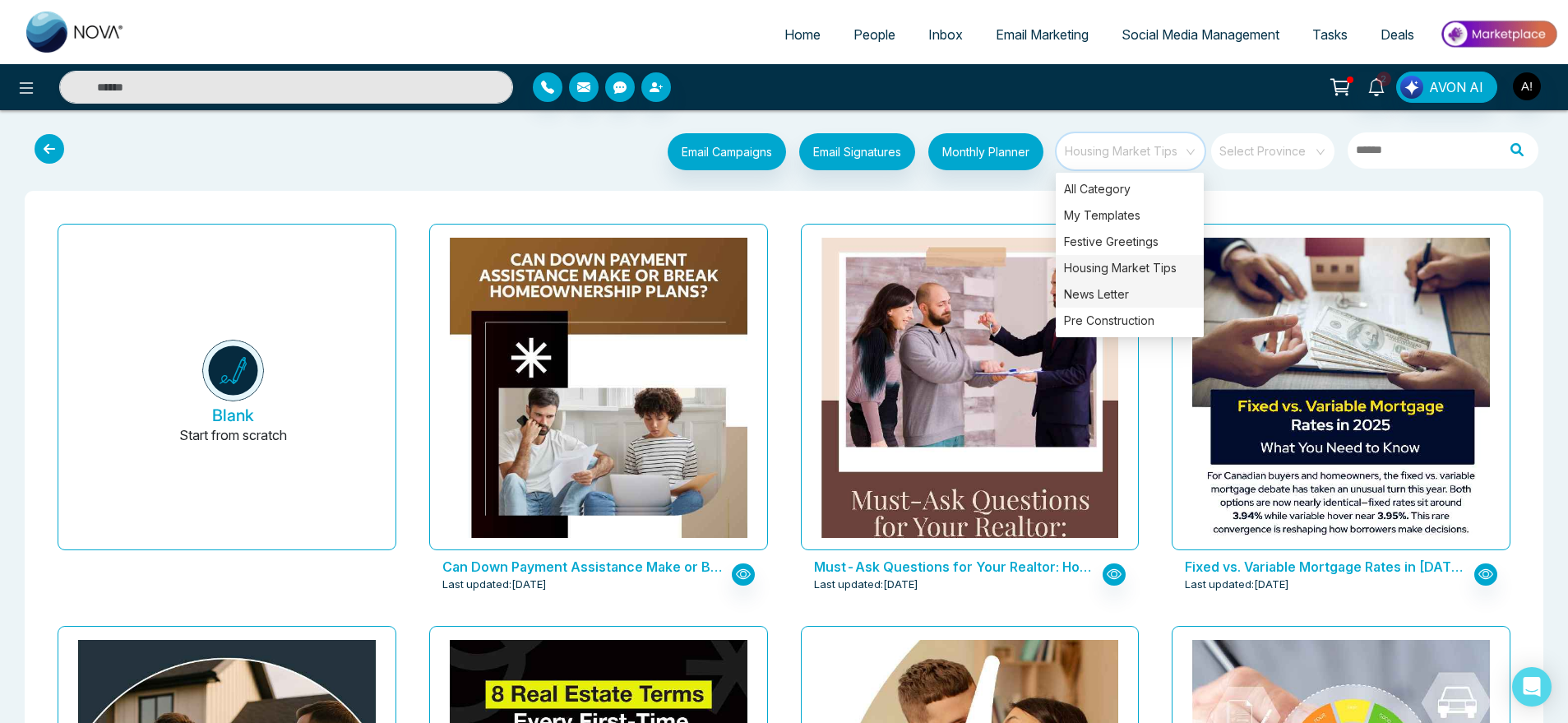
click at [1134, 292] on div "News Letter" at bounding box center [1129, 295] width 148 height 27
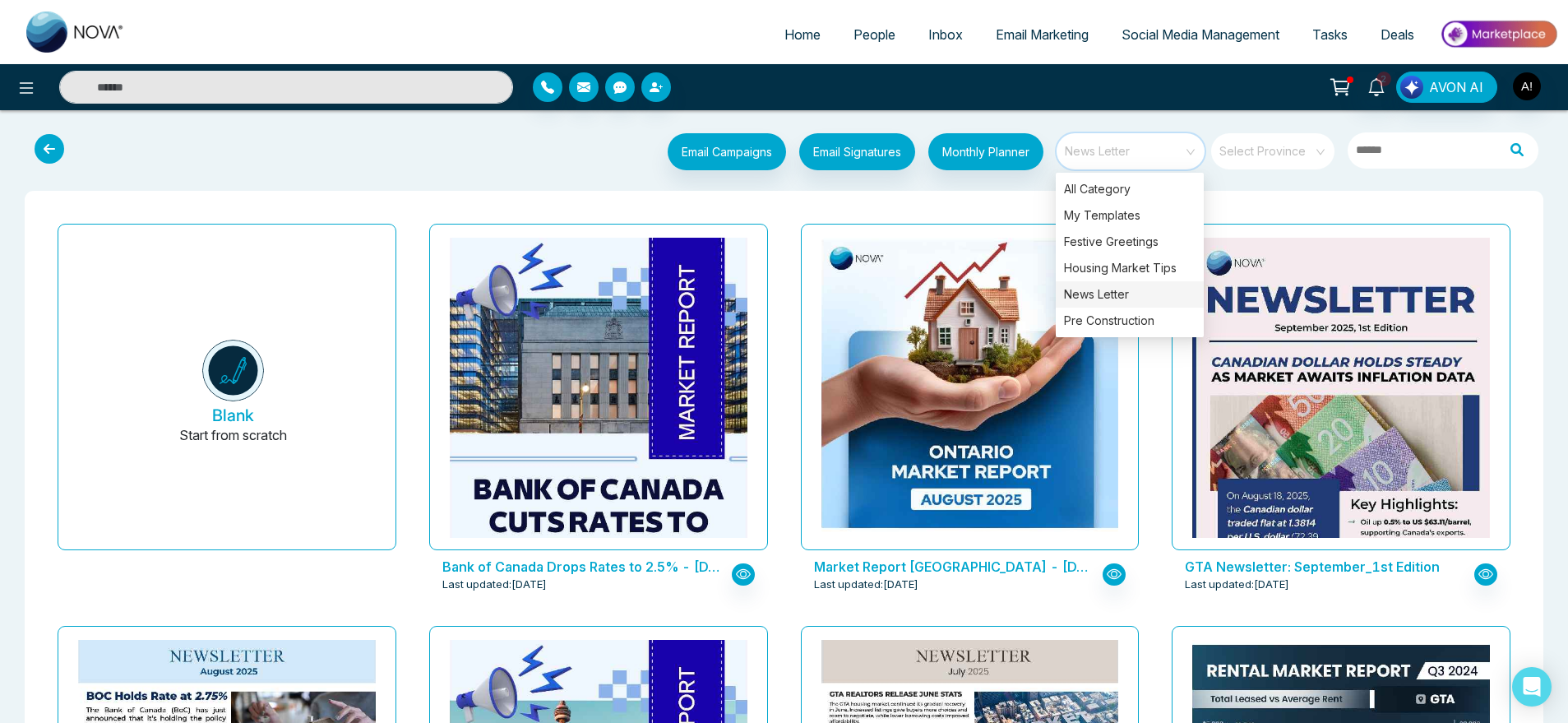
click at [1134, 292] on div "News Letter" at bounding box center [1129, 295] width 148 height 27
click at [1136, 312] on div "Pre Construction" at bounding box center [1129, 321] width 148 height 27
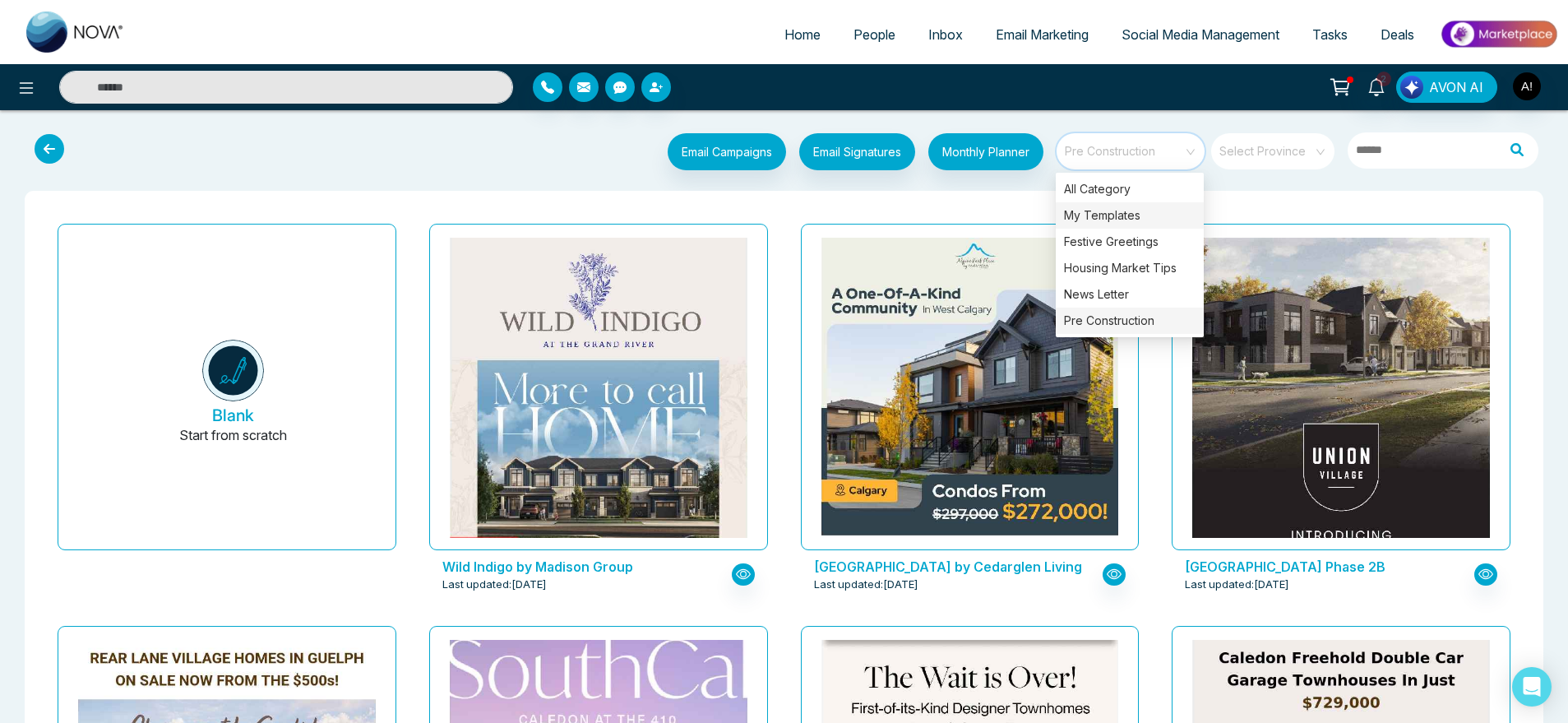
click at [1135, 220] on div "My Templates" at bounding box center [1129, 215] width 148 height 27
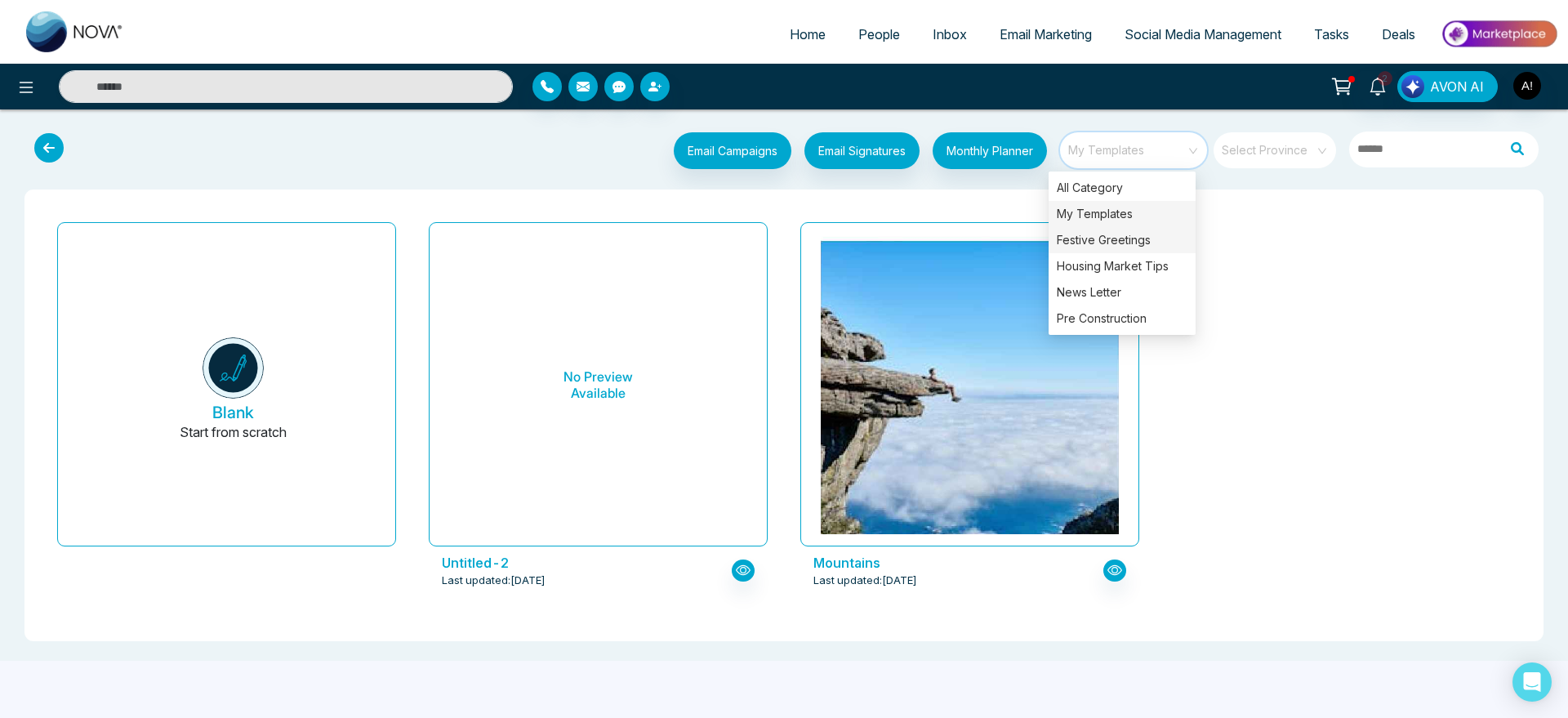
click at [1127, 246] on div "Festive Greetings" at bounding box center [1122, 240] width 147 height 26
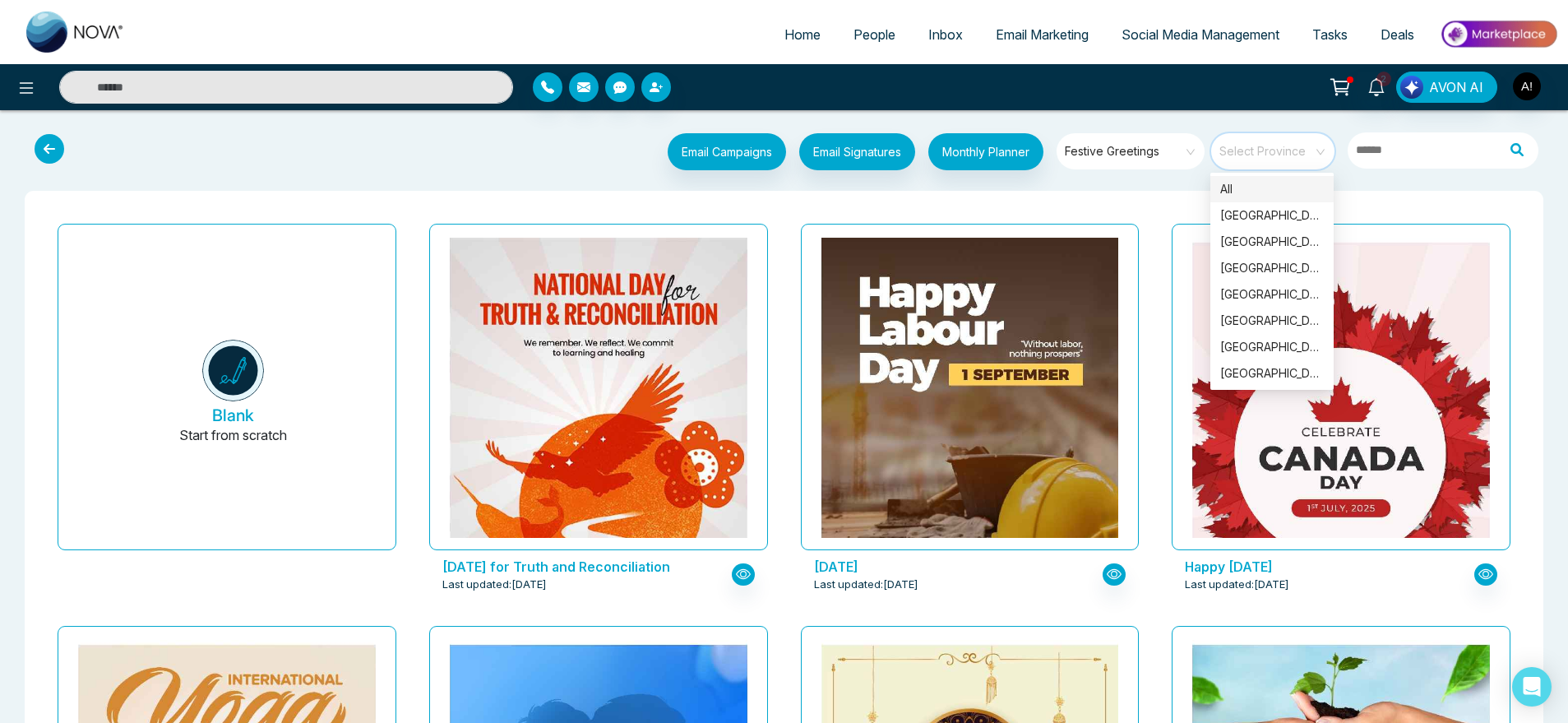
click at [1281, 153] on input "search" at bounding box center [1267, 146] width 94 height 25
click at [1271, 210] on div "[GEOGRAPHIC_DATA]" at bounding box center [1272, 215] width 103 height 18
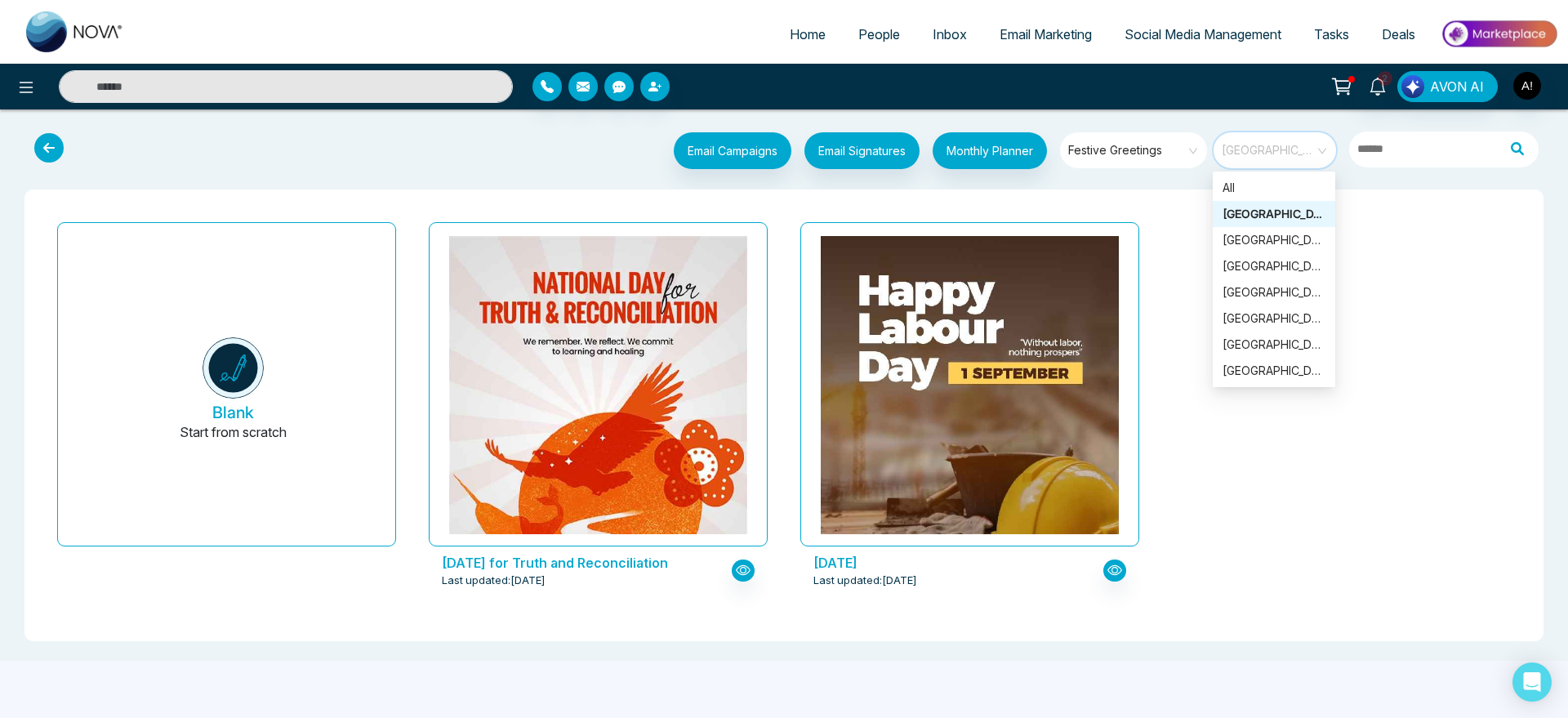
click at [1265, 143] on span "[GEOGRAPHIC_DATA]" at bounding box center [1276, 151] width 109 height 25
click at [1275, 246] on div "[GEOGRAPHIC_DATA]" at bounding box center [1274, 240] width 103 height 18
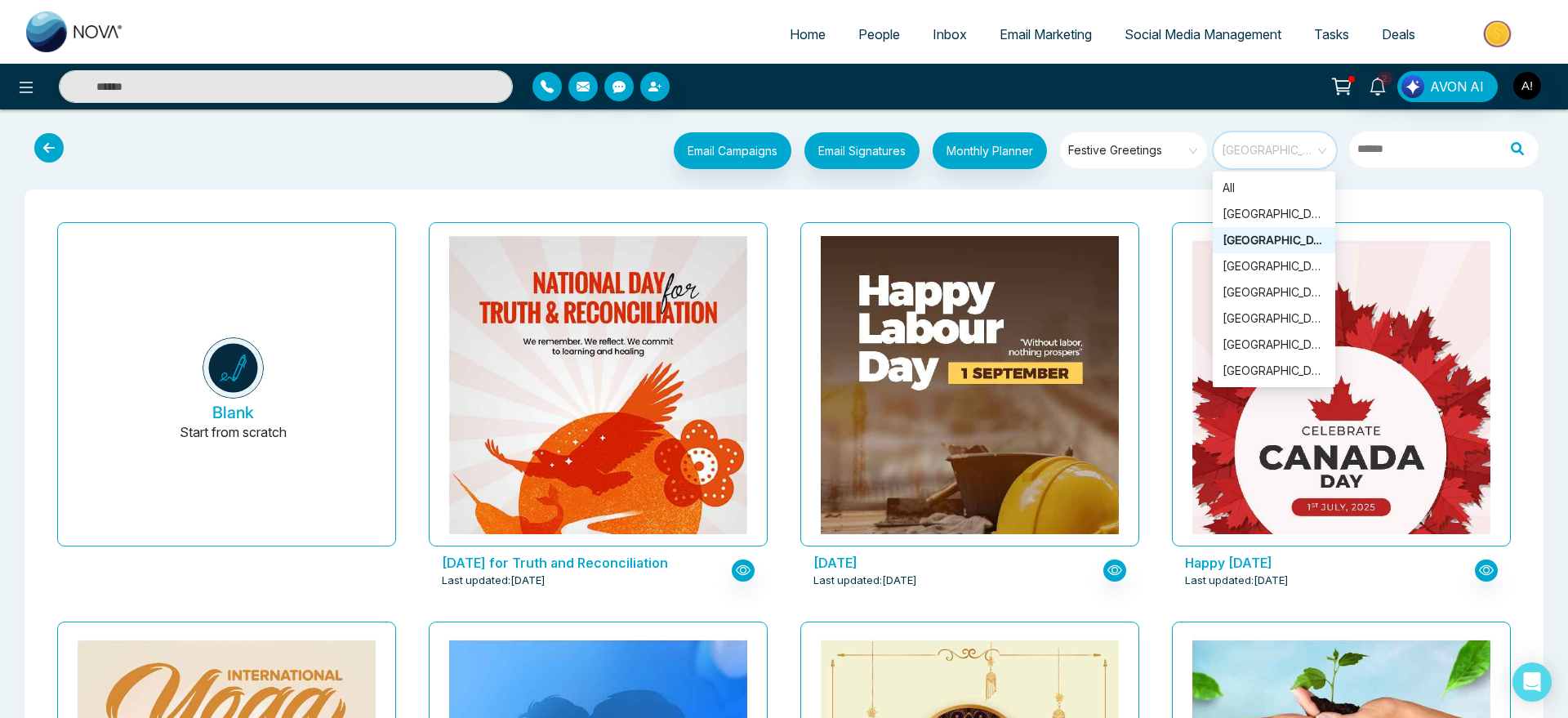
click at [1265, 153] on span "[GEOGRAPHIC_DATA]" at bounding box center [1276, 151] width 109 height 25
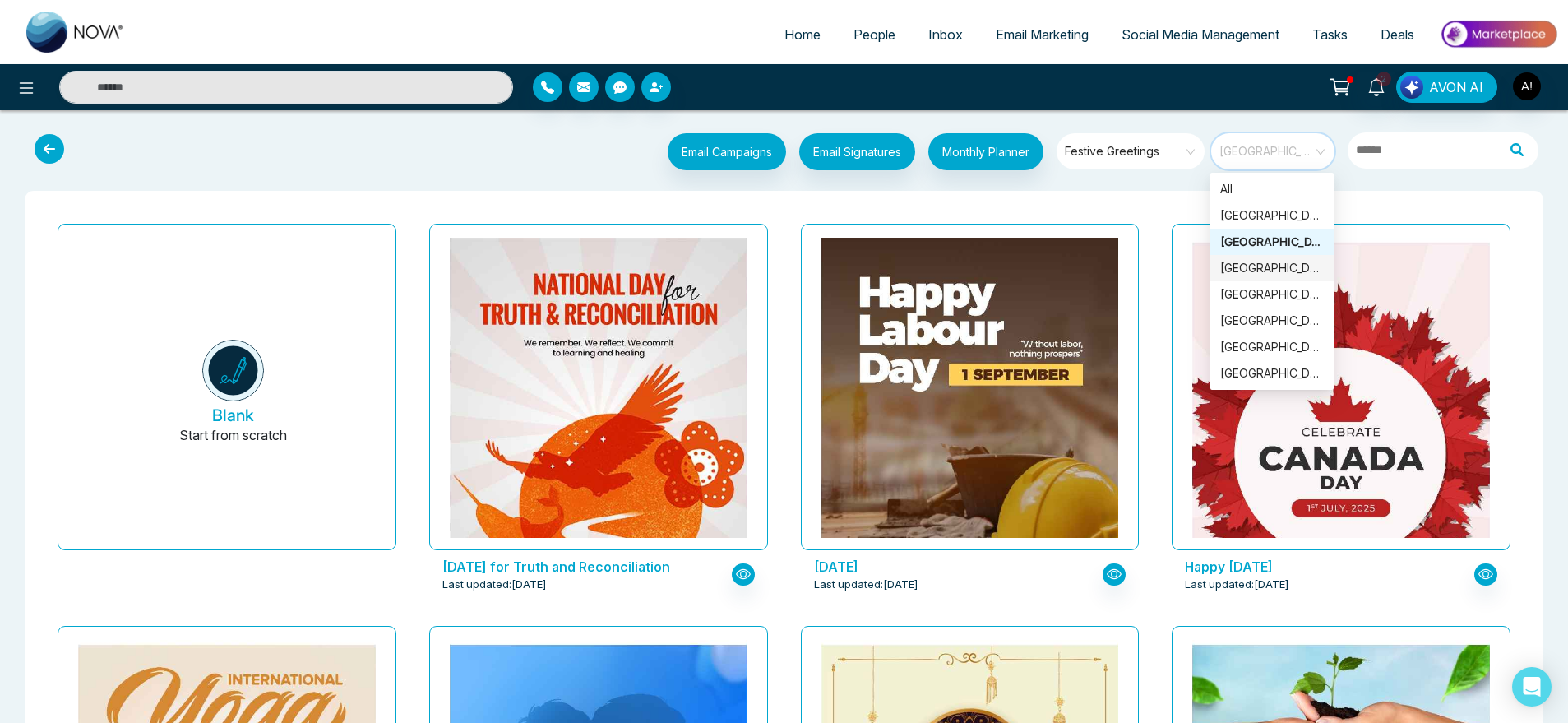
click at [1274, 269] on div "[GEOGRAPHIC_DATA]" at bounding box center [1272, 268] width 103 height 18
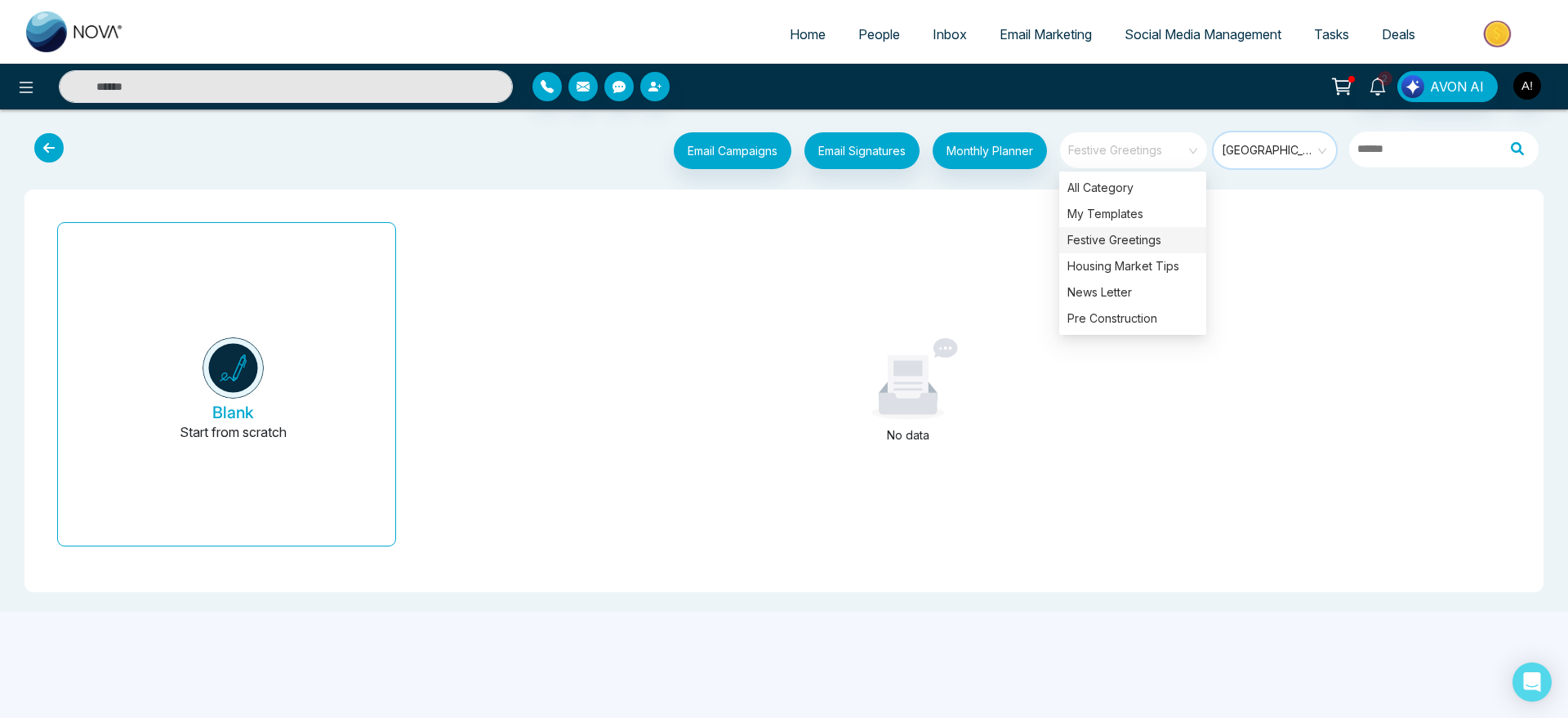
click at [1147, 150] on span "Festive Greetings" at bounding box center [1135, 151] width 133 height 25
click at [1137, 189] on div "All Category" at bounding box center [1132, 188] width 147 height 26
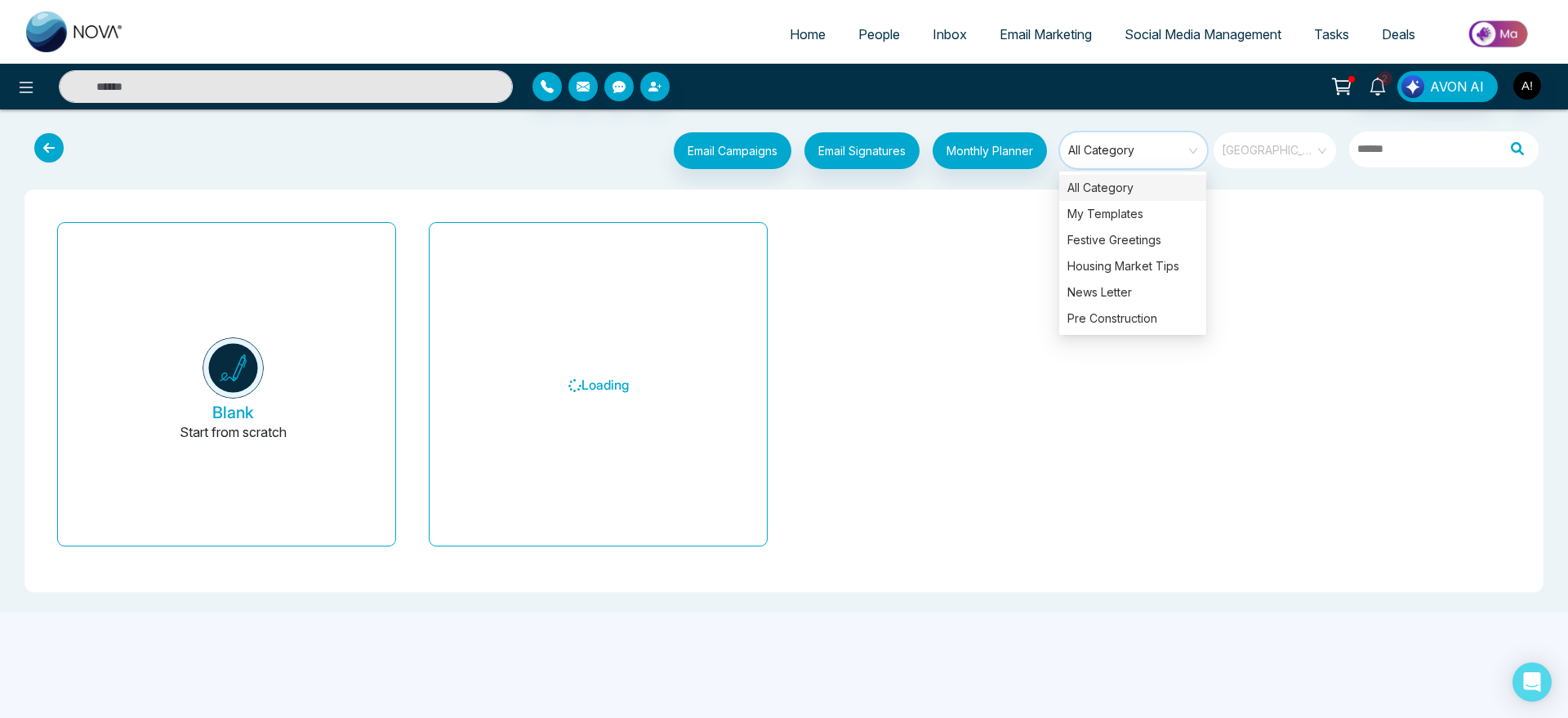
click at [1266, 160] on span "[GEOGRAPHIC_DATA]" at bounding box center [1276, 151] width 109 height 25
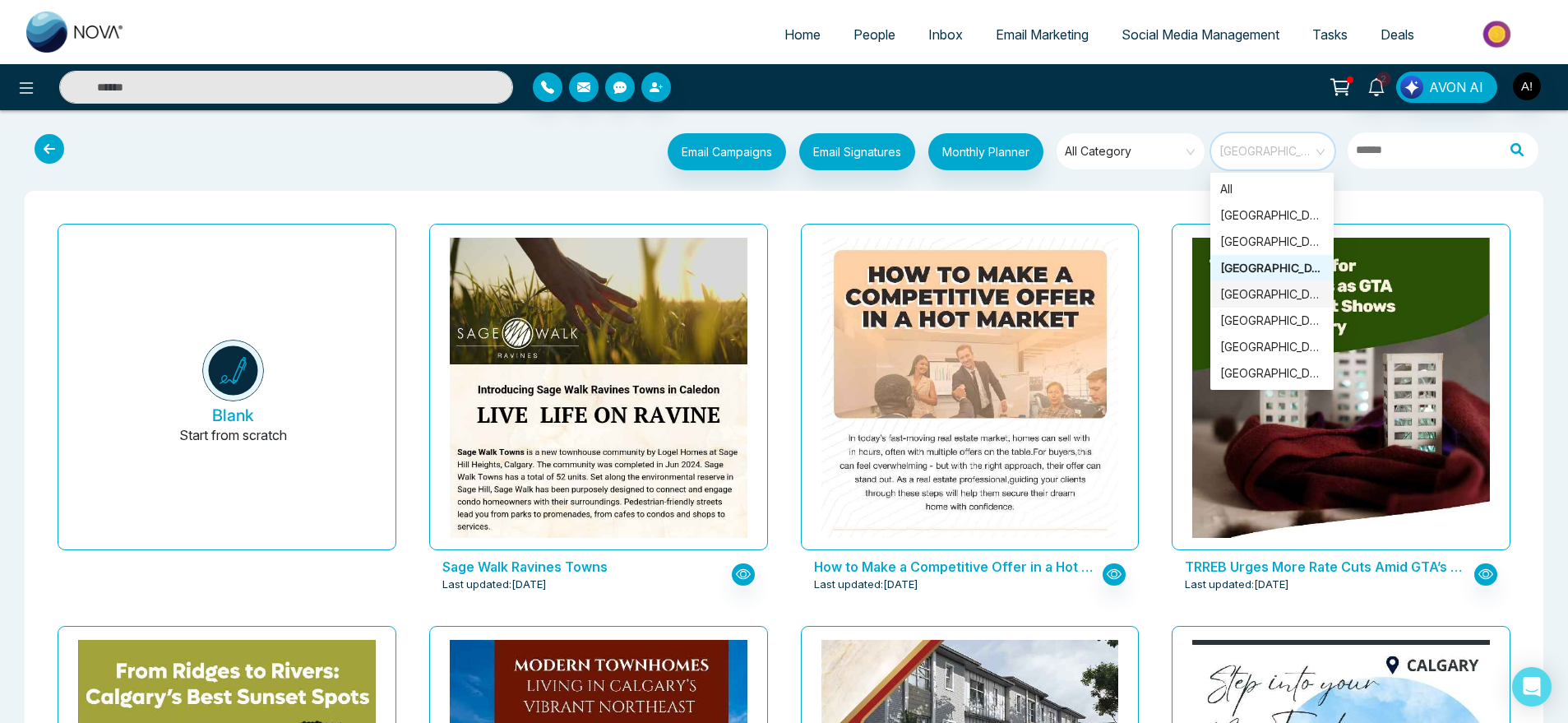
click at [1268, 294] on div "[GEOGRAPHIC_DATA]" at bounding box center [1272, 295] width 103 height 18
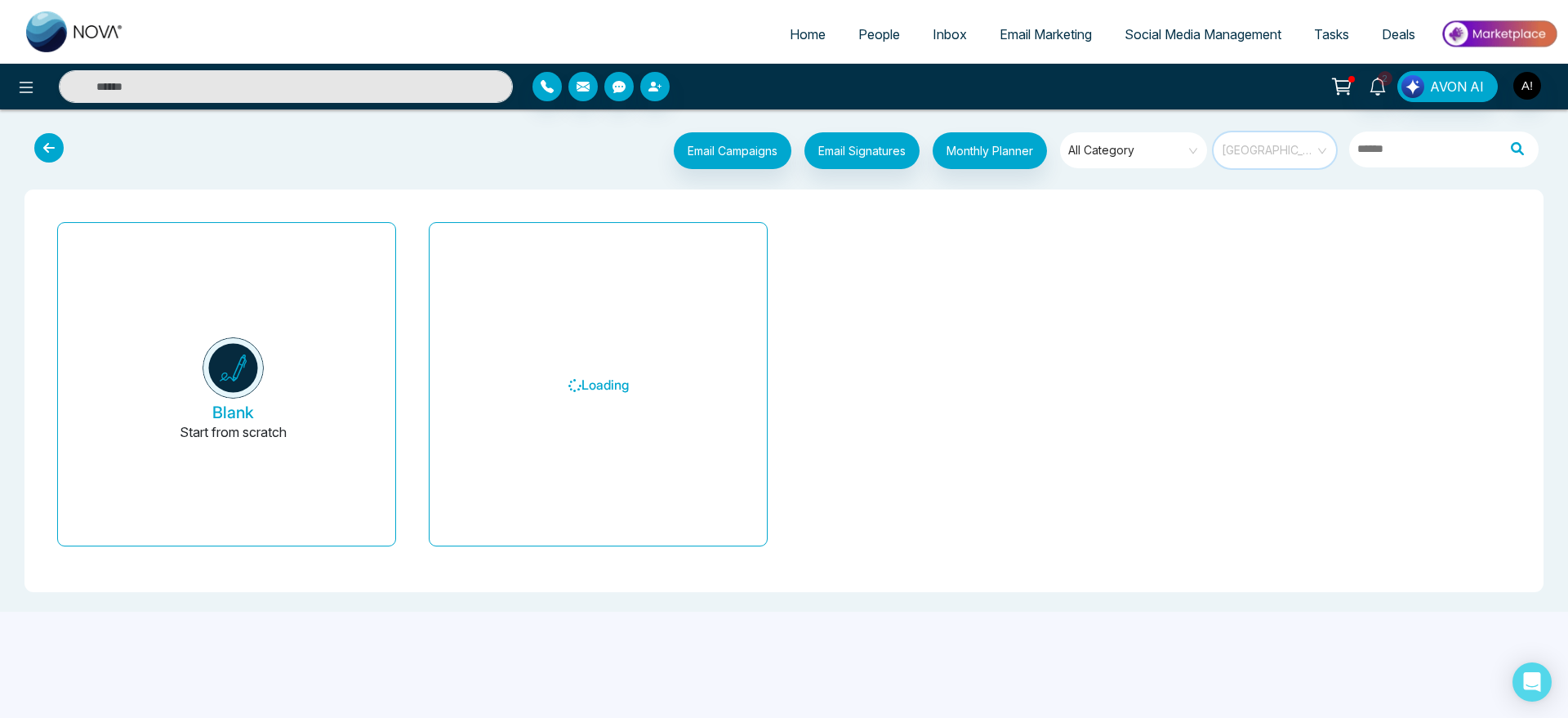
click at [1267, 162] on span "[GEOGRAPHIC_DATA]" at bounding box center [1276, 151] width 109 height 25
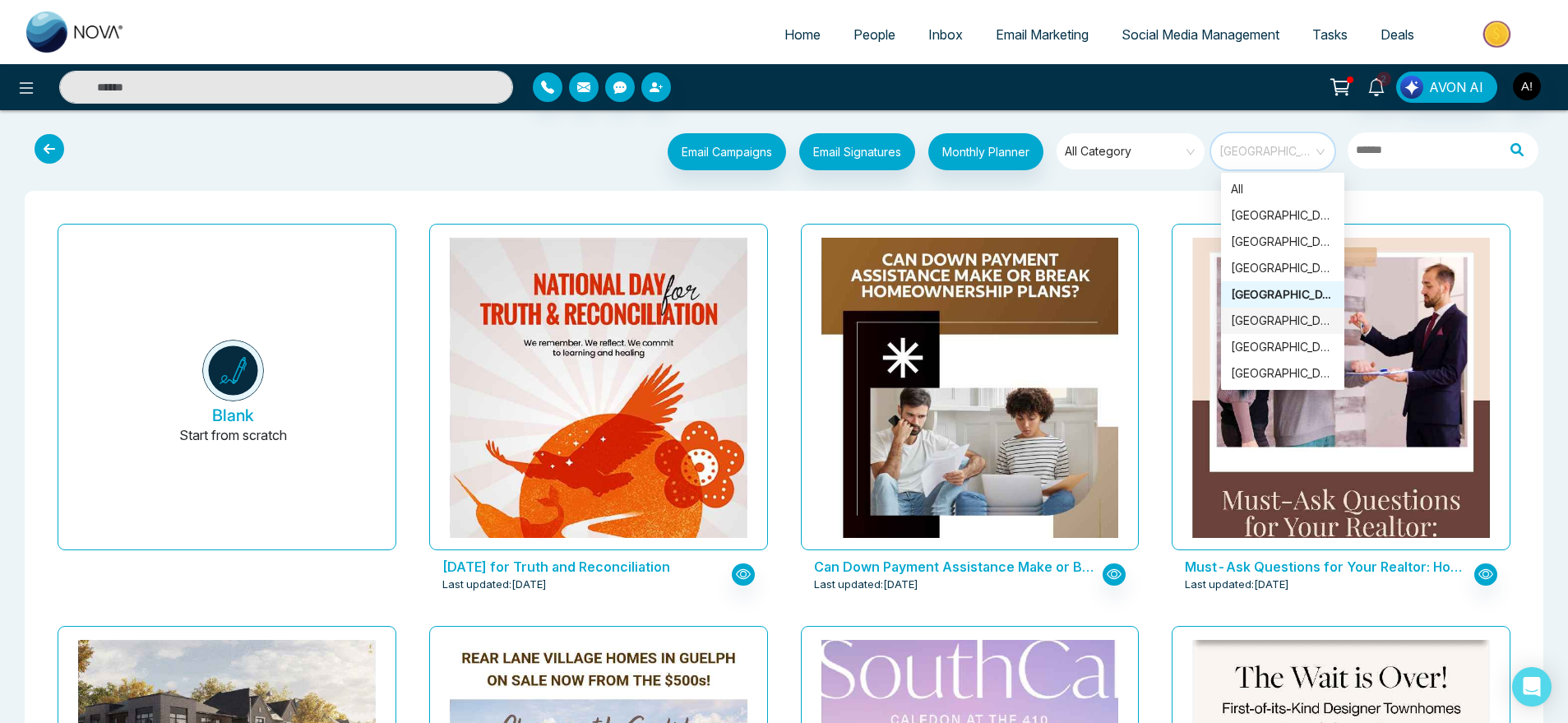
click at [1270, 321] on div "[GEOGRAPHIC_DATA]" at bounding box center [1282, 321] width 103 height 18
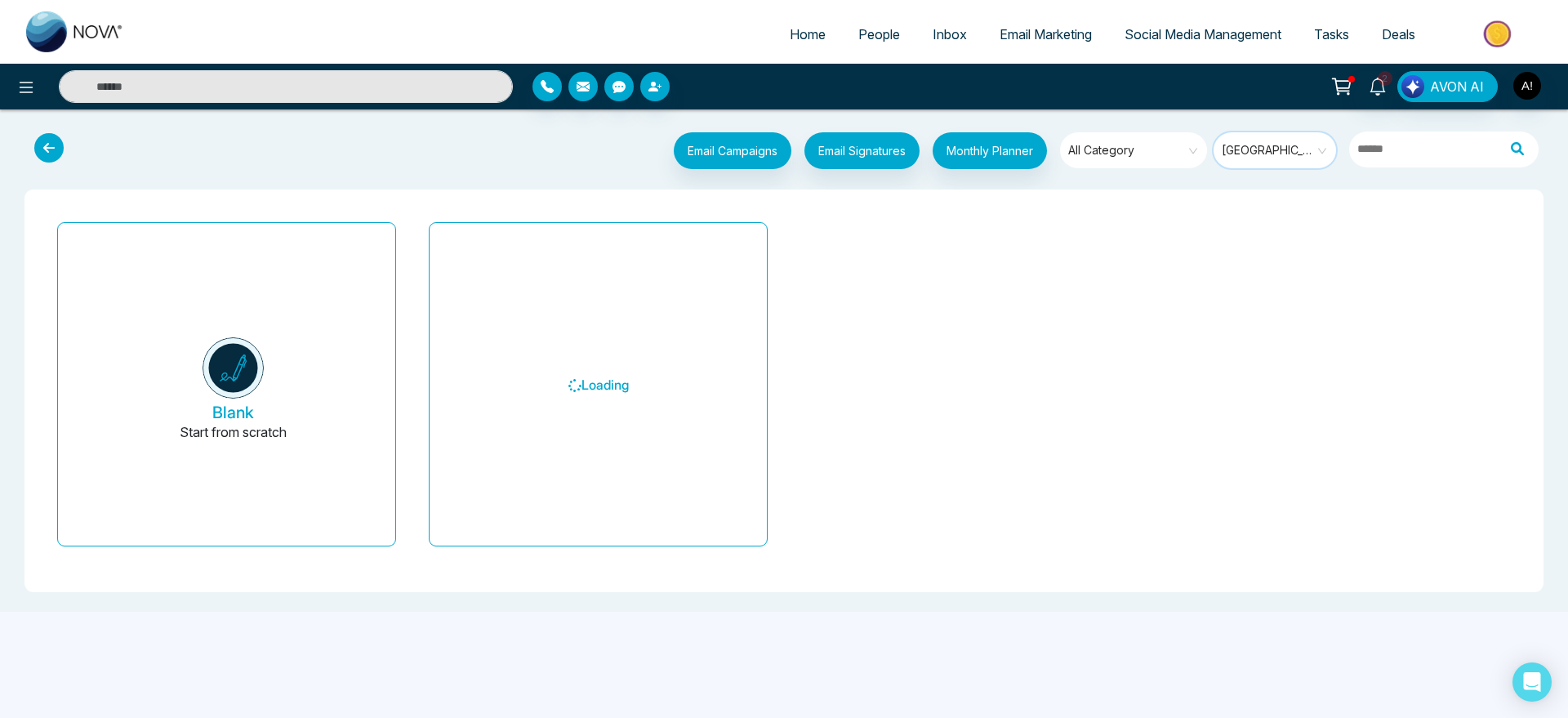
click at [1265, 148] on span "[GEOGRAPHIC_DATA]" at bounding box center [1276, 151] width 109 height 25
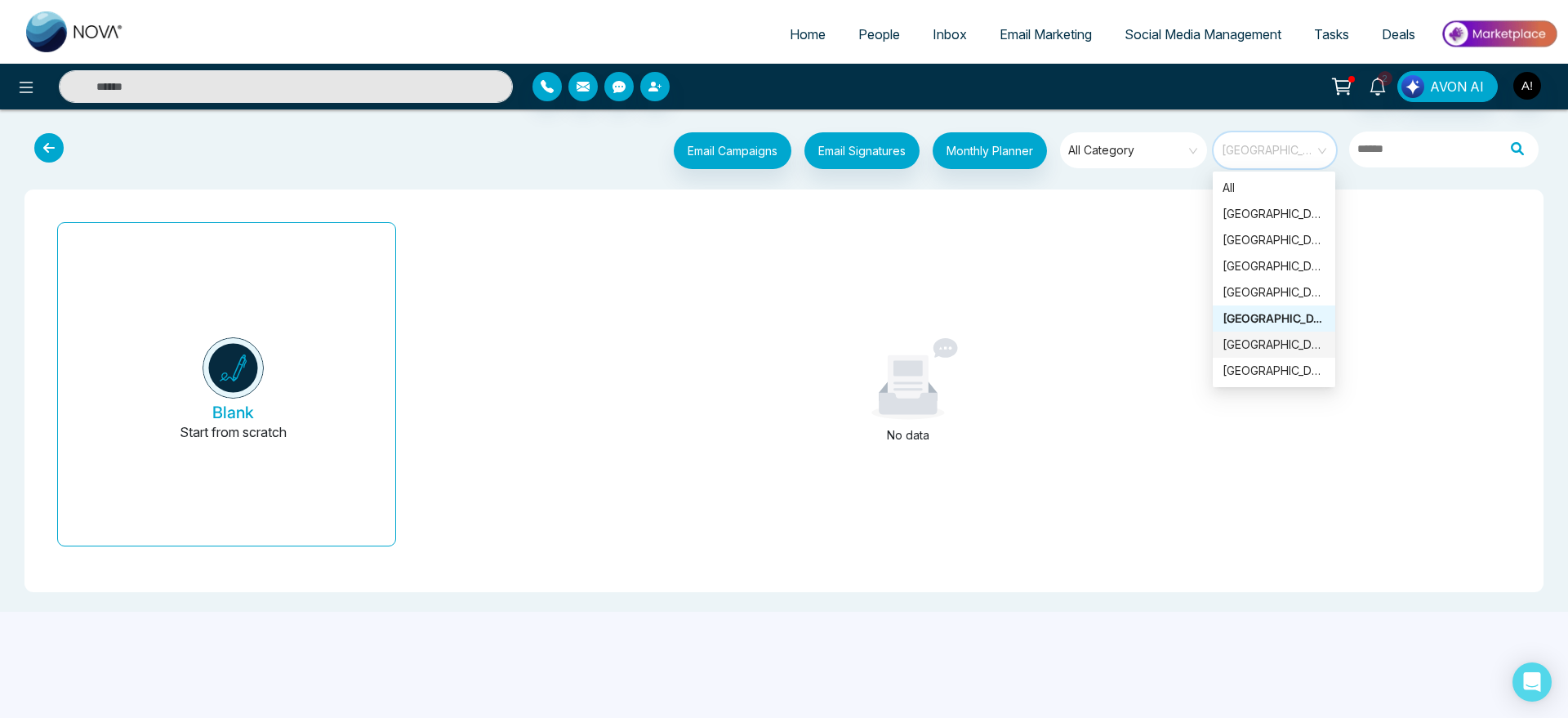
click at [1255, 350] on div "[GEOGRAPHIC_DATA]" at bounding box center [1274, 345] width 103 height 18
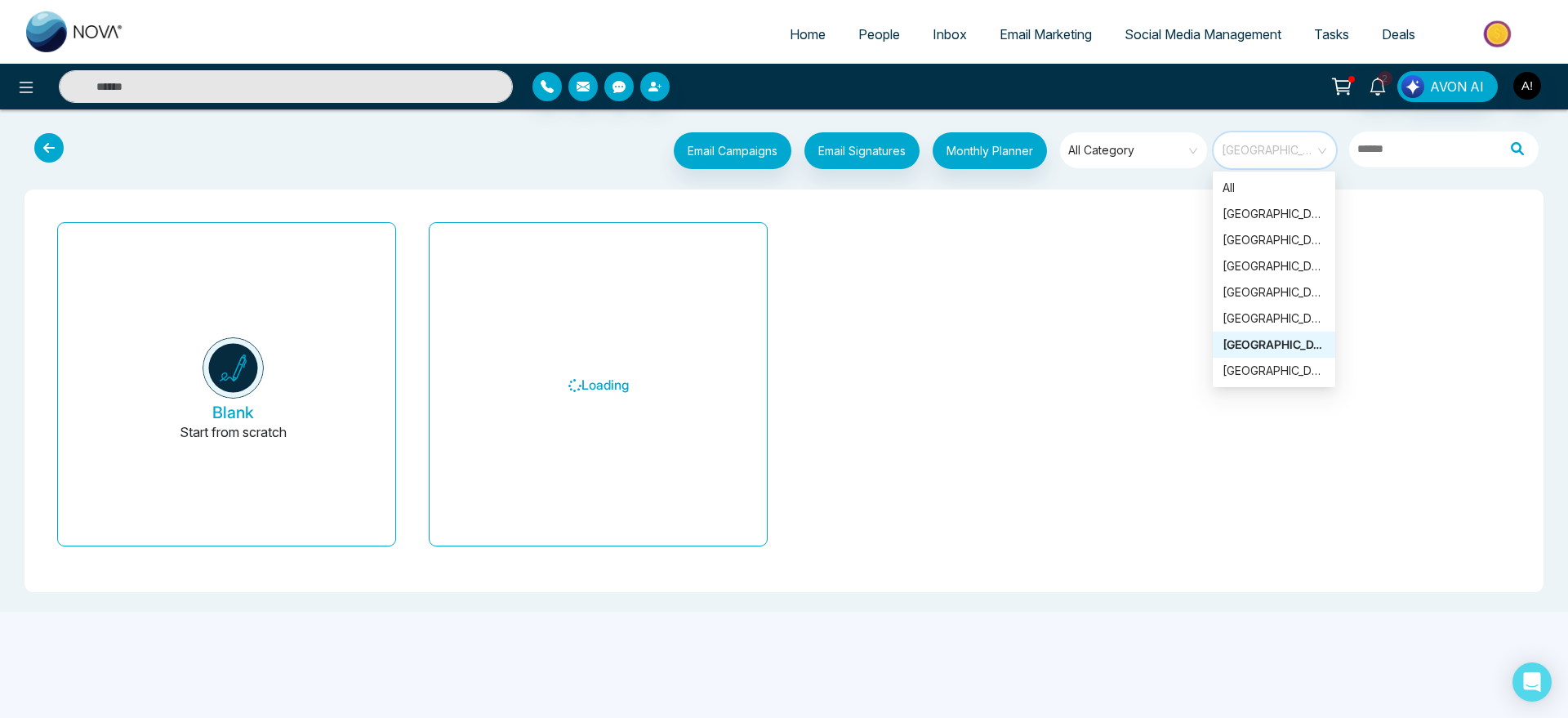
click at [1268, 144] on span "[GEOGRAPHIC_DATA]" at bounding box center [1276, 151] width 109 height 25
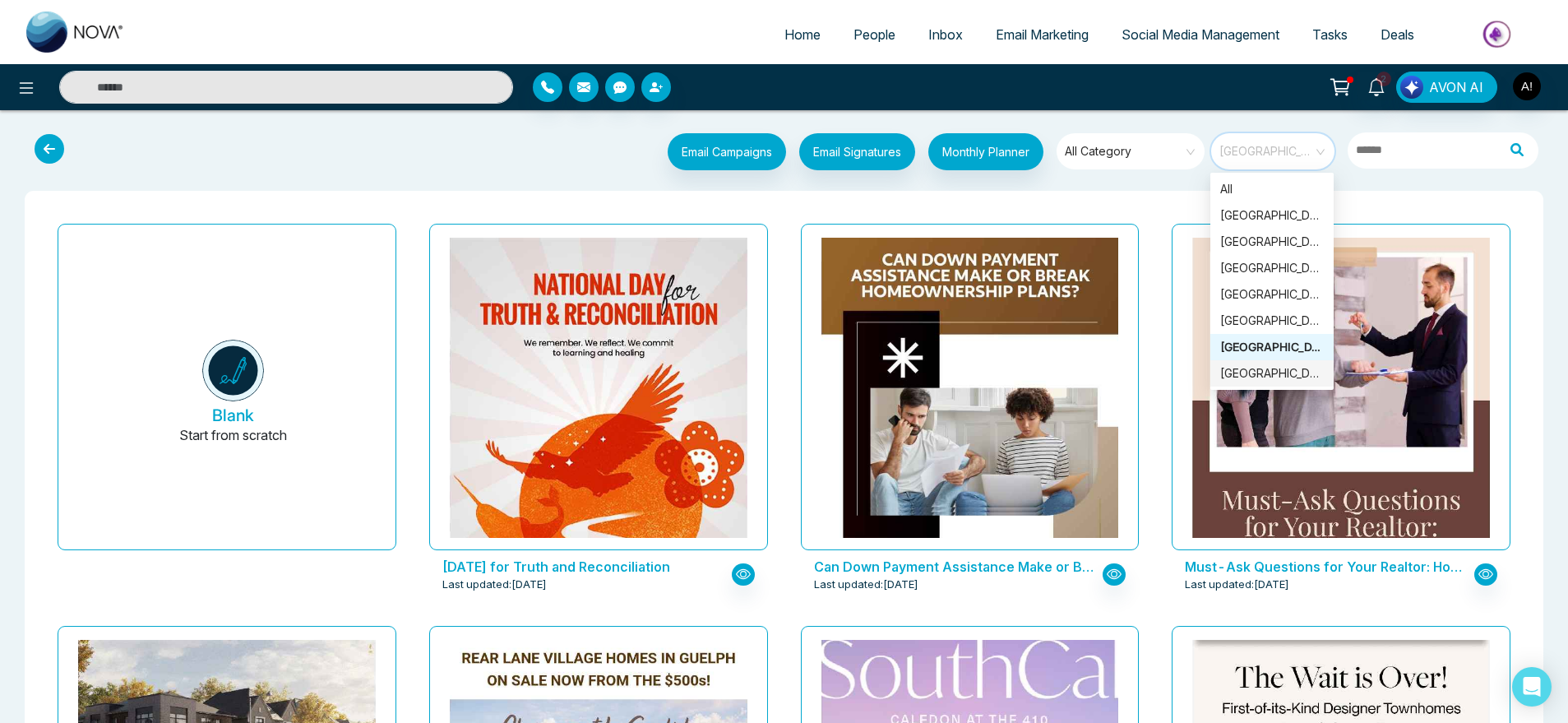
click at [1285, 374] on div "[GEOGRAPHIC_DATA]" at bounding box center [1272, 374] width 103 height 18
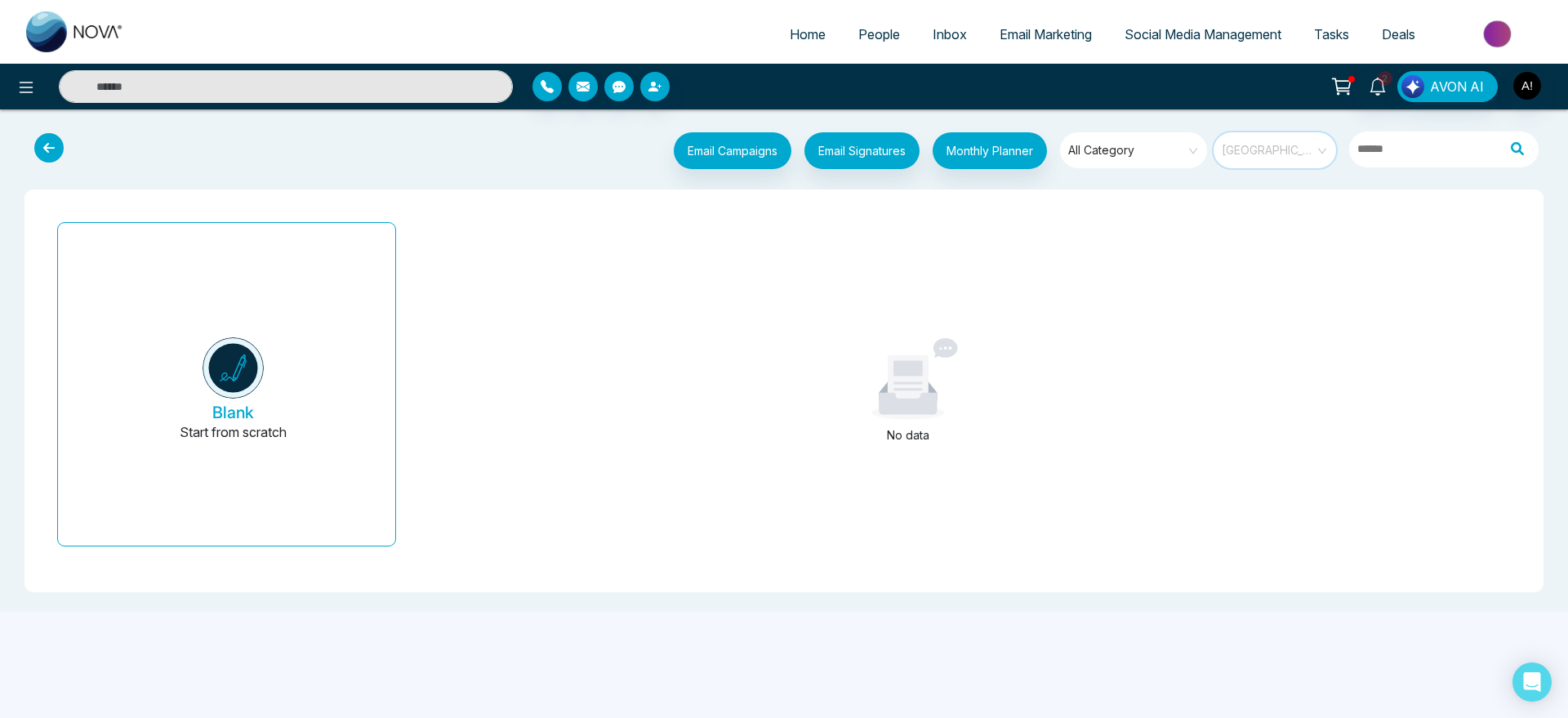
click at [1284, 164] on span at bounding box center [1269, 151] width 93 height 36
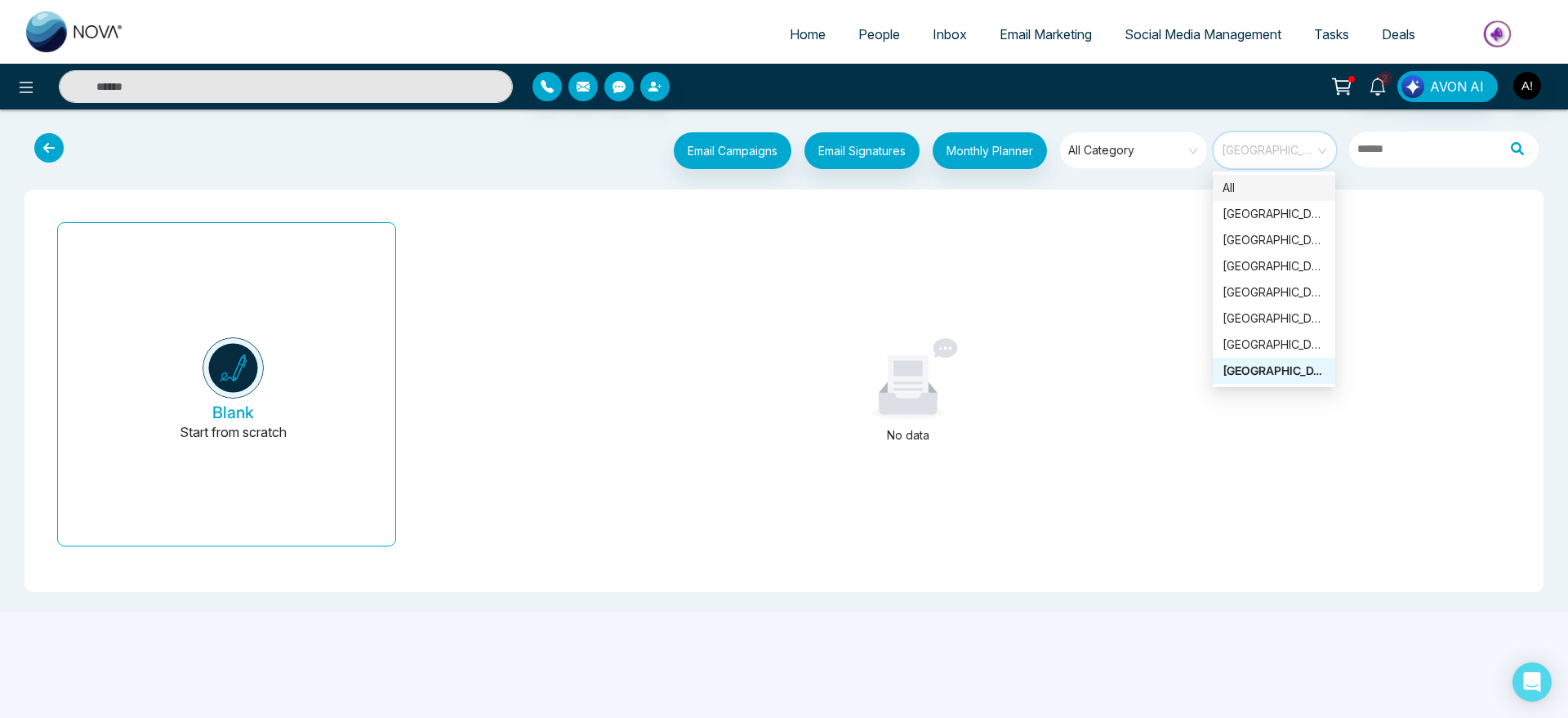
click at [1284, 198] on div "All" at bounding box center [1274, 188] width 123 height 26
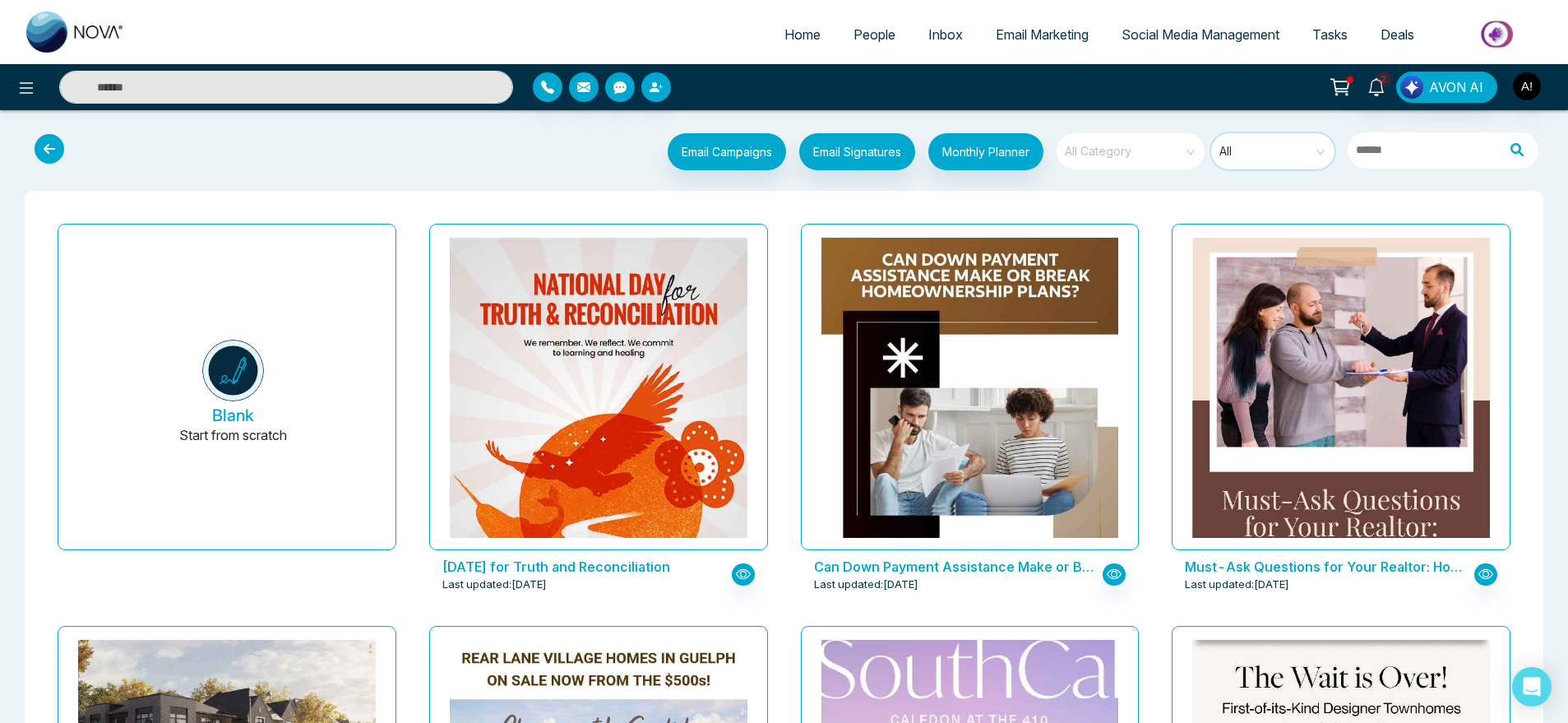
click at [1147, 156] on span "All Category" at bounding box center [1132, 152] width 134 height 25
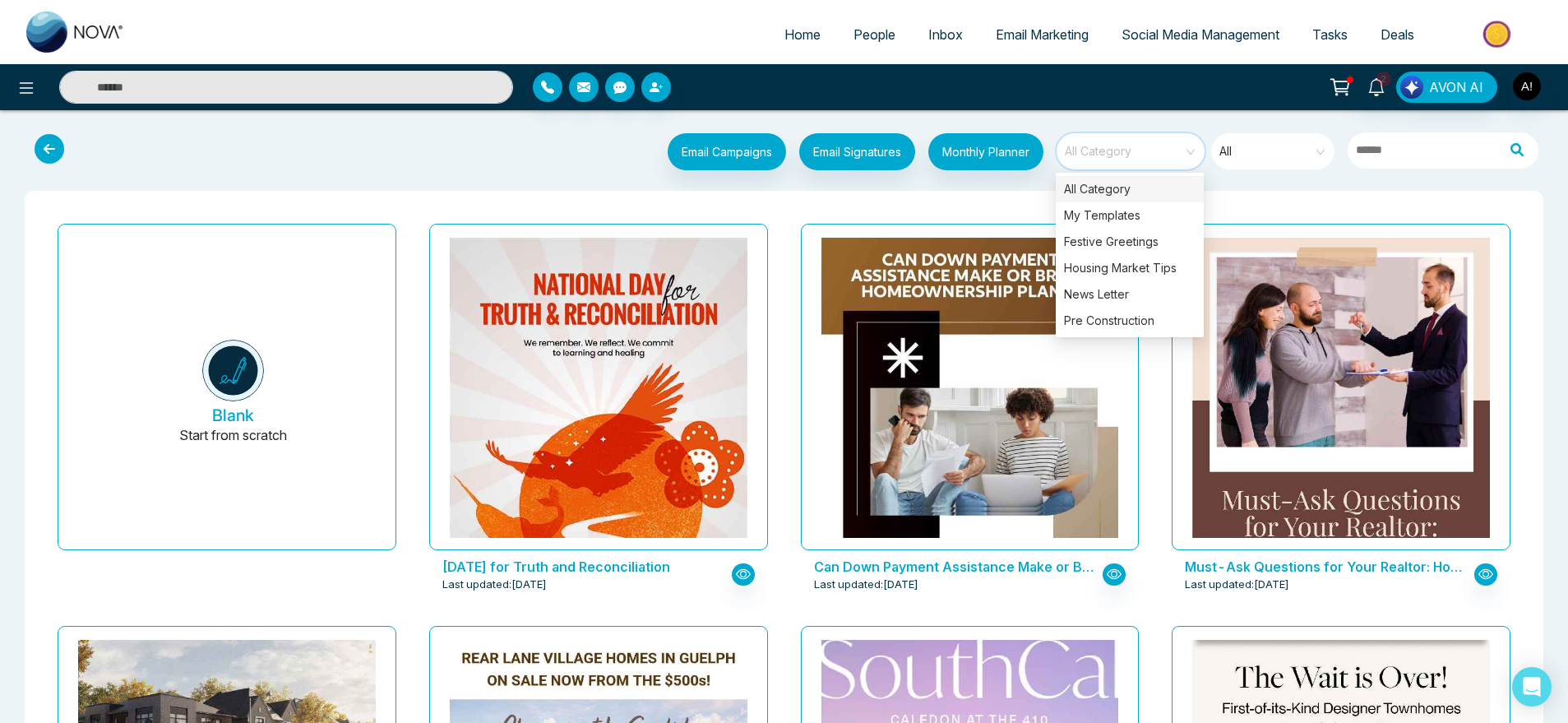
click at [1147, 156] on span "All Category" at bounding box center [1132, 152] width 134 height 25
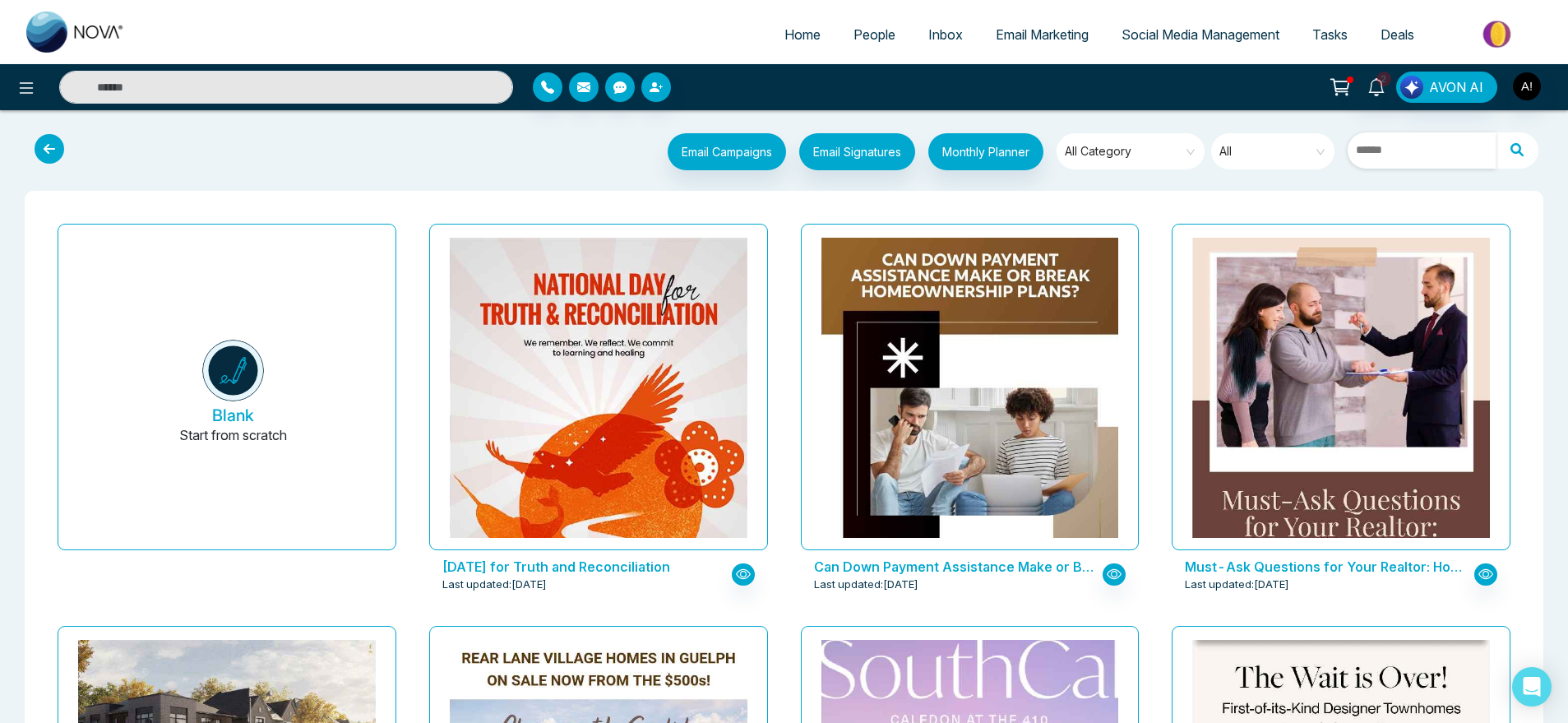
click at [1457, 158] on input "text" at bounding box center [1421, 151] width 148 height 36
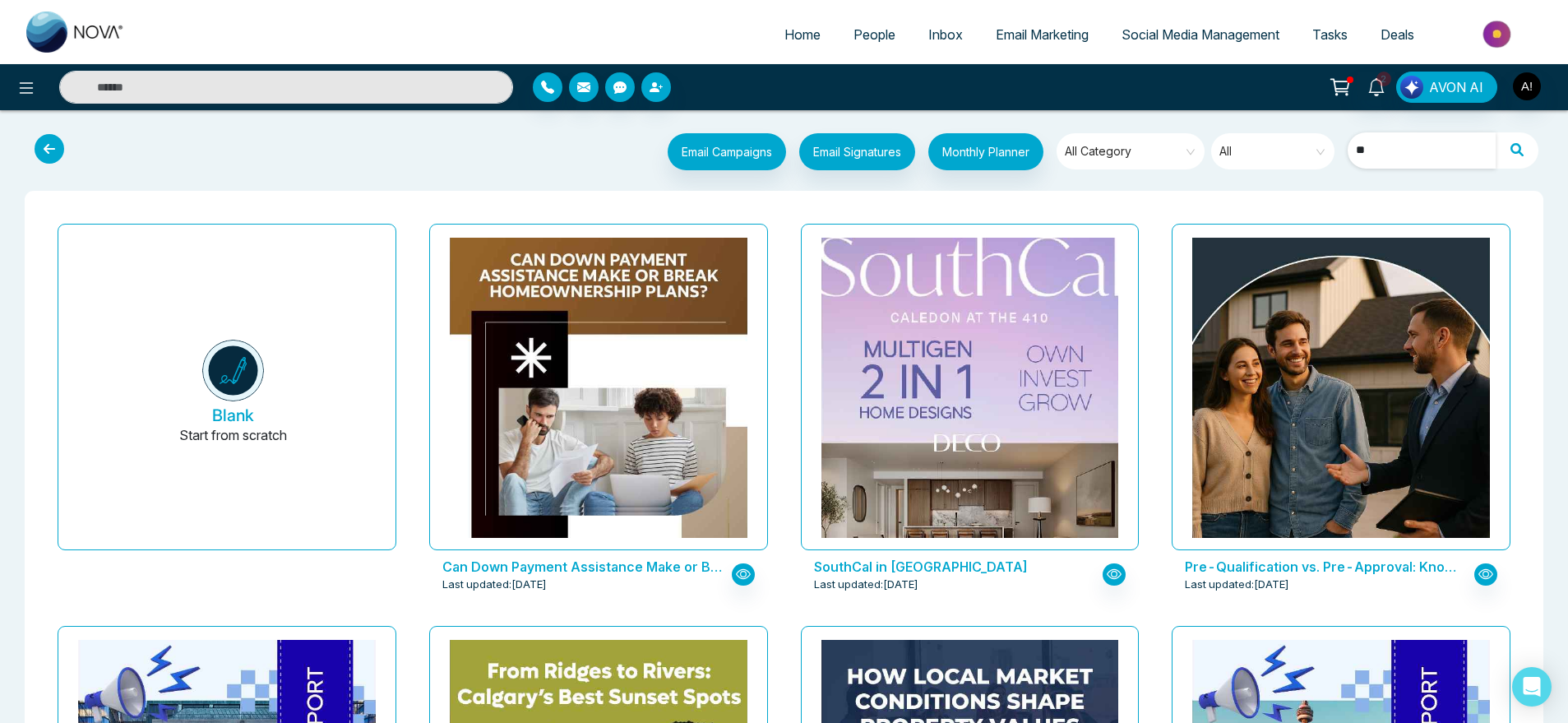
type input "*"
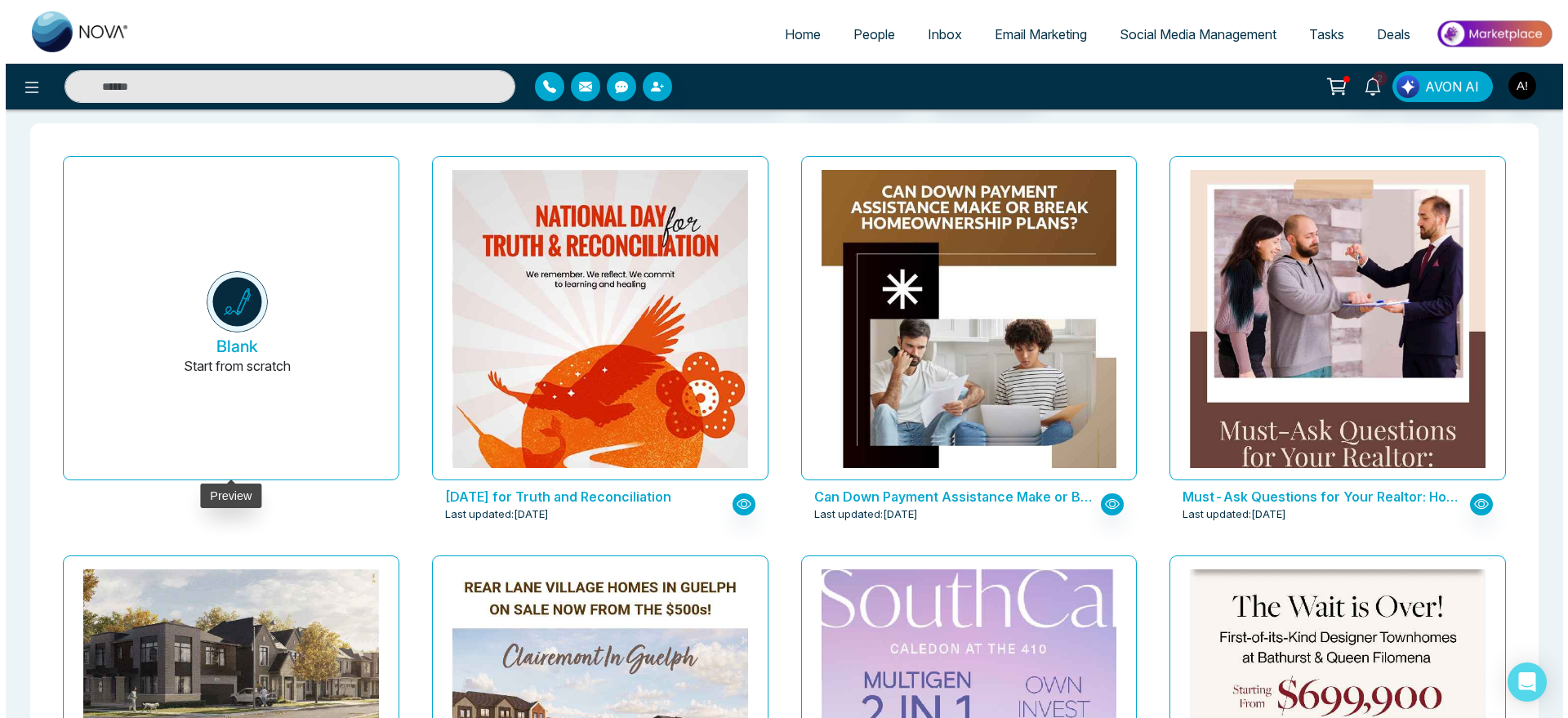
scroll to position [70, 0]
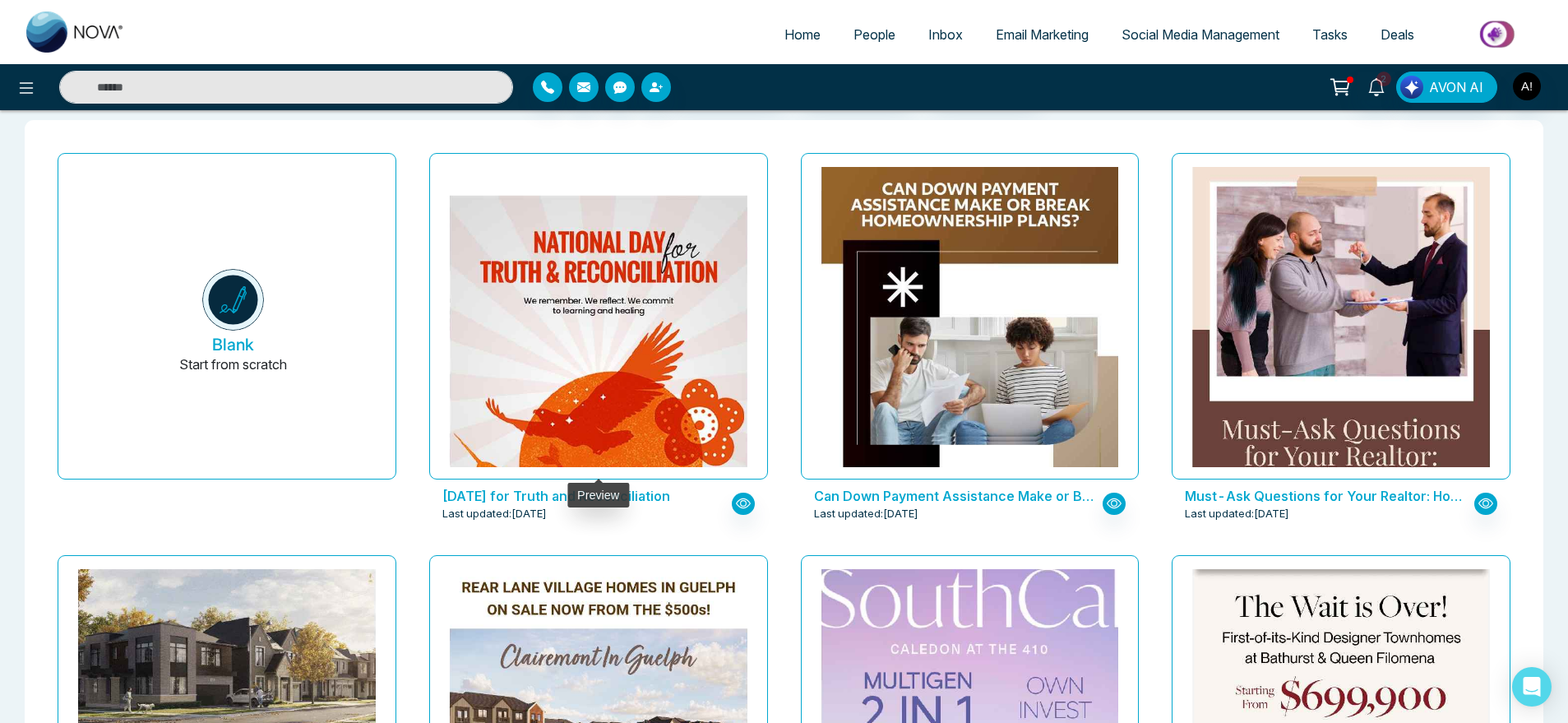
click at [567, 325] on img at bounding box center [599, 381] width 595 height 372
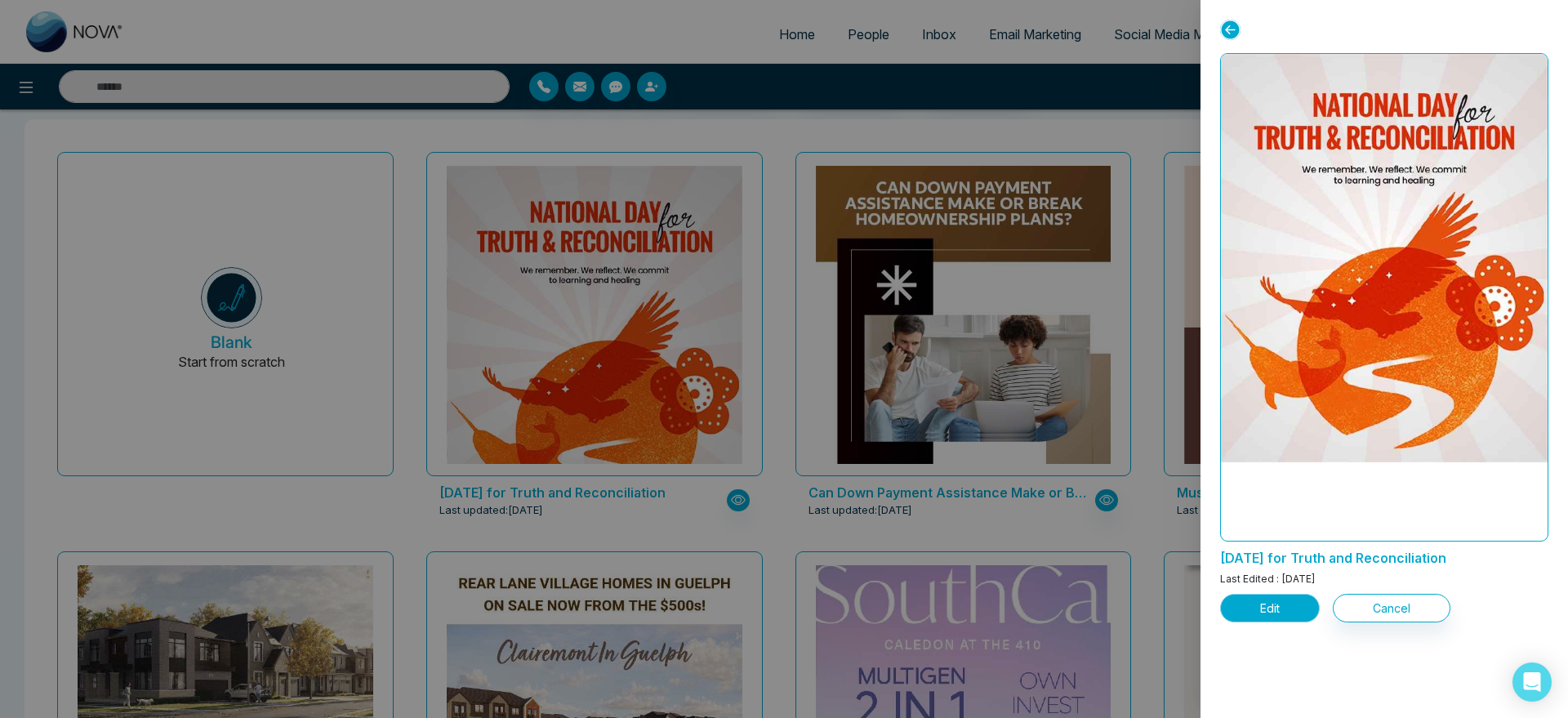
click at [1250, 620] on button "Edit" at bounding box center [1270, 608] width 99 height 29
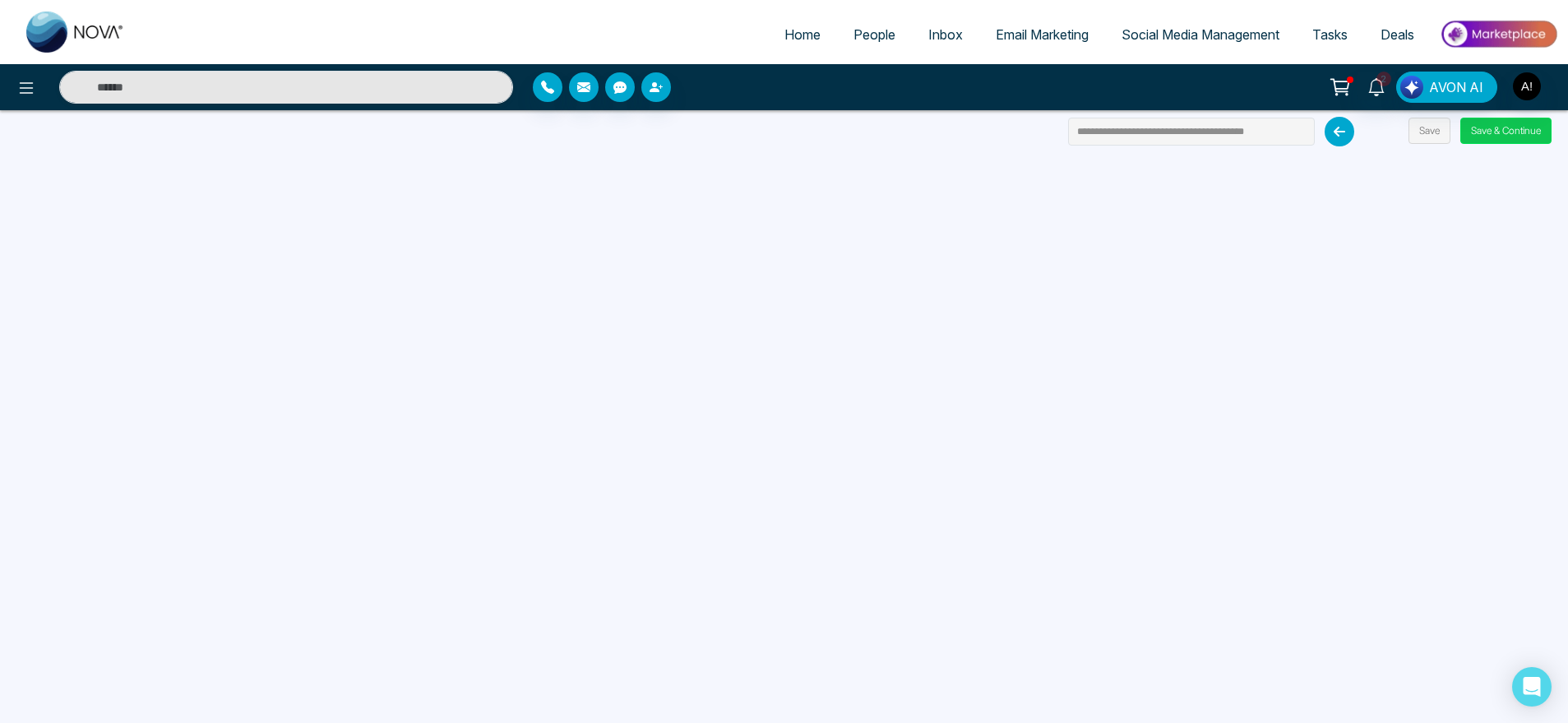
click at [1511, 127] on button "Save & Continue" at bounding box center [1506, 131] width 91 height 27
click at [1532, 132] on button "Save & Continue" at bounding box center [1506, 131] width 91 height 27
click at [806, 24] on link "Home" at bounding box center [802, 35] width 69 height 31
select select "*"
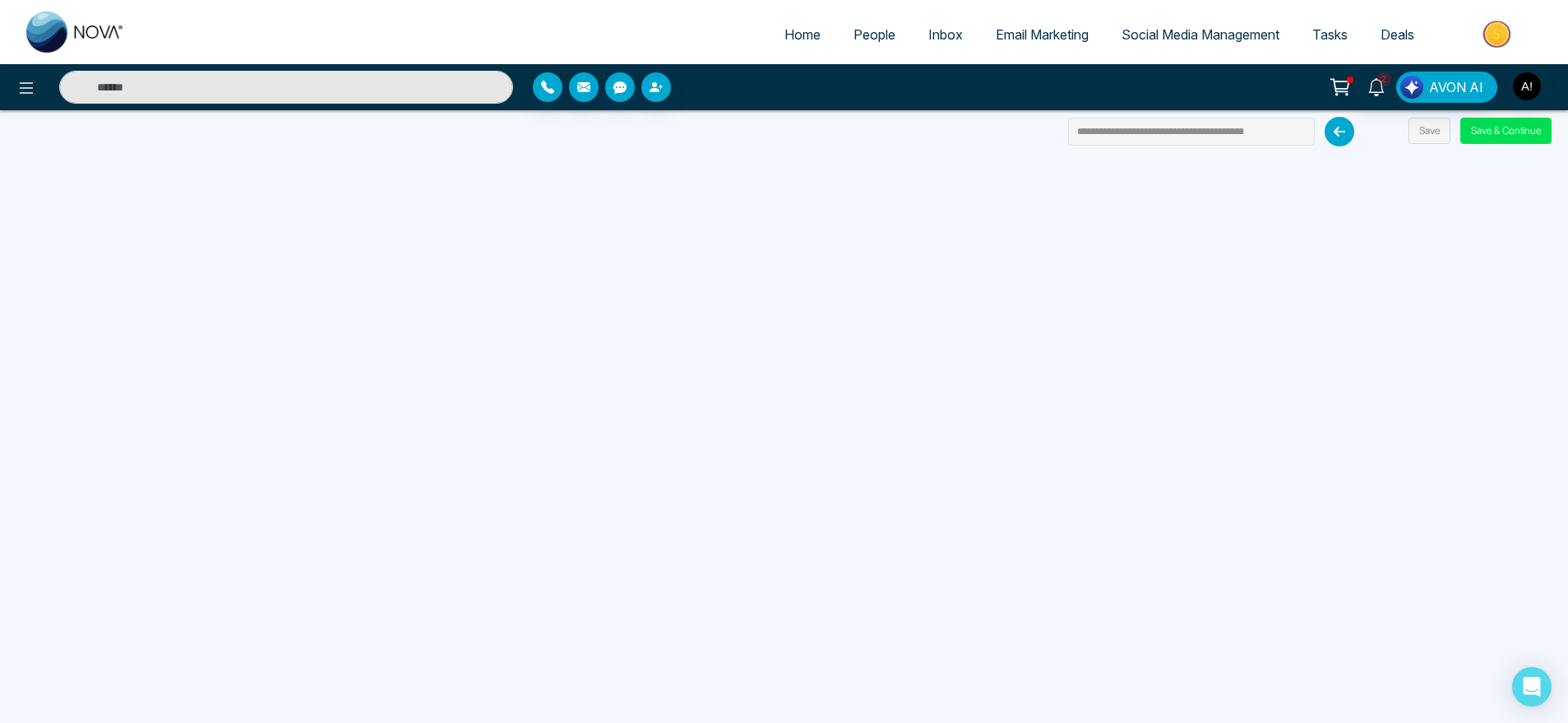
select select "*"
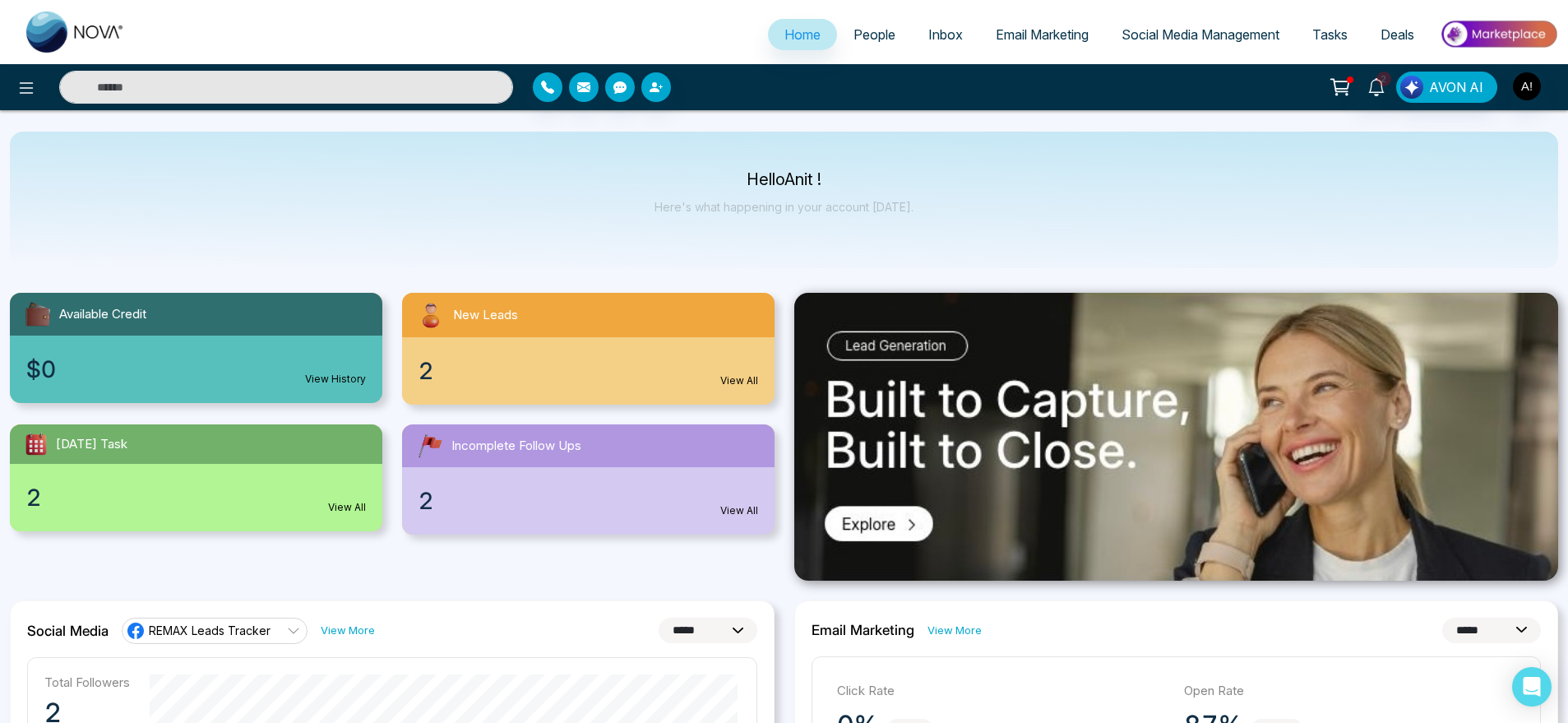
click at [1061, 43] on link "Email Marketing" at bounding box center [1042, 35] width 126 height 31
